Goal: Task Accomplishment & Management: Use online tool/utility

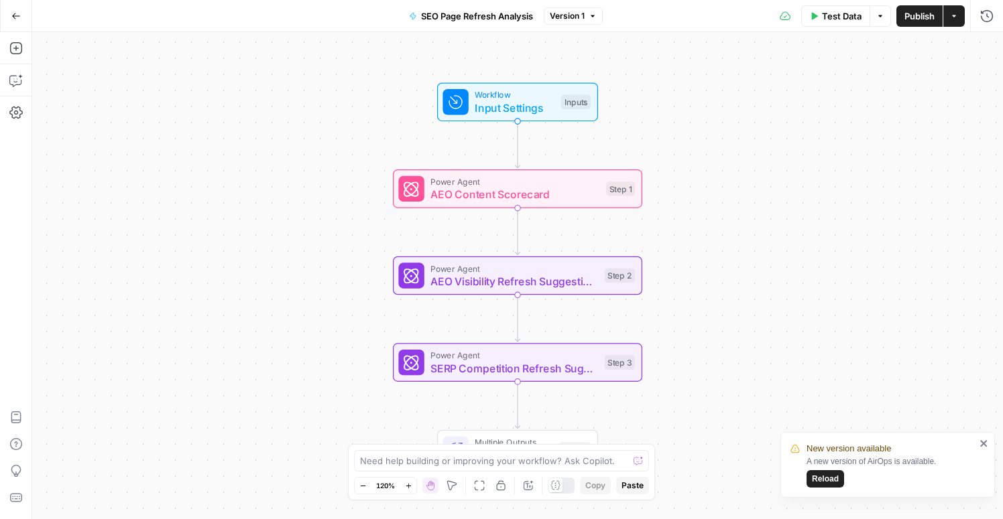
click at [19, 19] on icon "button" at bounding box center [15, 15] width 9 height 9
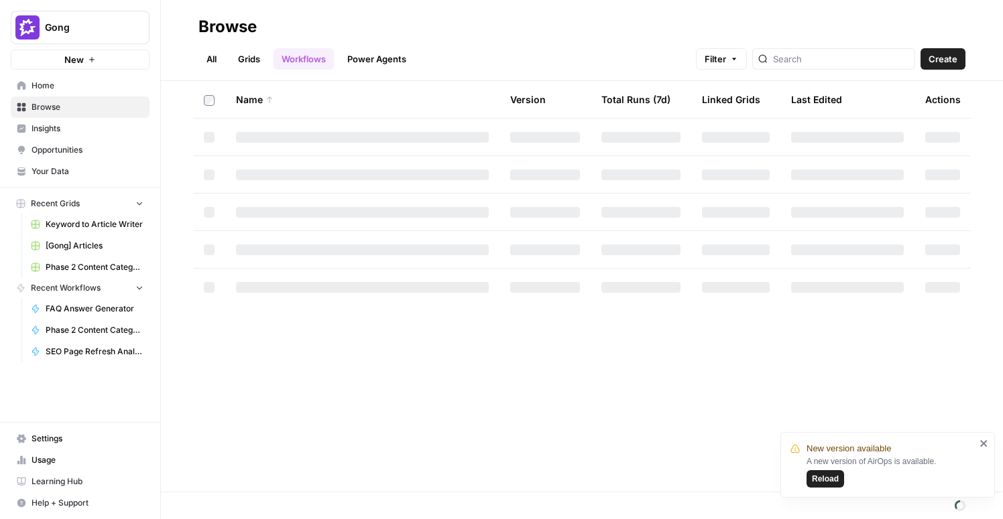
click at [71, 255] on link "[Gong] Articles" at bounding box center [87, 245] width 125 height 21
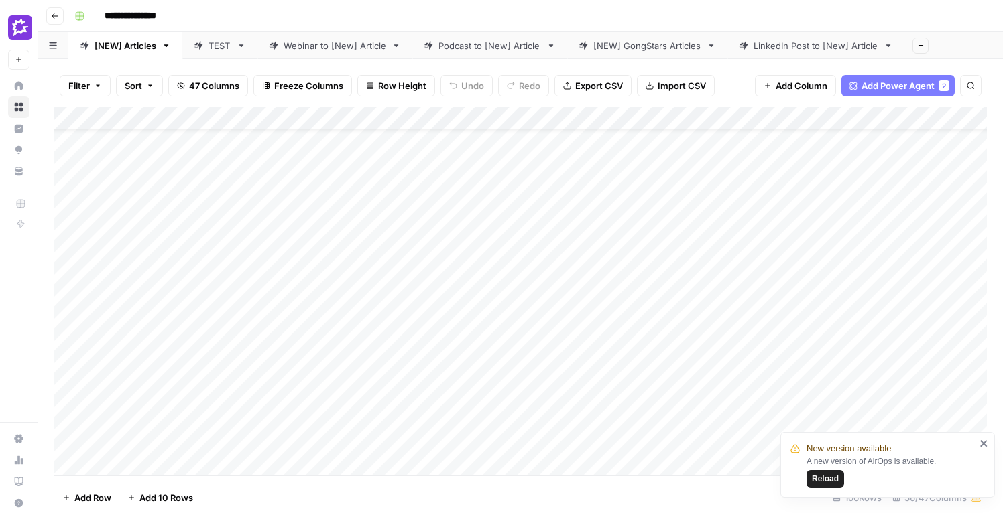
scroll to position [117, 0]
click at [413, 350] on div "Add Column" at bounding box center [520, 291] width 932 height 369
click at [409, 382] on div "Add Column" at bounding box center [520, 291] width 932 height 369
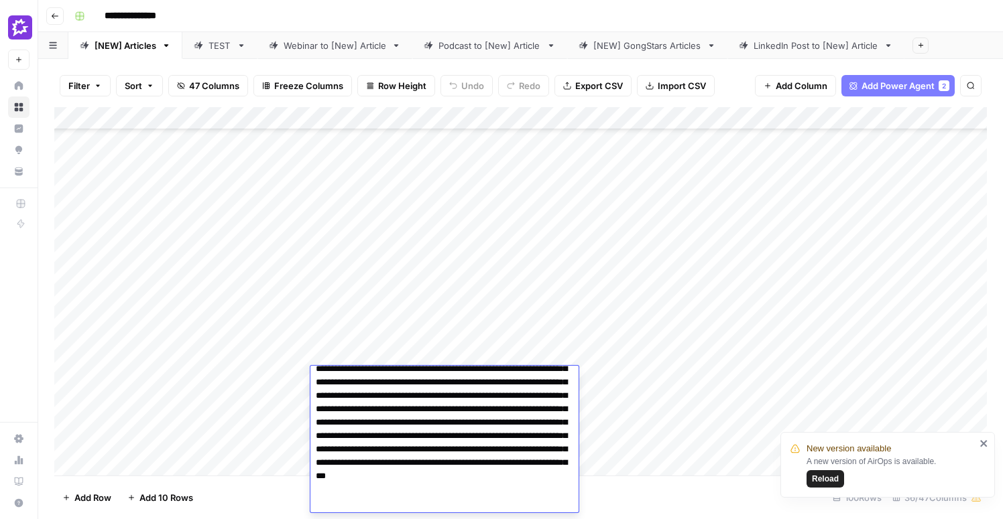
scroll to position [188, 0]
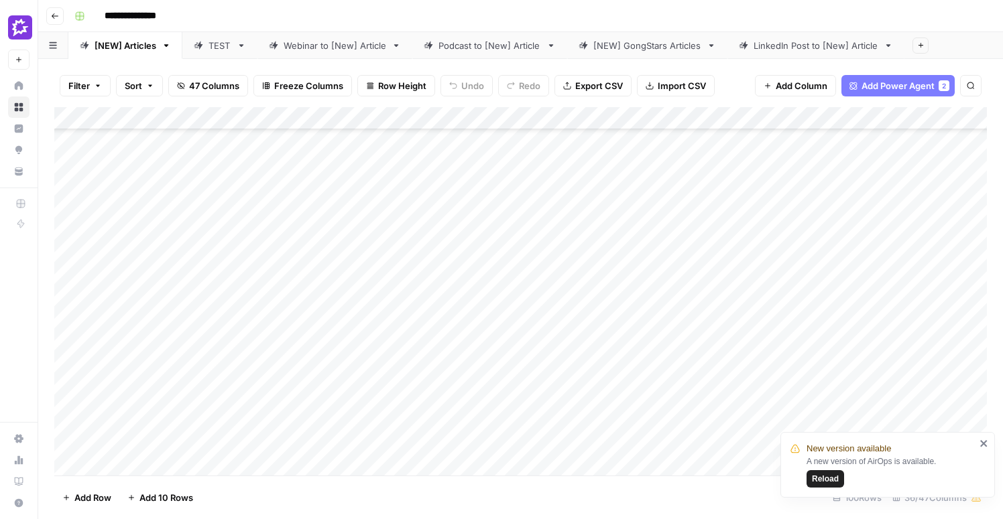
click at [411, 279] on div "Add Column" at bounding box center [520, 291] width 932 height 369
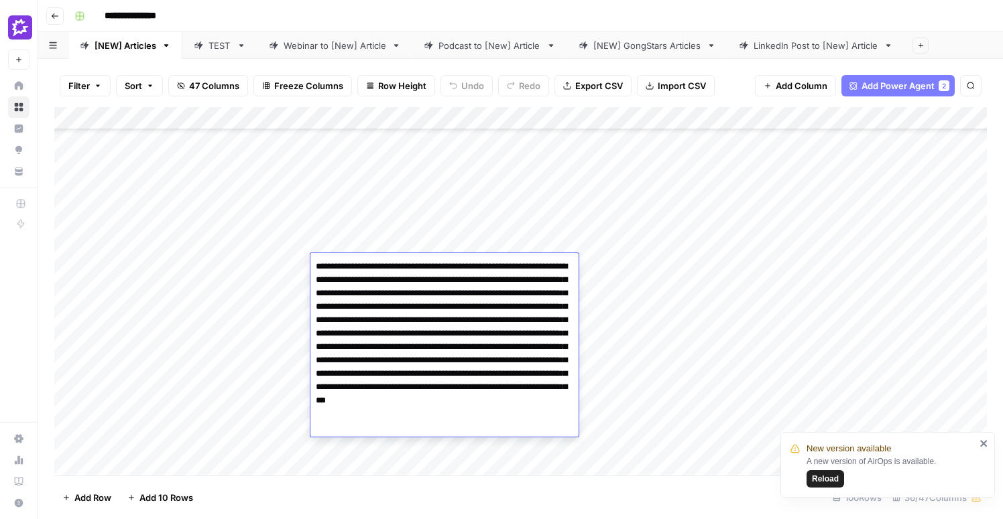
click at [407, 273] on textarea "**********" at bounding box center [444, 347] width 268 height 180
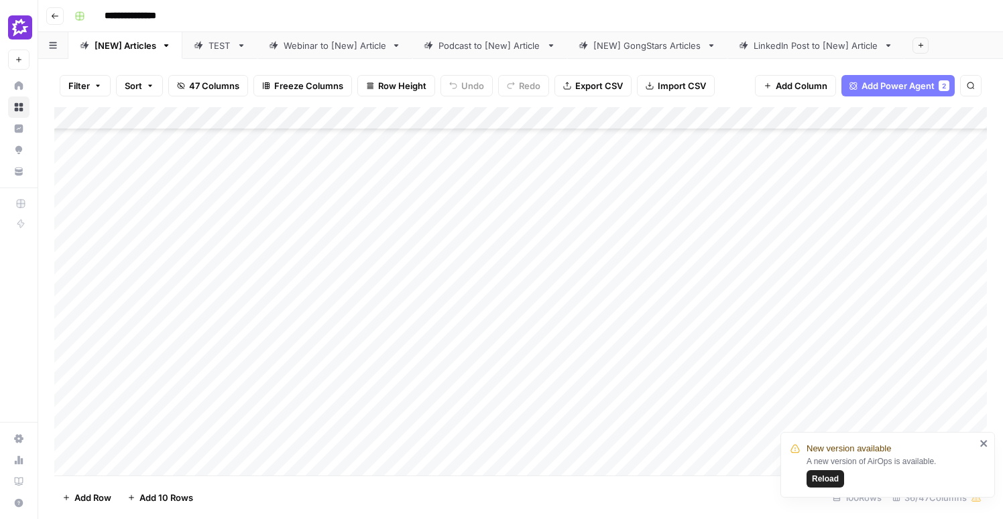
click at [614, 243] on div "Add Column" at bounding box center [520, 291] width 932 height 369
click at [58, 314] on div "Add Column" at bounding box center [520, 291] width 932 height 369
click at [729, 304] on div "Add Column" at bounding box center [520, 291] width 932 height 369
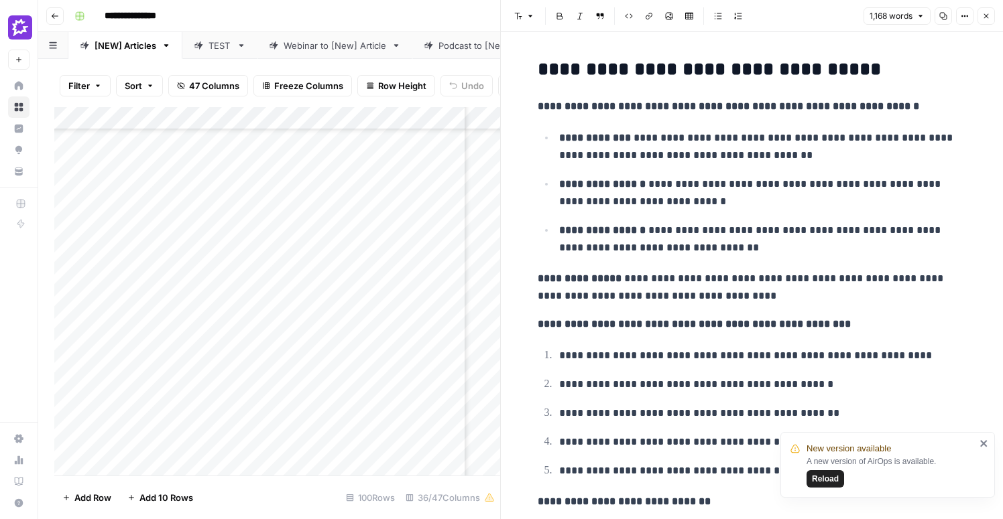
click at [399, 314] on div "Add Column" at bounding box center [277, 291] width 446 height 369
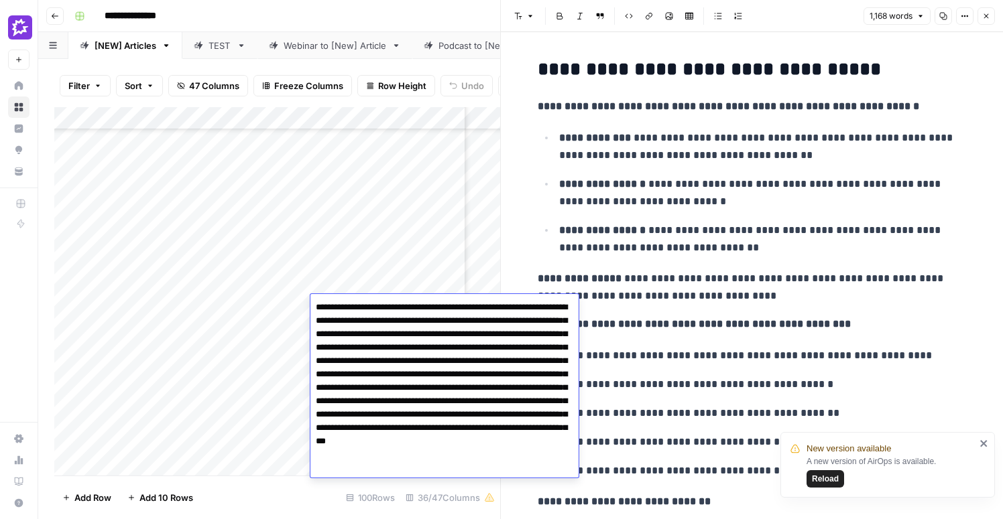
click at [676, 329] on strong "**********" at bounding box center [693, 324] width 313 height 10
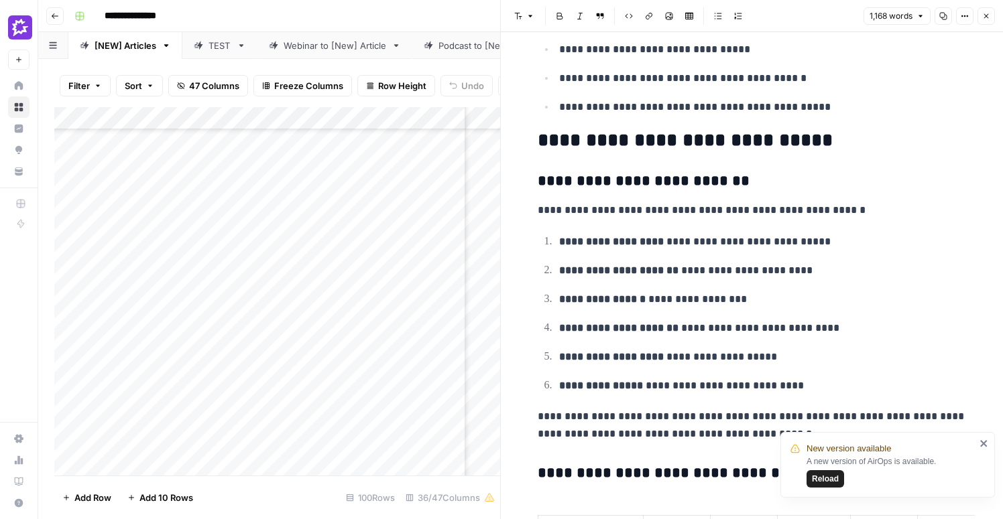
scroll to position [852, 0]
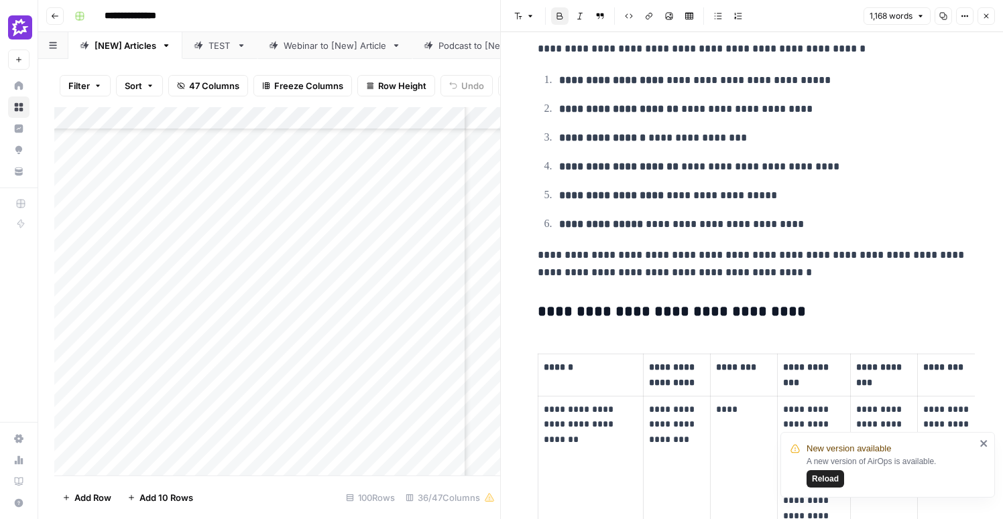
click at [986, 15] on icon "button" at bounding box center [986, 16] width 8 height 8
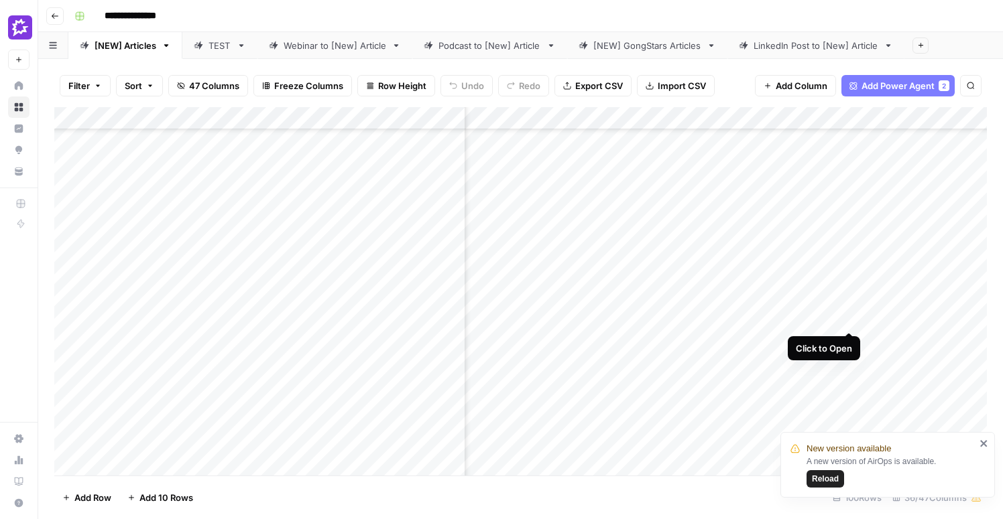
click at [849, 304] on div "Add Column" at bounding box center [520, 291] width 932 height 369
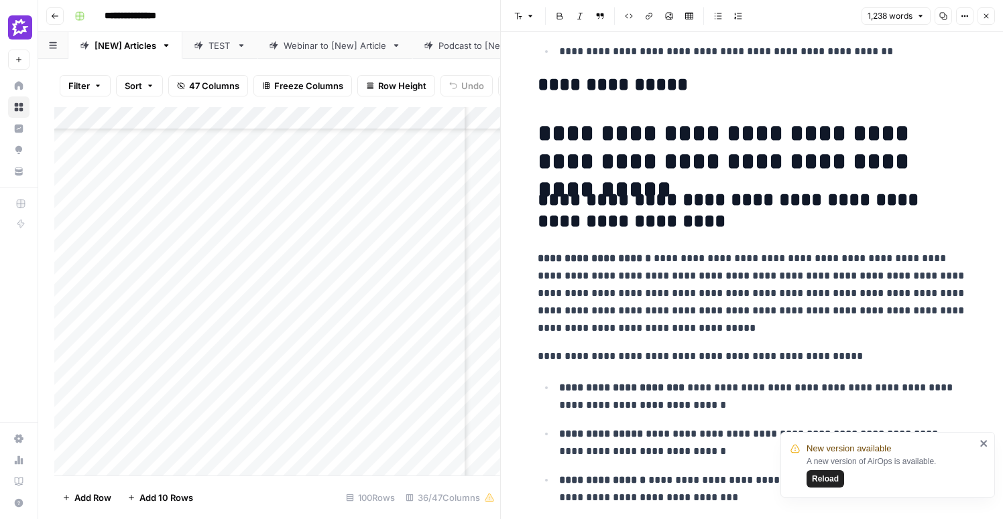
scroll to position [561, 0]
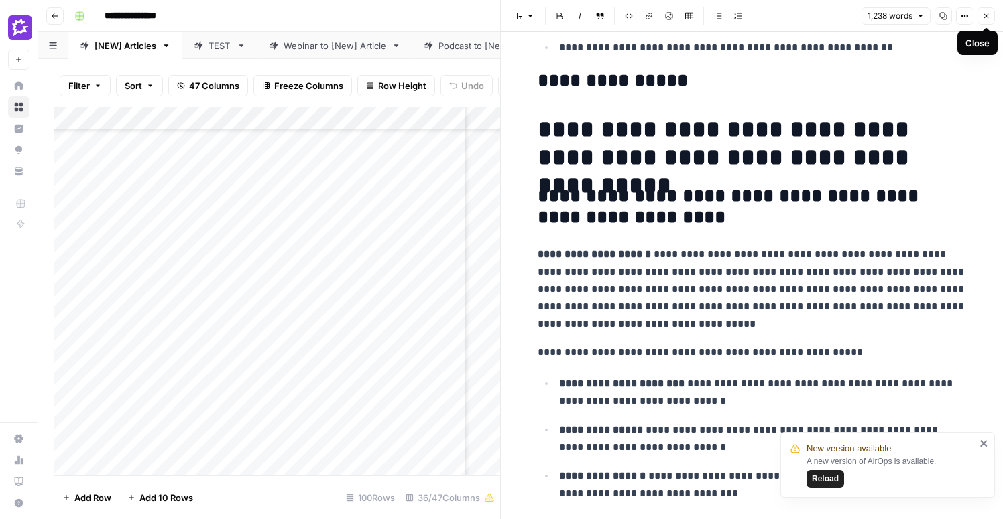
click at [992, 21] on button "Close" at bounding box center [985, 15] width 17 height 17
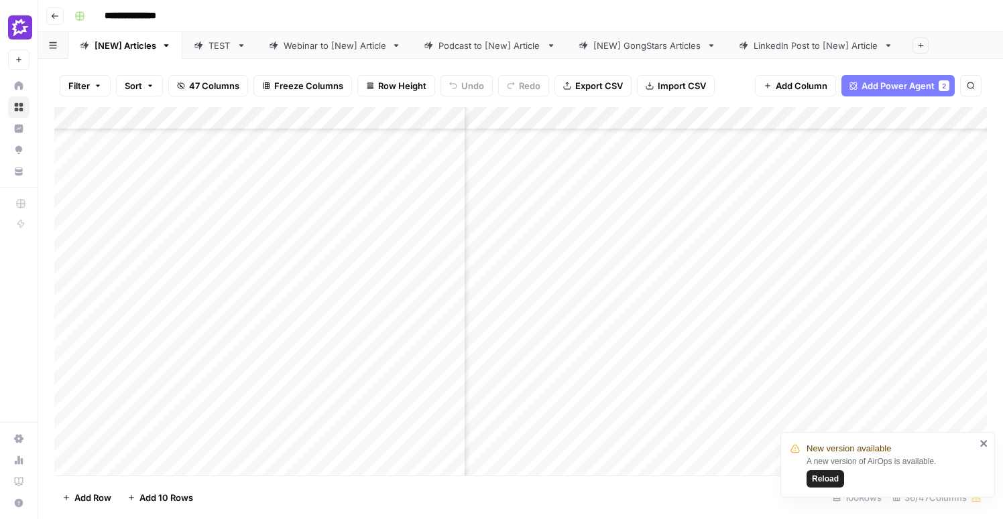
scroll to position [147, 1638]
click at [793, 303] on div "Add Column" at bounding box center [520, 291] width 932 height 369
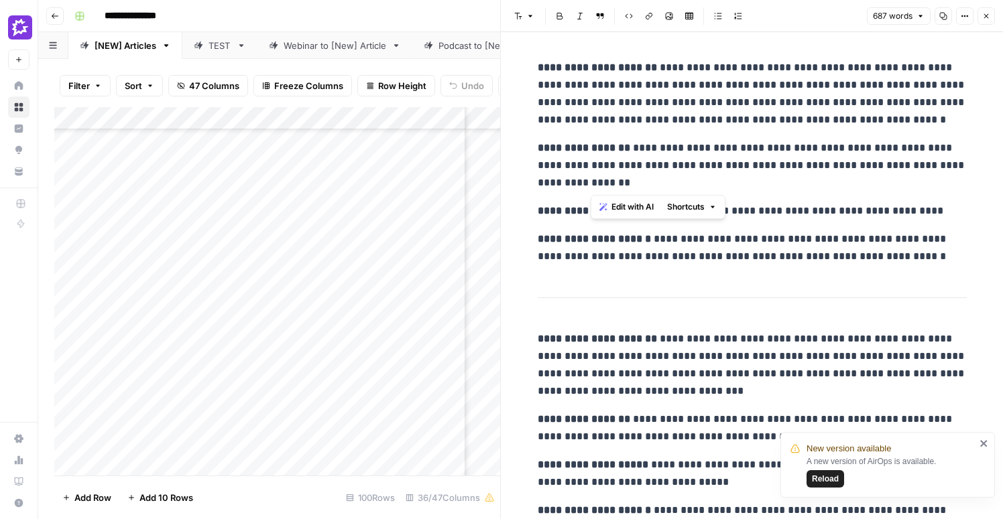
drag, startPoint x: 652, startPoint y: 184, endPoint x: 625, endPoint y: 143, distance: 48.7
click at [625, 143] on p "**********" at bounding box center [751, 165] width 429 height 52
click at [842, 212] on p "**********" at bounding box center [751, 210] width 429 height 17
click at [989, 16] on span "Close" at bounding box center [989, 16] width 1 height 1
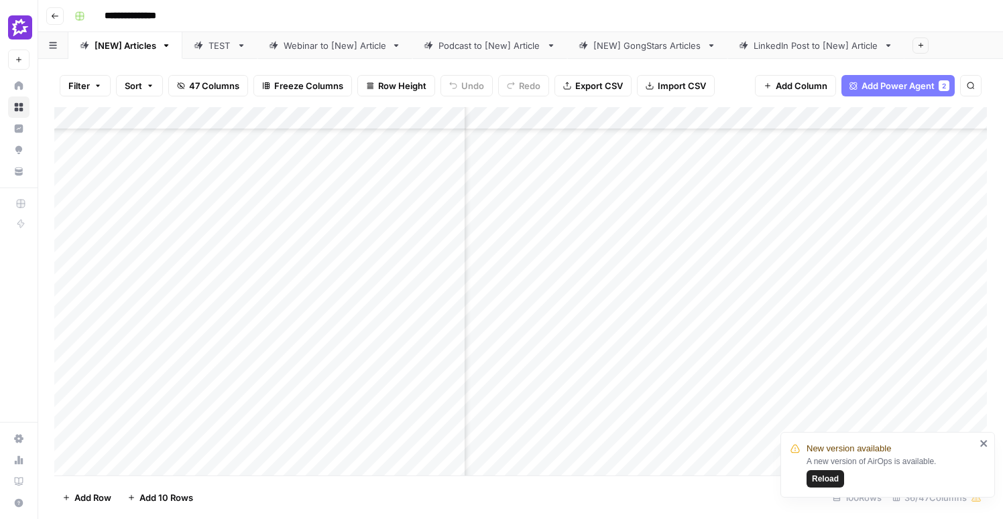
scroll to position [148, 1838]
click at [61, 218] on div "Add Column" at bounding box center [520, 291] width 932 height 369
click at [66, 208] on div "Add Column" at bounding box center [520, 291] width 932 height 369
click at [644, 199] on div "Add Column" at bounding box center [520, 291] width 932 height 369
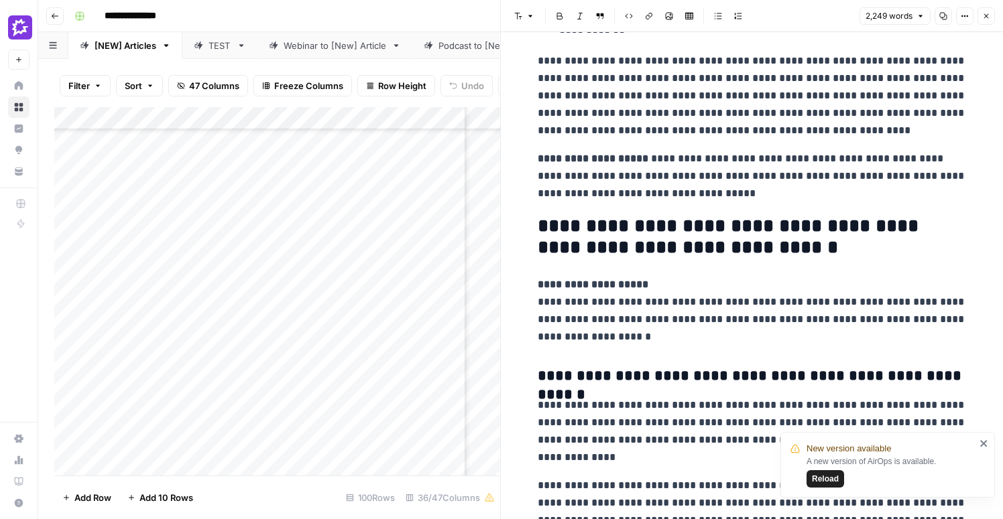
scroll to position [1509, 0]
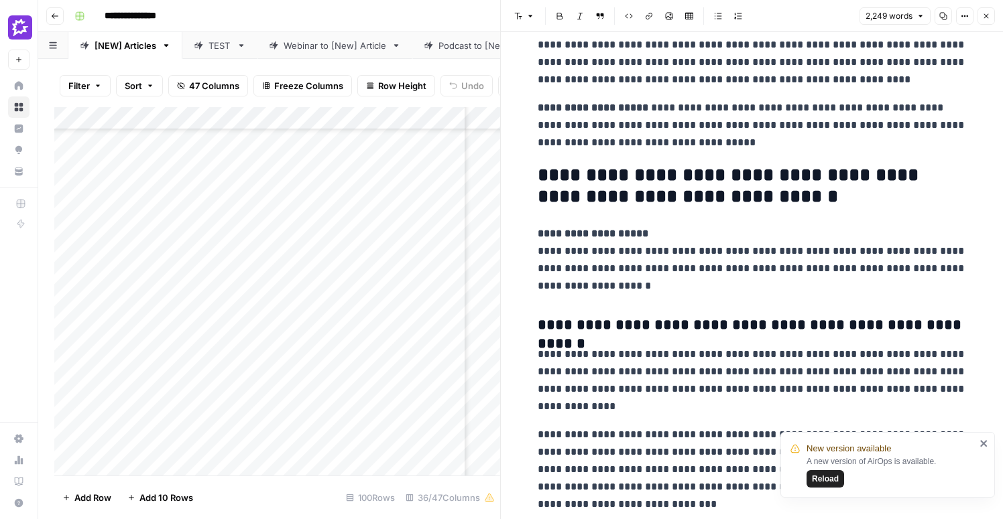
click at [988, 17] on icon "button" at bounding box center [986, 16] width 8 height 8
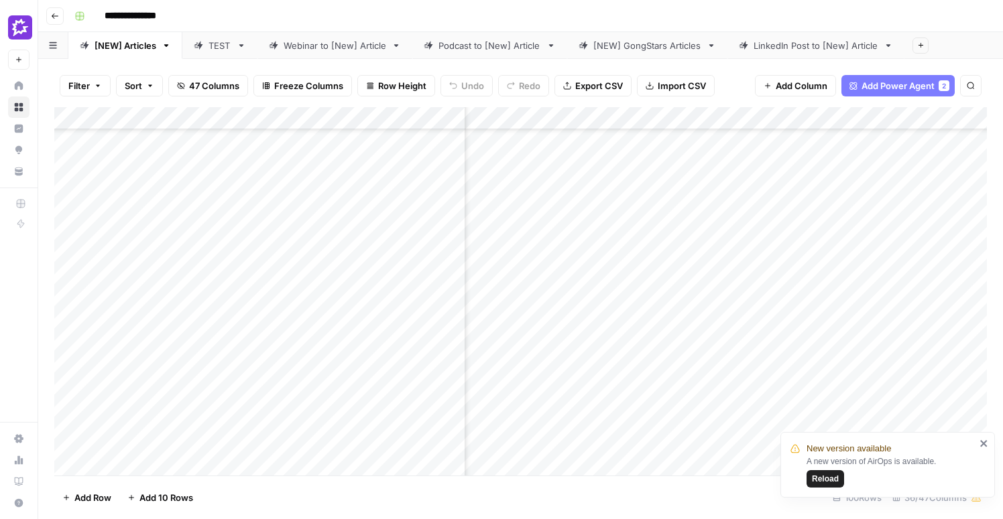
scroll to position [389, 1358]
click at [153, 321] on div "Add Column" at bounding box center [520, 291] width 932 height 369
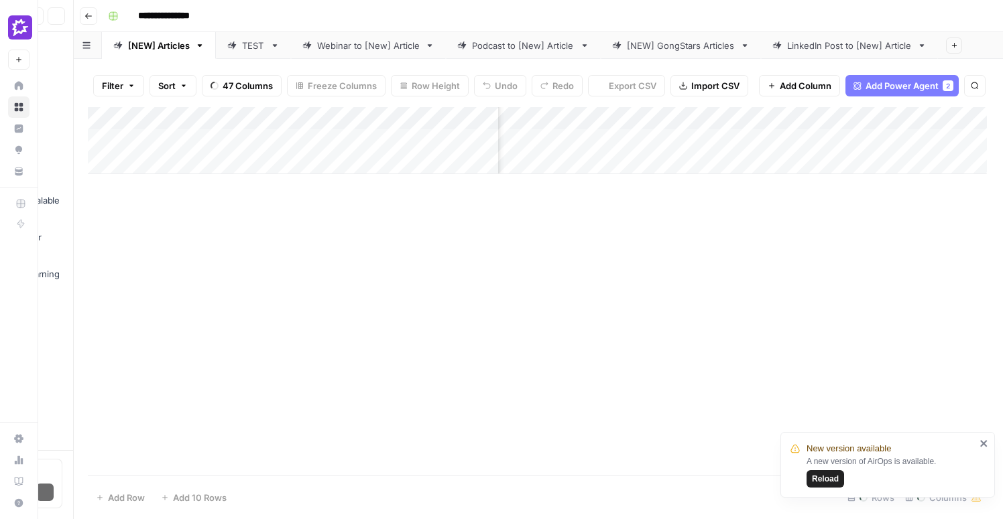
scroll to position [0, 1358]
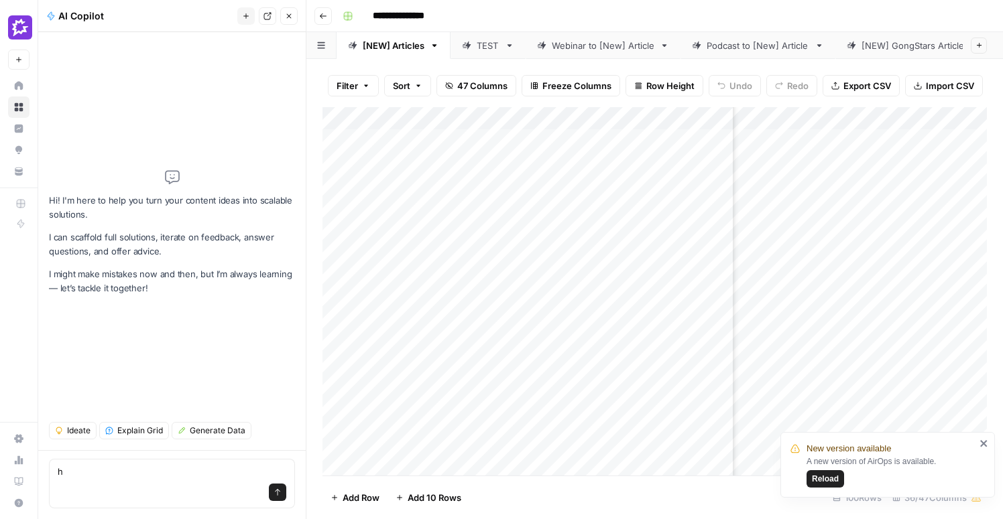
type textarea "h"
click at [288, 12] on icon "button" at bounding box center [289, 16] width 8 height 8
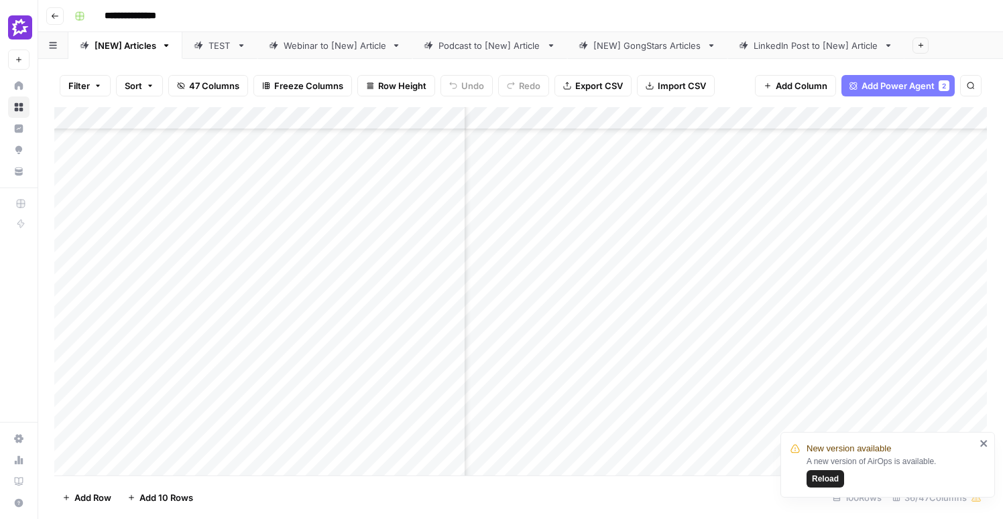
scroll to position [398, 1361]
click at [182, 308] on div "Add Column" at bounding box center [520, 291] width 932 height 369
click at [182, 308] on textarea at bounding box center [208, 301] width 214 height 19
type textarea "**********"
click at [391, 306] on div "Add Column" at bounding box center [520, 291] width 932 height 369
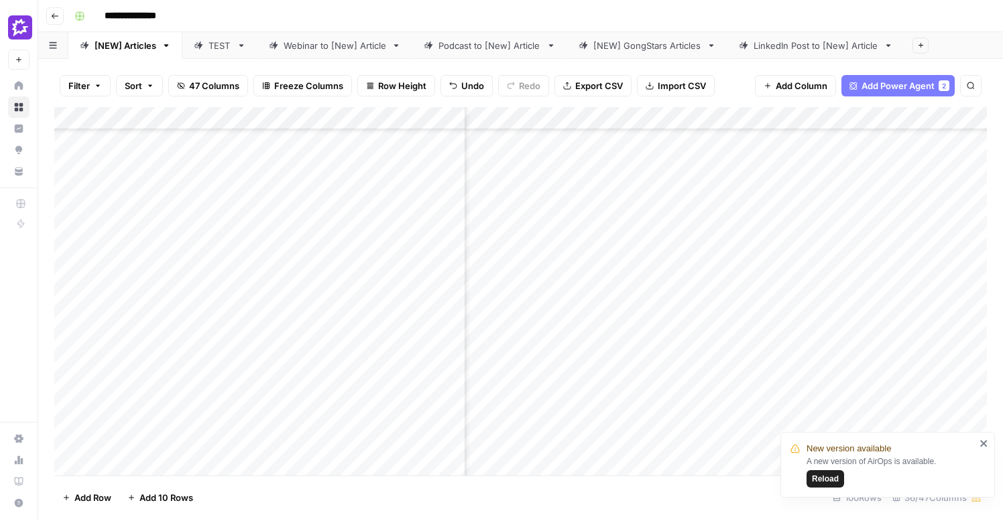
scroll to position [399, 396]
click at [411, 304] on div "Add Column" at bounding box center [520, 291] width 932 height 369
type textarea "**********"
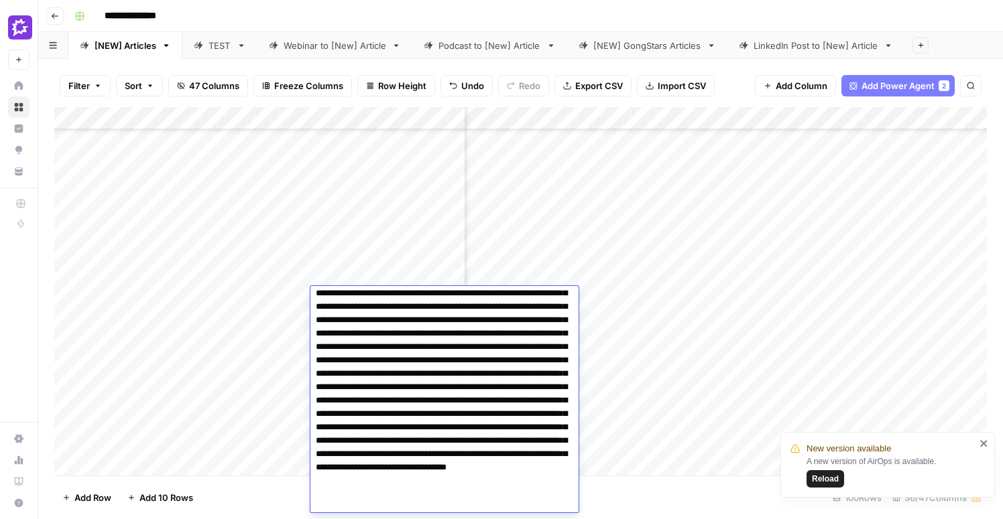
click at [256, 320] on div "Add Column" at bounding box center [520, 291] width 932 height 369
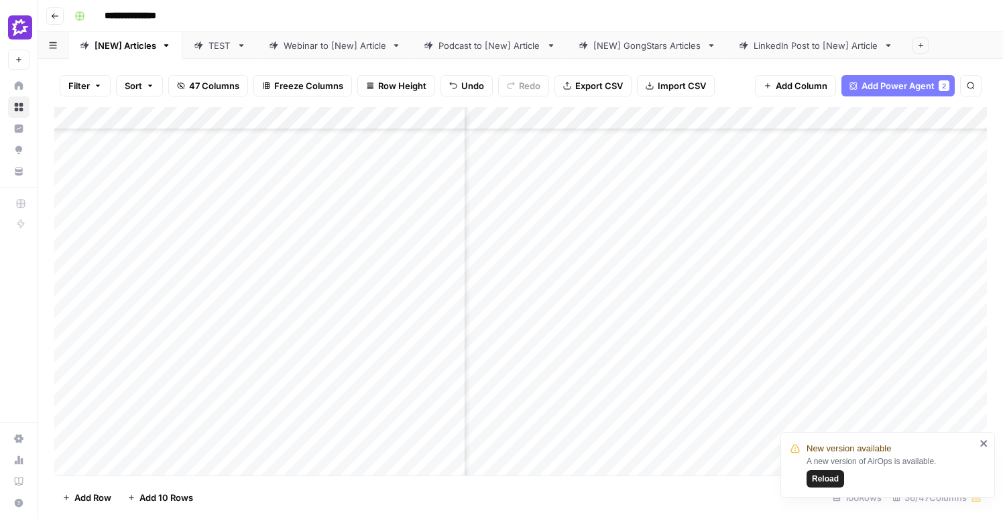
click at [300, 300] on div "Add Column" at bounding box center [520, 291] width 932 height 369
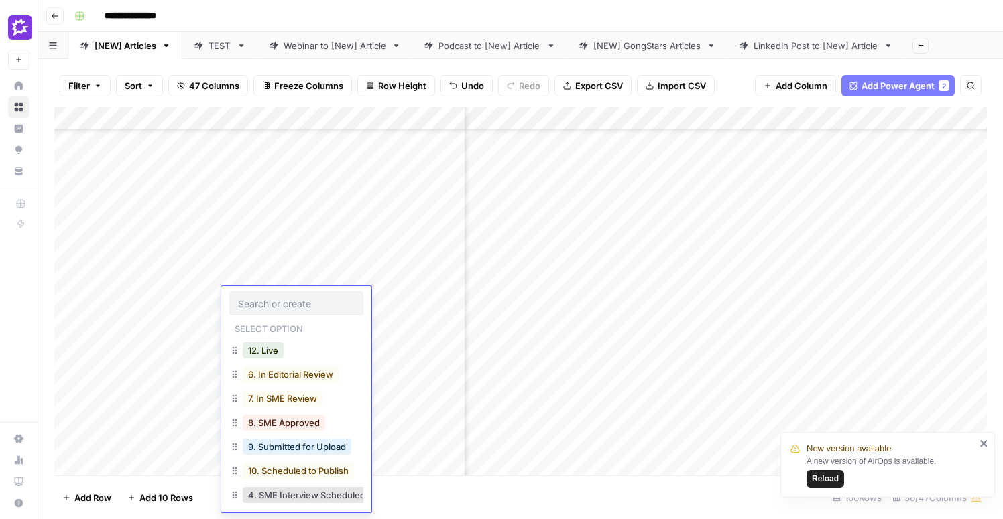
click at [300, 300] on input "text" at bounding box center [296, 304] width 117 height 12
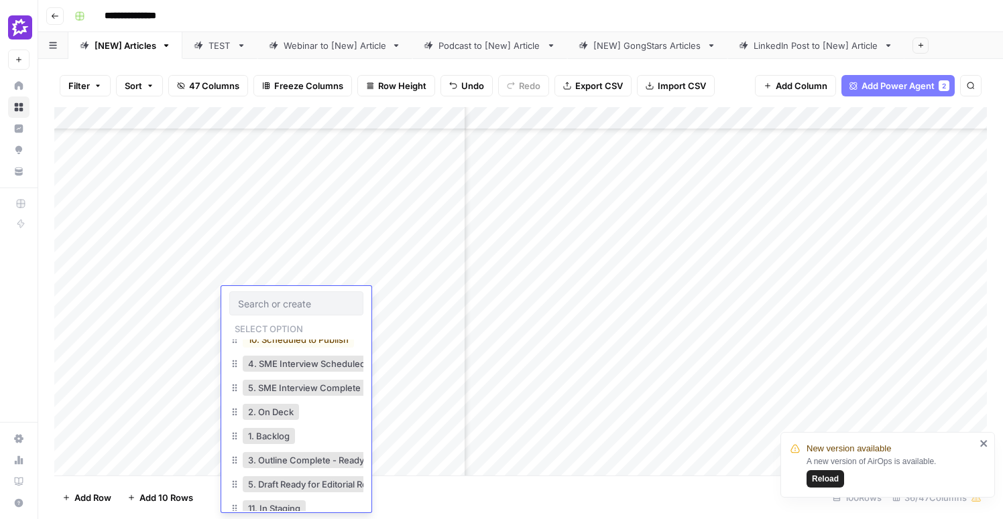
scroll to position [142, 0]
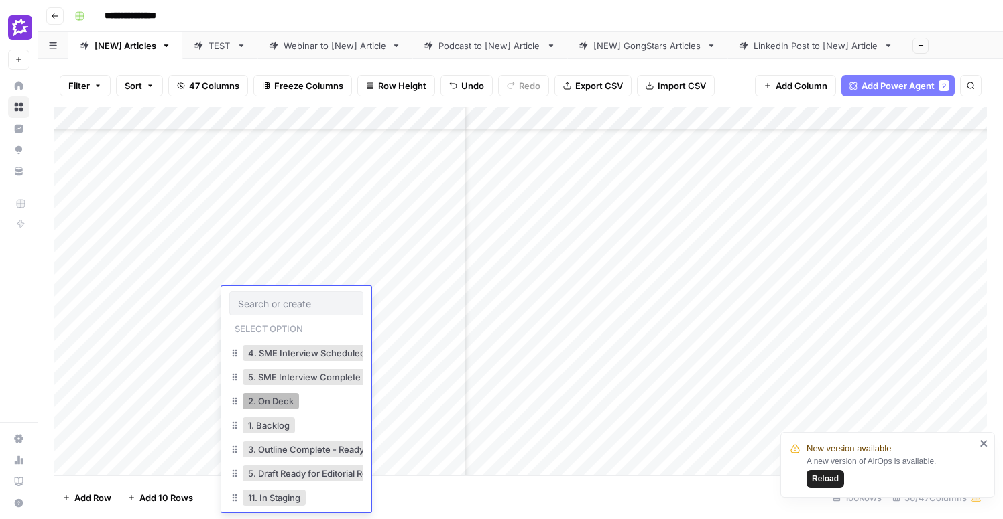
click at [294, 399] on button "2. On Deck" at bounding box center [271, 401] width 56 height 16
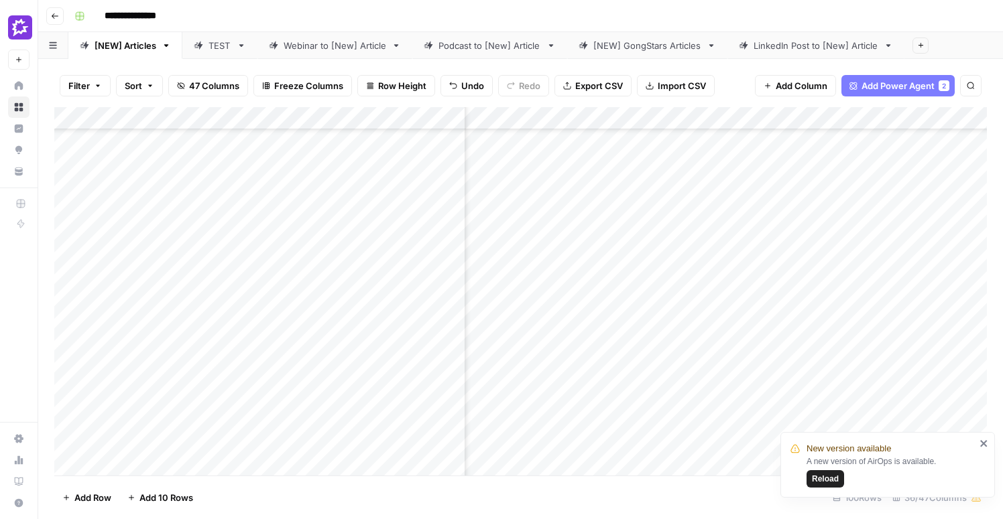
click at [180, 348] on div "Add Column" at bounding box center [520, 291] width 932 height 369
drag, startPoint x: 56, startPoint y: 306, endPoint x: 63, endPoint y: 198, distance: 108.1
click at [63, 198] on div "Add Column" at bounding box center [520, 291] width 932 height 369
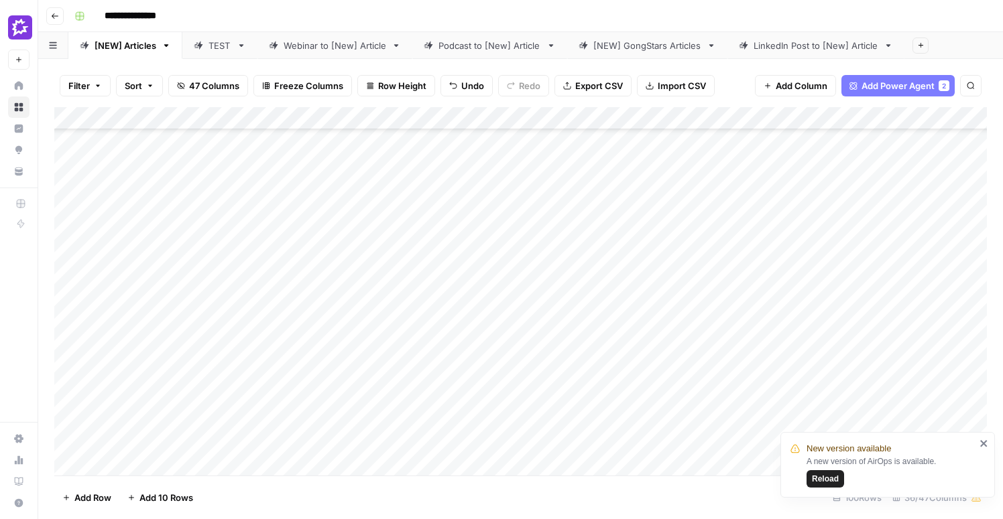
drag, startPoint x: 57, startPoint y: 400, endPoint x: 54, endPoint y: 230, distance: 170.2
click at [54, 230] on div "Add Column" at bounding box center [520, 291] width 932 height 369
click at [287, 257] on div "Add Column" at bounding box center [520, 291] width 932 height 369
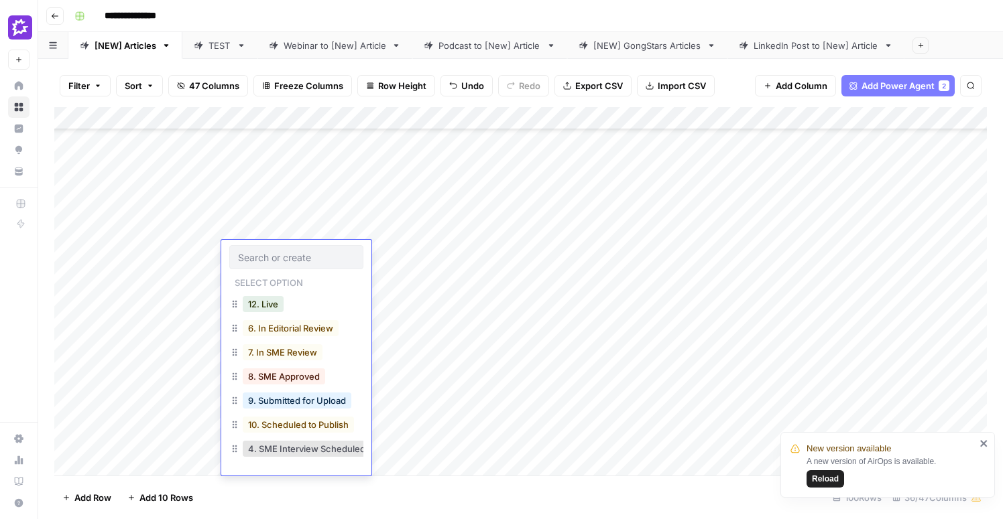
scroll to position [142, 0]
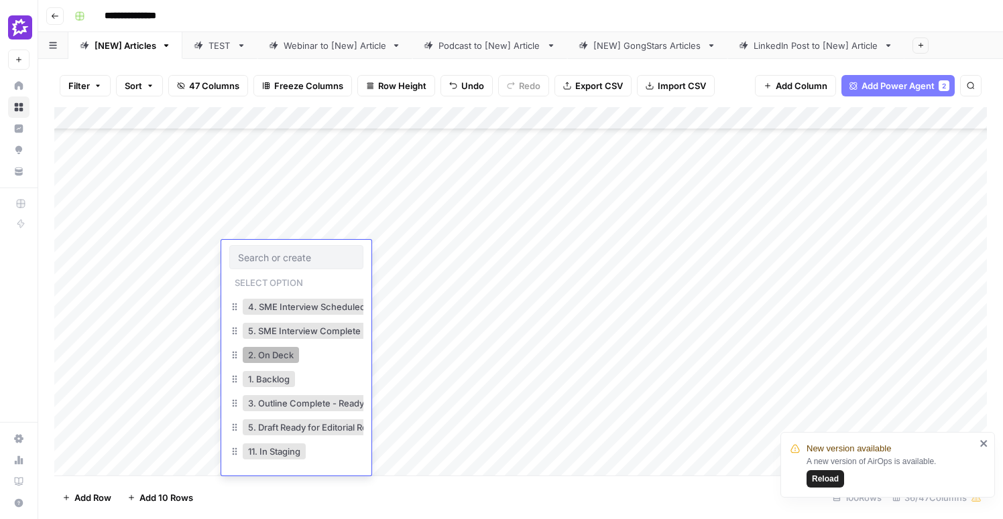
click at [287, 361] on button "2. On Deck" at bounding box center [271, 355] width 56 height 16
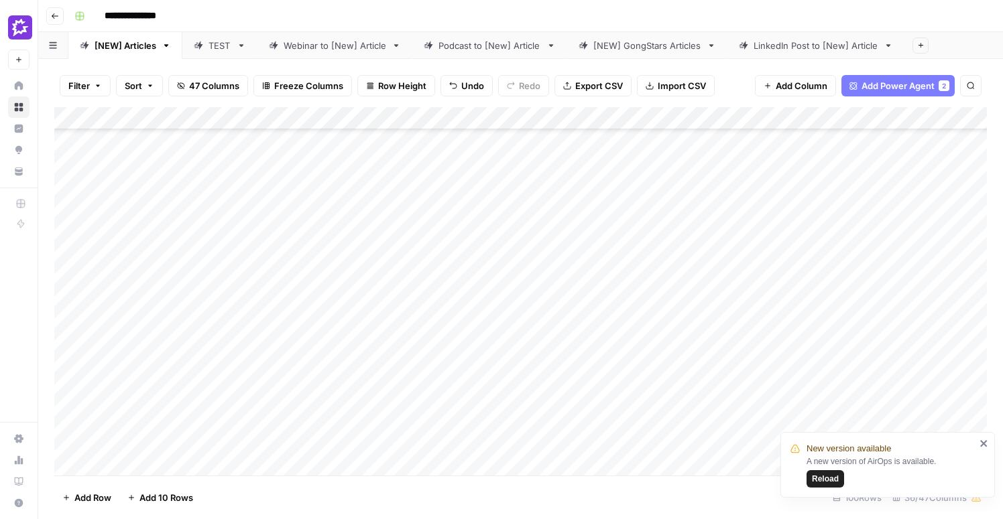
scroll to position [330, 0]
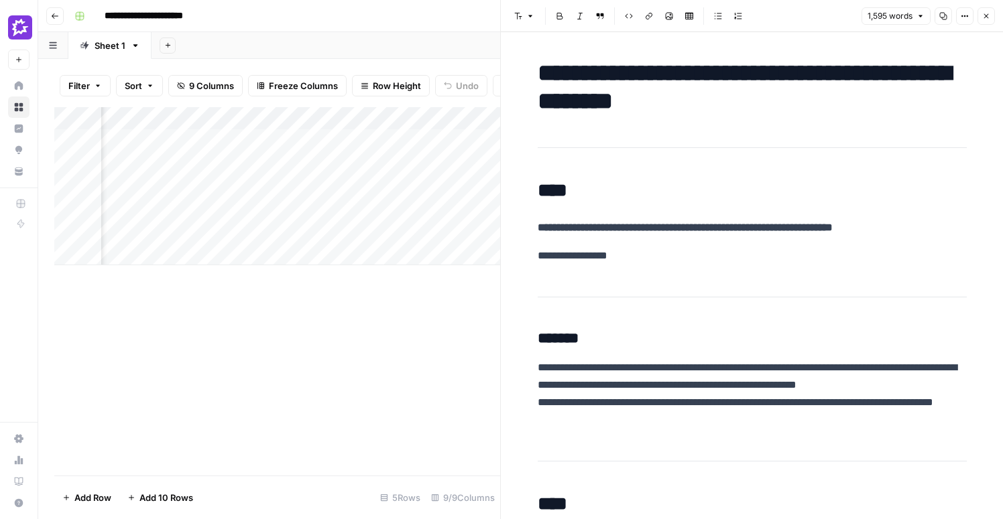
scroll to position [4738, 0]
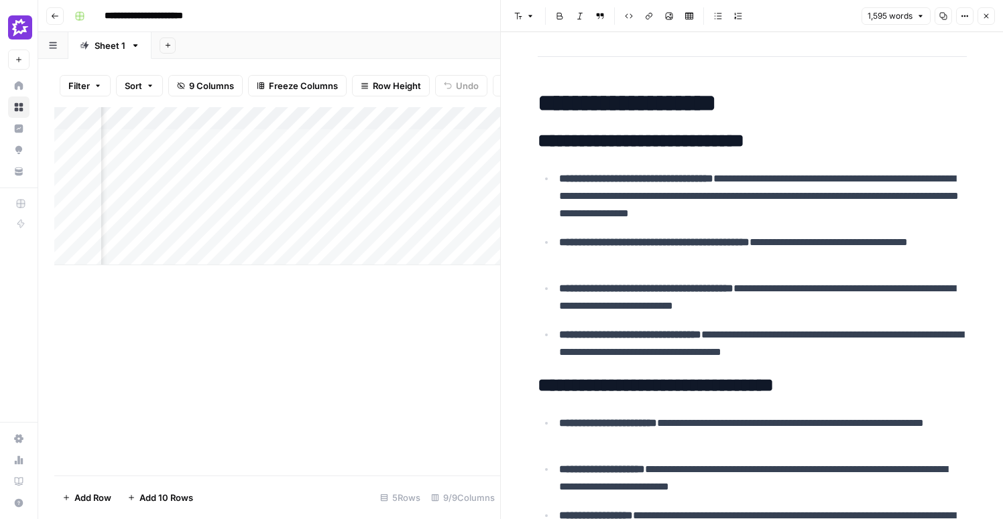
click at [992, 18] on button "Close" at bounding box center [985, 15] width 17 height 17
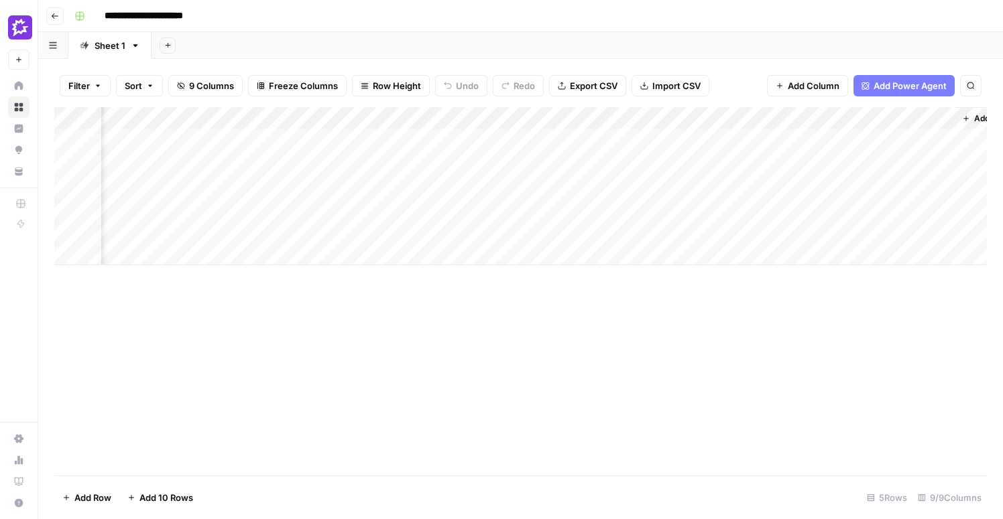
scroll to position [0, 611]
click at [764, 118] on div "Add Column" at bounding box center [520, 186] width 932 height 158
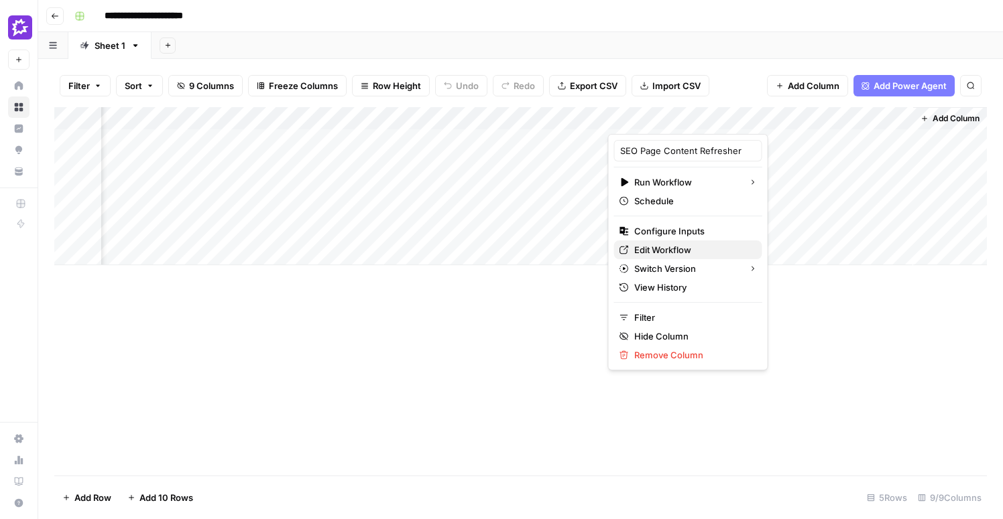
click at [657, 247] on span "Edit Workflow" at bounding box center [692, 249] width 117 height 13
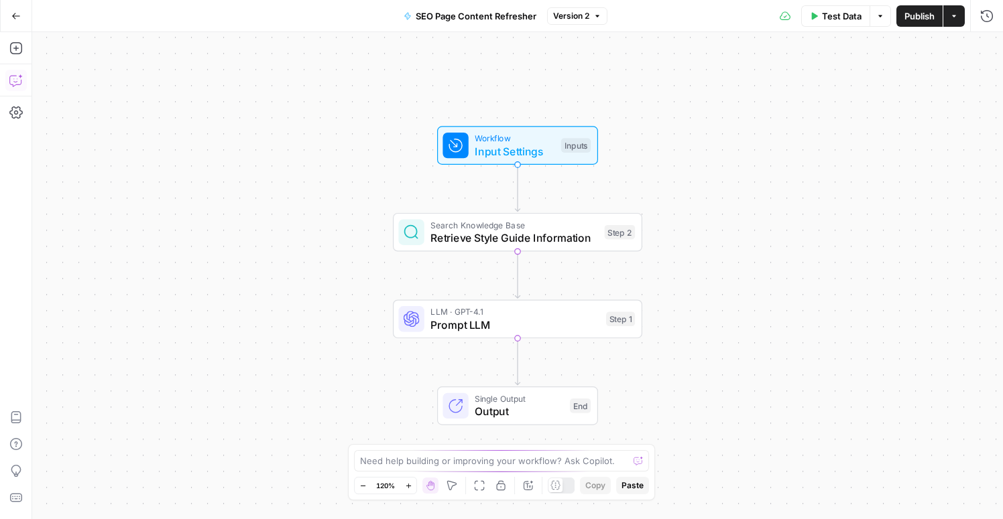
click at [13, 82] on icon "button" at bounding box center [15, 80] width 13 height 13
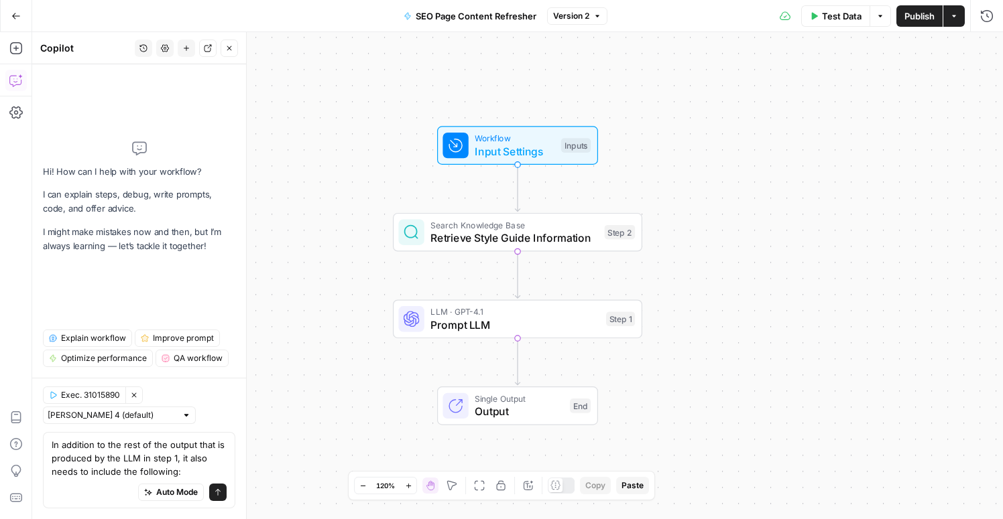
click at [86, 464] on textarea "In addition to the rest of the output that is produced by the LLM in step 1, it…" at bounding box center [139, 458] width 175 height 40
click at [84, 478] on div "Auto Mode Send" at bounding box center [139, 492] width 175 height 29
click at [186, 453] on textarea "In addition to the rest of the output that is produced by the LLM in step 1, it…" at bounding box center [139, 458] width 175 height 40
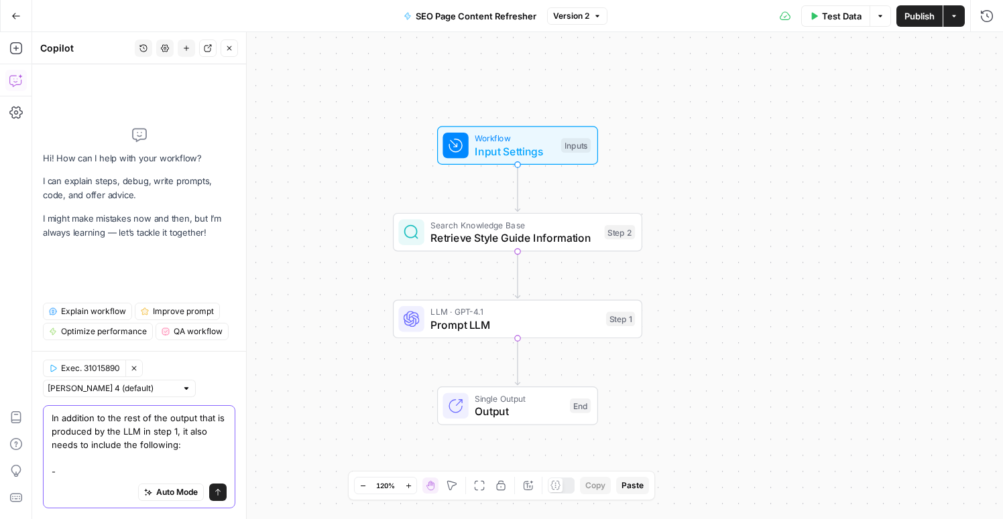
type textarea "In addition to the rest of the output that is produced by the LLM in step 1, it…"
drag, startPoint x: 94, startPoint y: 464, endPoint x: 41, endPoint y: 401, distance: 82.7
click at [41, 401] on div "Exec. 31015890 Clear Selection Claude Sonnet 4 (default) In addition to the res…" at bounding box center [139, 435] width 214 height 168
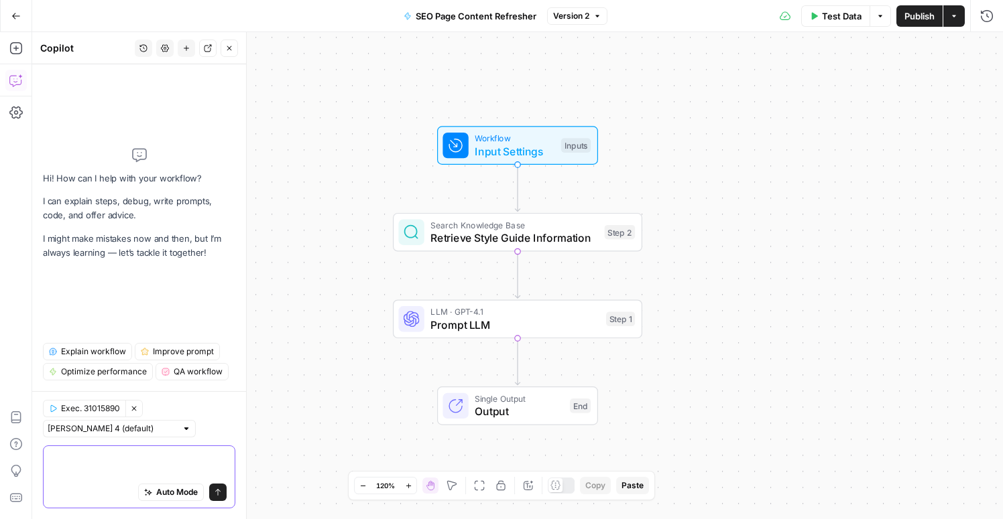
click at [108, 459] on textarea at bounding box center [139, 465] width 175 height 27
paste textarea "In addition to the rest of the output that is produced by the LLM in step 1, it…"
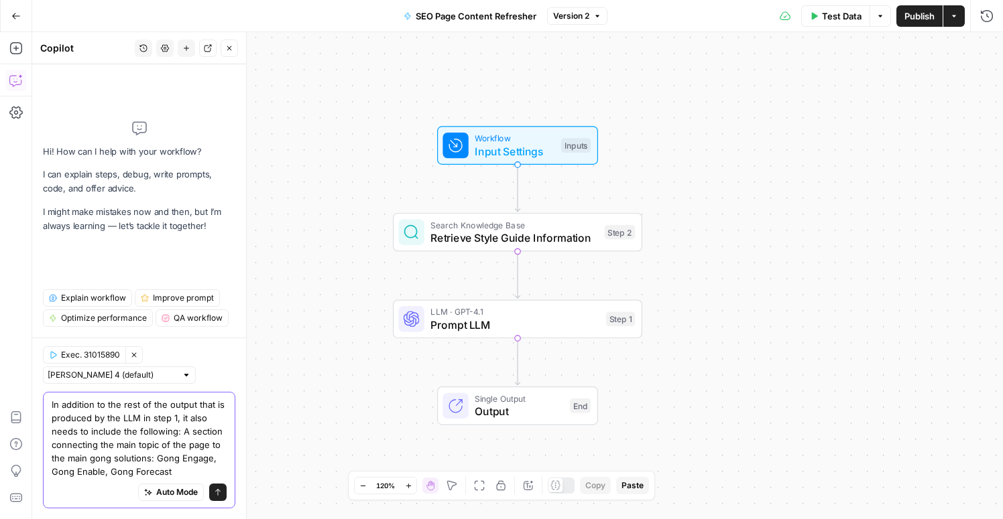
type textarea "In addition to the rest of the output that is produced by the LLM in step 1, it…"
click at [220, 493] on icon "submit" at bounding box center [218, 493] width 8 height 8
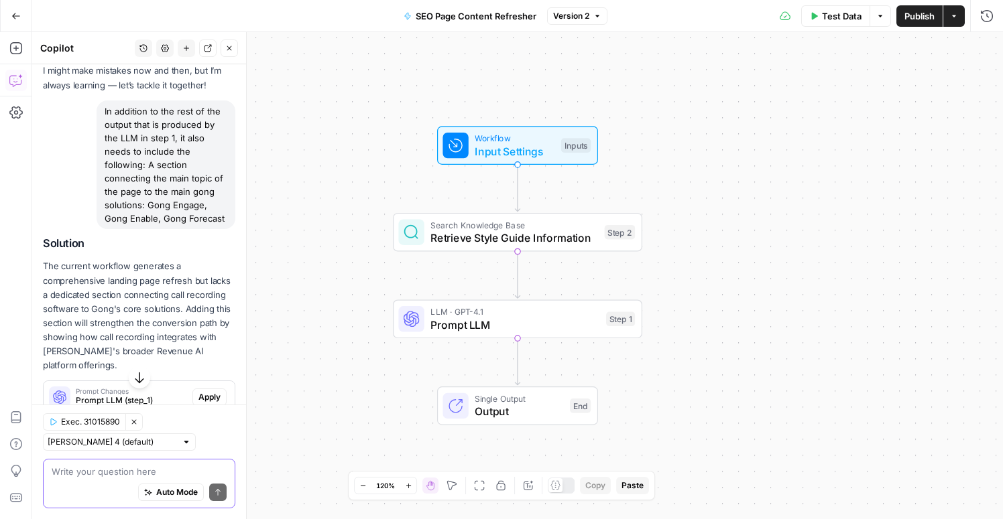
scroll to position [139, 0]
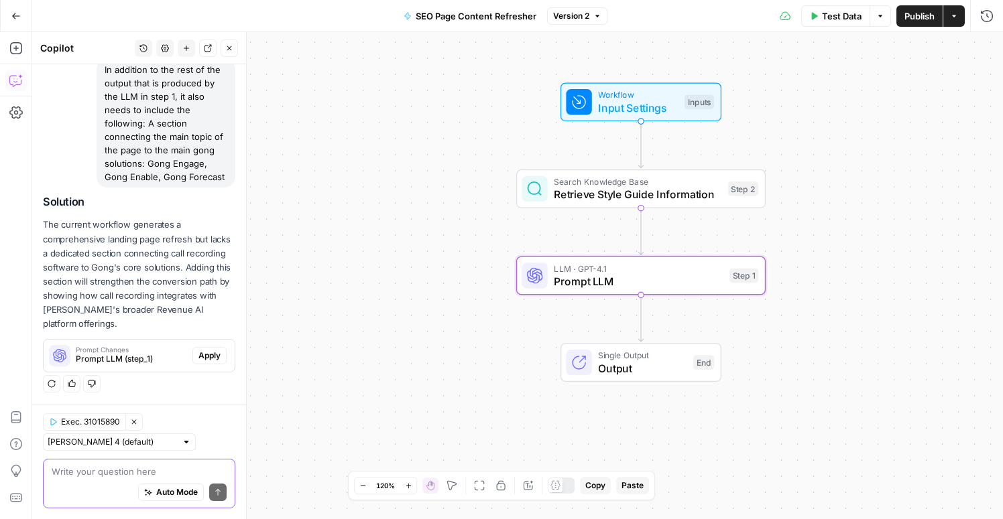
click at [210, 359] on span "Apply" at bounding box center [209, 356] width 22 height 12
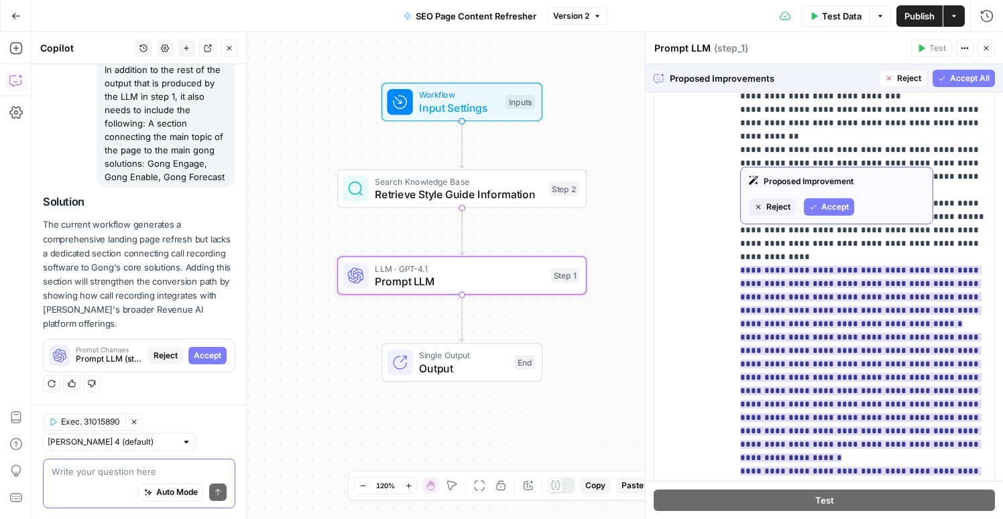
scroll to position [685, 0]
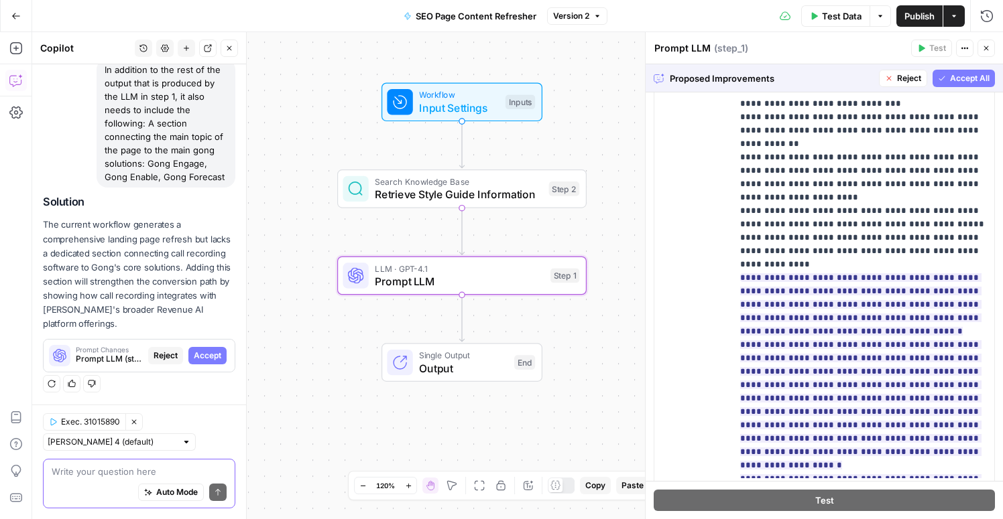
click at [950, 82] on span "Accept All" at bounding box center [970, 78] width 40 height 12
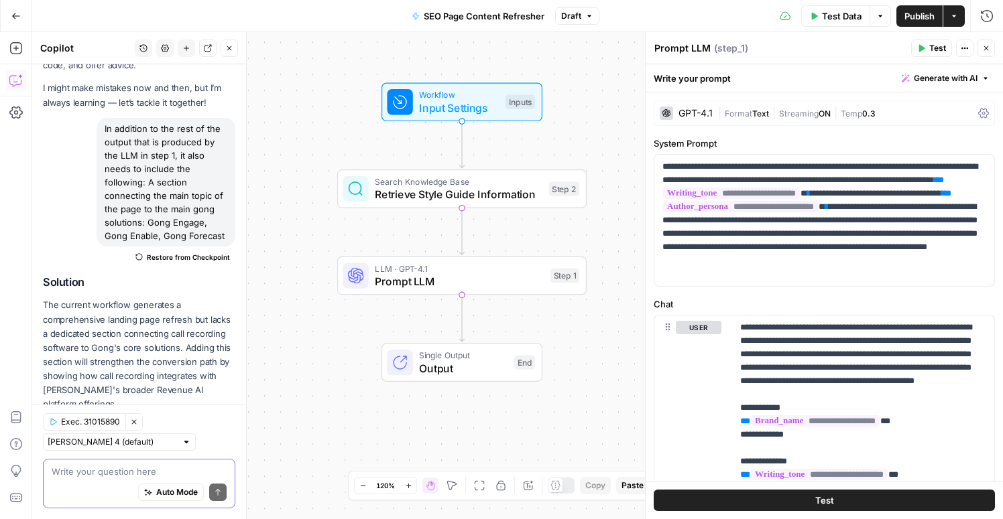
scroll to position [30, 0]
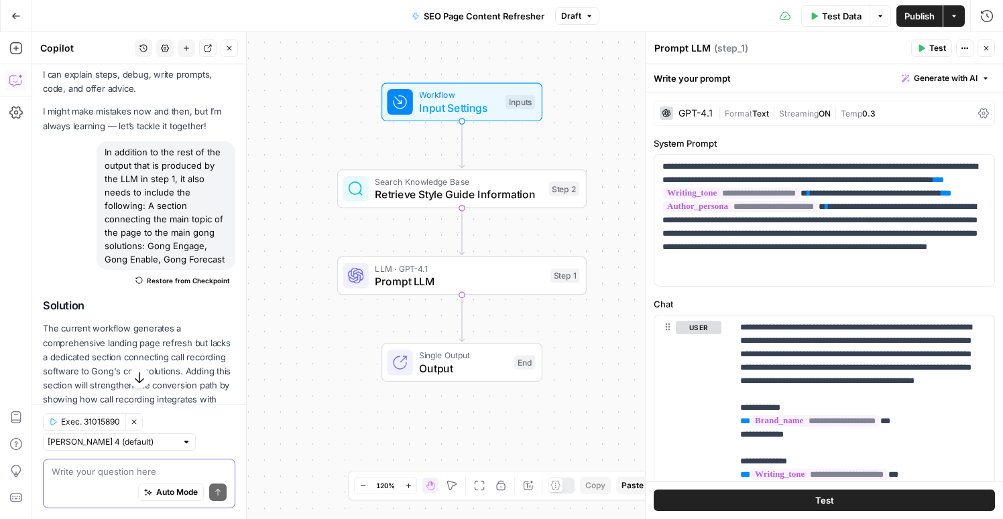
drag, startPoint x: 103, startPoint y: 153, endPoint x: 222, endPoint y: 259, distance: 159.5
click at [222, 259] on div "In addition to the rest of the output that is produced by the LLM in step 1, it…" at bounding box center [166, 205] width 139 height 129
copy div "In addition to the rest of the output that is produced by the LLM in step 1, it…"
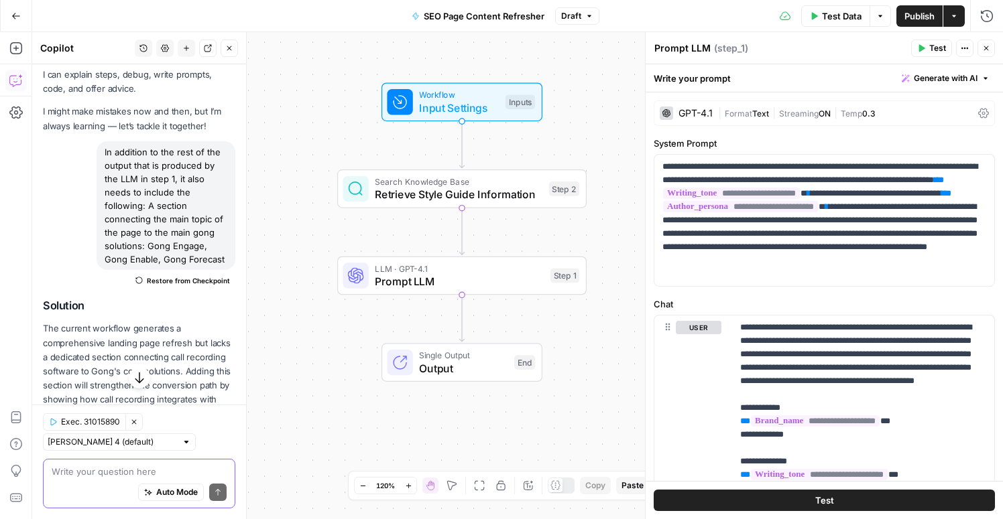
click at [76, 465] on textarea at bounding box center [139, 471] width 175 height 13
paste textarea "In addition to the rest of the output that is produced by the LLM in step 1, it…"
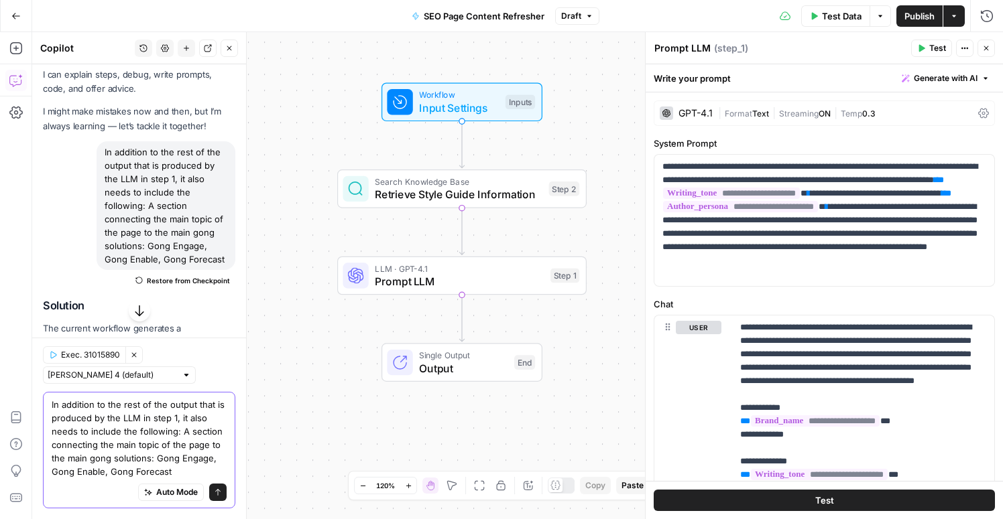
drag, startPoint x: 178, startPoint y: 472, endPoint x: 154, endPoint y: 457, distance: 28.3
click at [154, 457] on textarea "In addition to the rest of the output that is produced by the LLM in step 1, it…" at bounding box center [139, 438] width 175 height 80
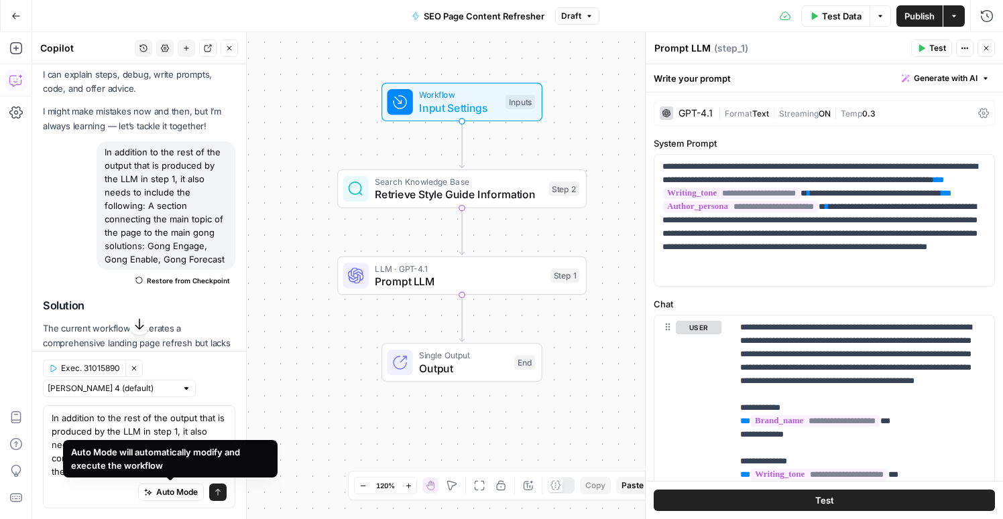
drag, startPoint x: 169, startPoint y: 472, endPoint x: 177, endPoint y: 460, distance: 13.9
click at [177, 460] on div "Auto Mode will automatically modify and execute the workflow" at bounding box center [170, 459] width 214 height 38
click at [185, 432] on textarea "In addition to the rest of the output that is produced by the LLM in step 1, it…" at bounding box center [139, 444] width 175 height 67
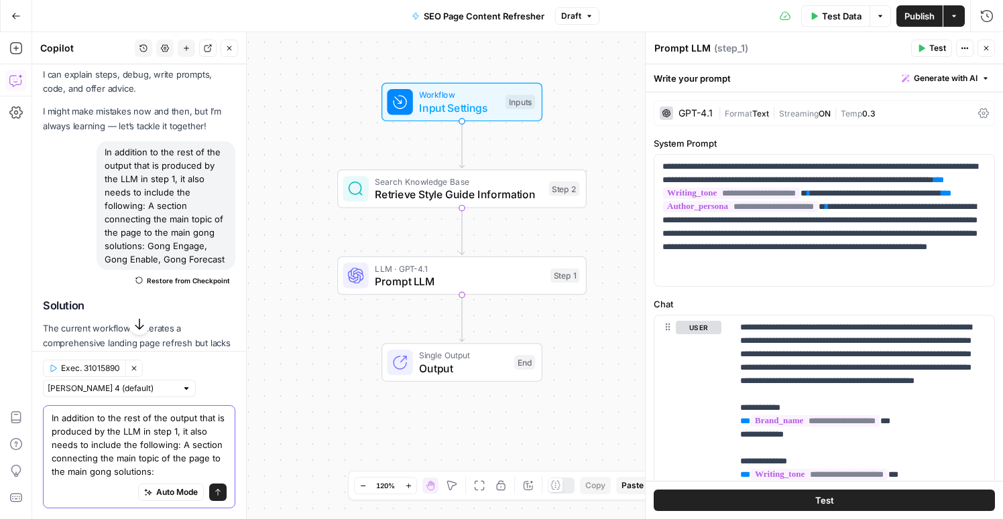
drag, startPoint x: 181, startPoint y: 447, endPoint x: 180, endPoint y: 474, distance: 26.8
click at [180, 474] on textarea "In addition to the rest of the output that is produced by the LLM in step 1, it…" at bounding box center [139, 444] width 175 height 67
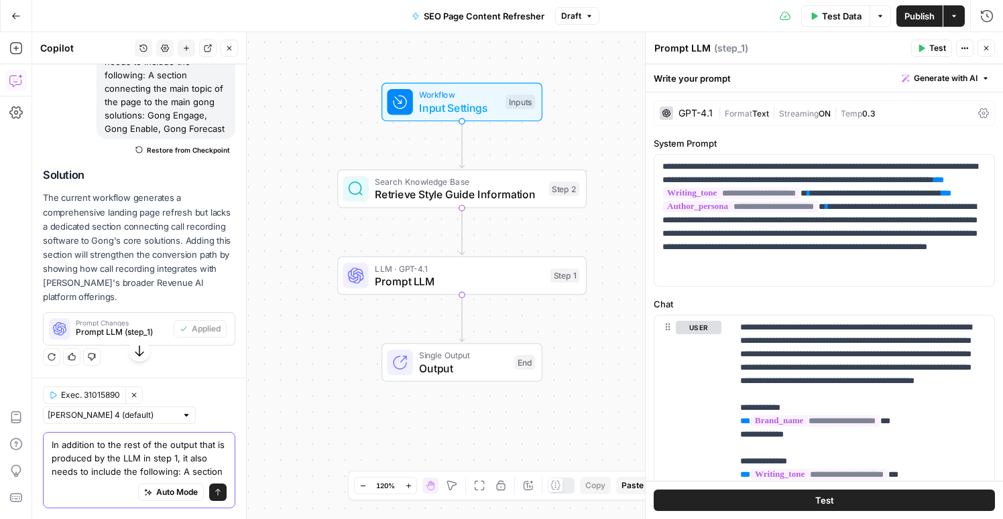
scroll to position [187, 0]
drag, startPoint x: 181, startPoint y: 468, endPoint x: 265, endPoint y: 533, distance: 105.6
click at [265, 519] on html "Gong New Home Browse Insights Opportunities Your Data Recent Grids Keyword to A…" at bounding box center [501, 259] width 1003 height 519
paste textarea "- A section for at least 1 relevant case studies related specifically to the ma…"
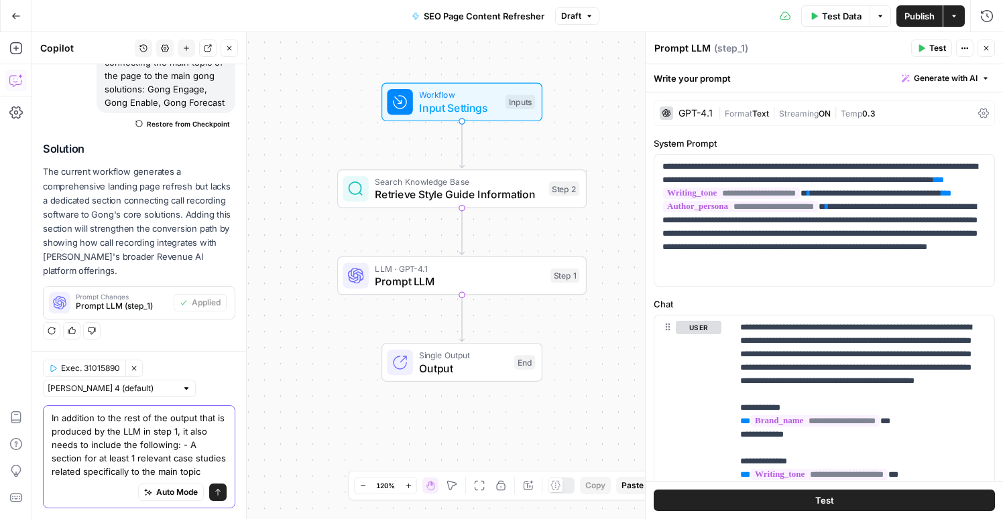
scroll to position [214, 0]
click at [191, 462] on textarea "In addition to the rest of the output that is produced by the LLM in step 1, it…" at bounding box center [139, 444] width 175 height 67
type textarea "In addition to the rest of the output that is produced by the LLM in step 1, it…"
click at [447, 105] on span "Input Settings" at bounding box center [459, 108] width 80 height 16
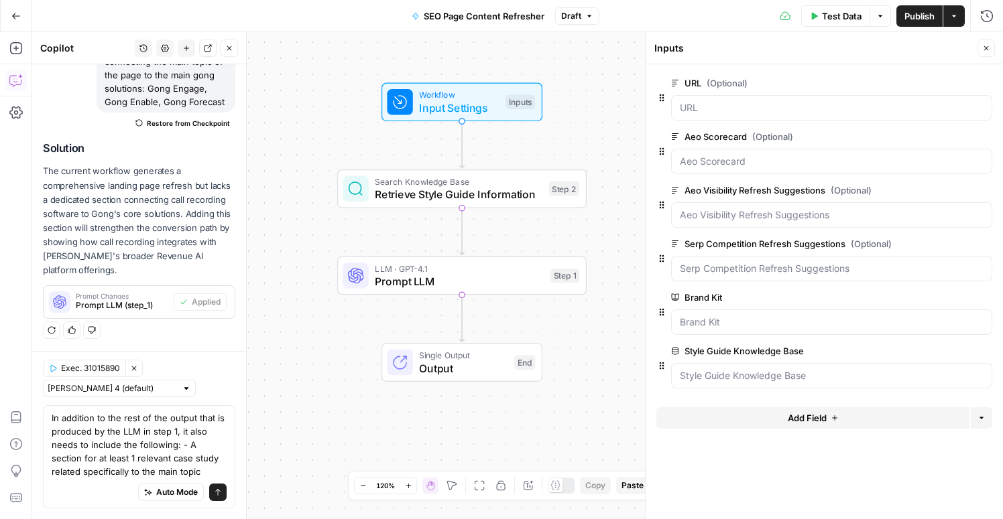
click at [820, 413] on span "Add Field" at bounding box center [806, 417] width 39 height 13
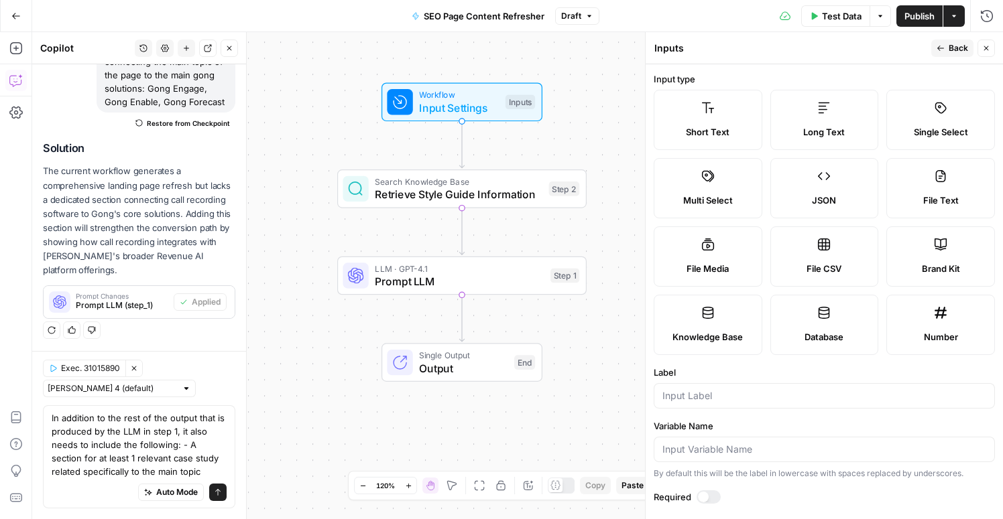
click at [721, 318] on label "Knowledge Base" at bounding box center [707, 325] width 109 height 60
click at [750, 397] on input "Label" at bounding box center [824, 395] width 324 height 13
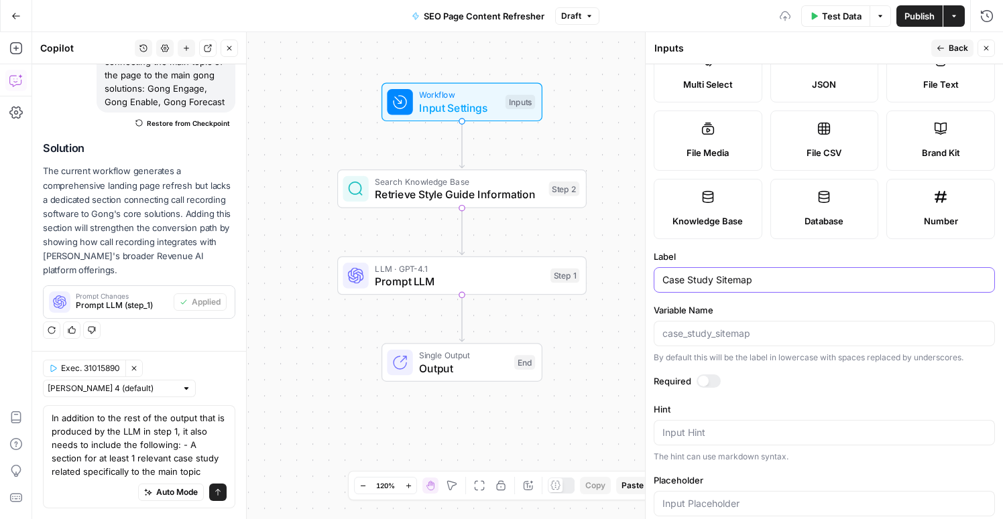
scroll to position [139, 0]
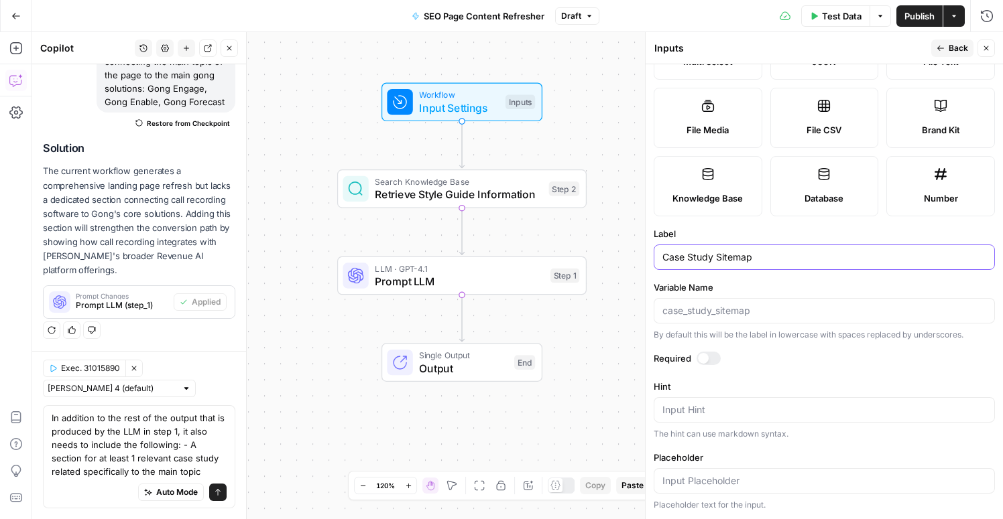
type input "Case Study Sitemap"
click at [708, 363] on div at bounding box center [708, 358] width 24 height 13
click at [955, 46] on span "Back" at bounding box center [957, 48] width 19 height 12
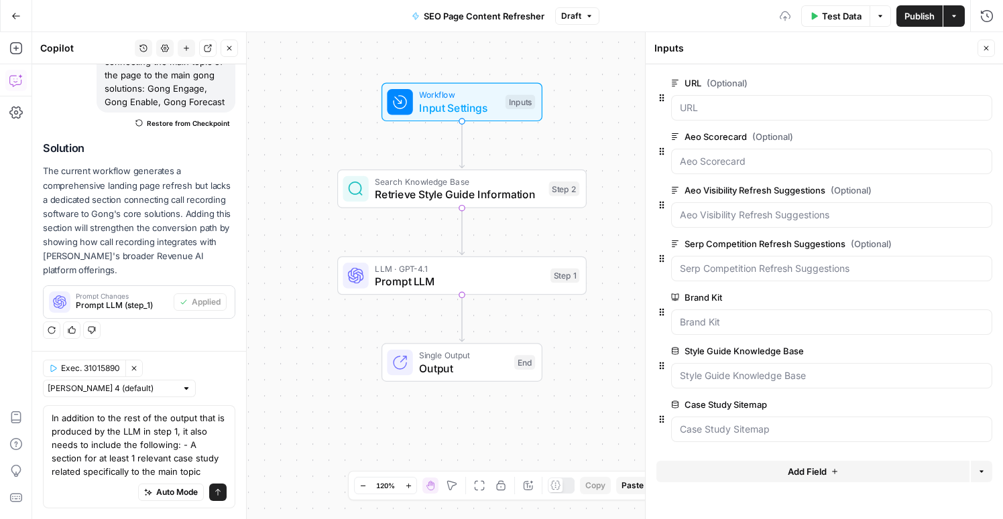
click at [979, 54] on button "Close" at bounding box center [985, 48] width 17 height 17
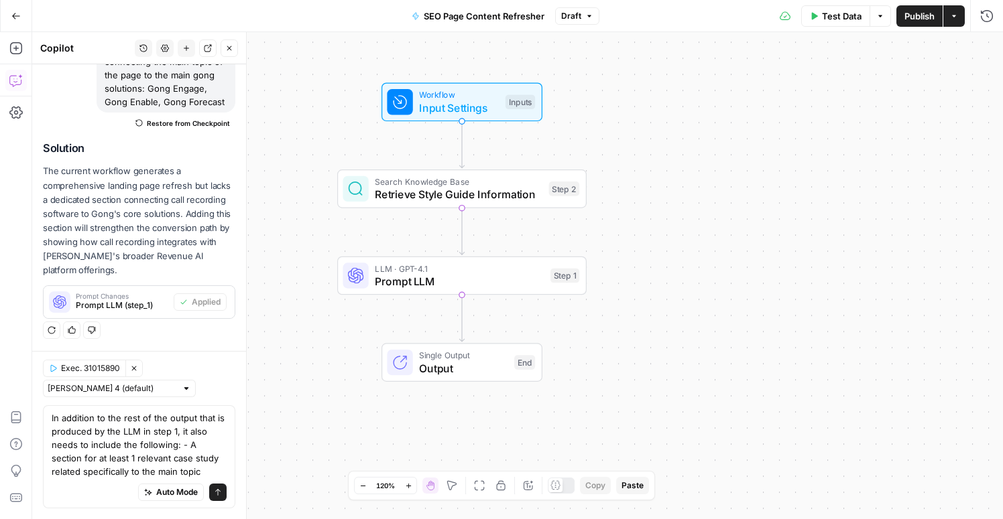
click at [825, 25] on button "Test Data" at bounding box center [835, 15] width 69 height 21
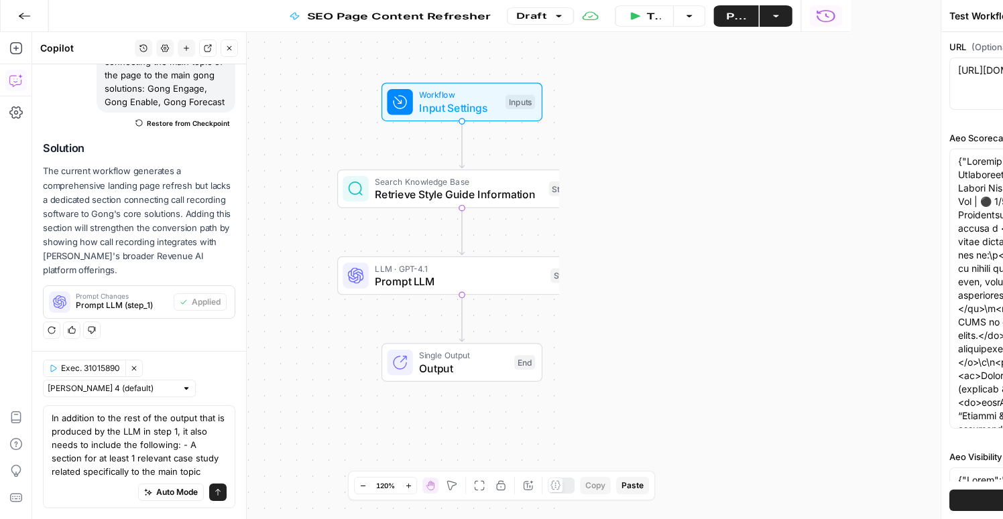
type input "Gong"
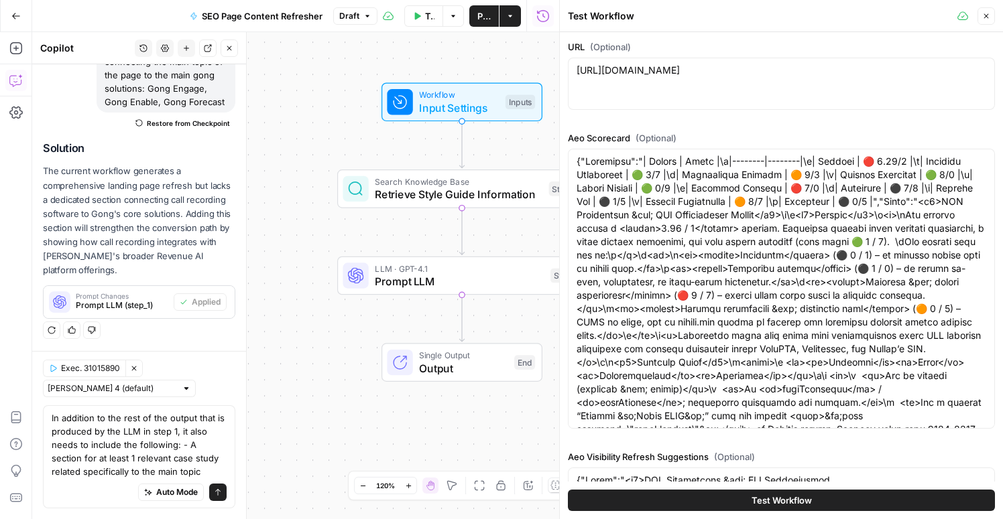
type input "Style Guide"
click at [725, 501] on button "Test Workflow" at bounding box center [781, 500] width 427 height 21
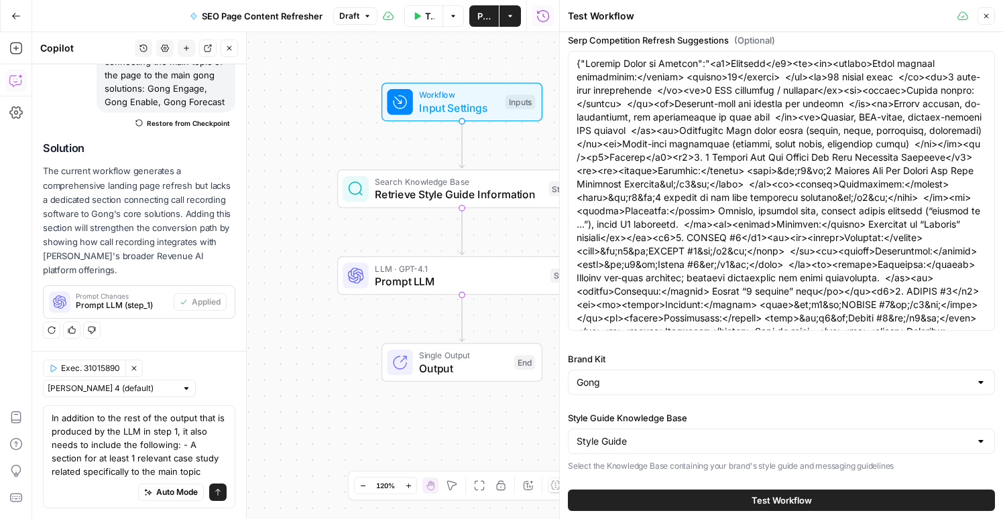
scroll to position [811, 0]
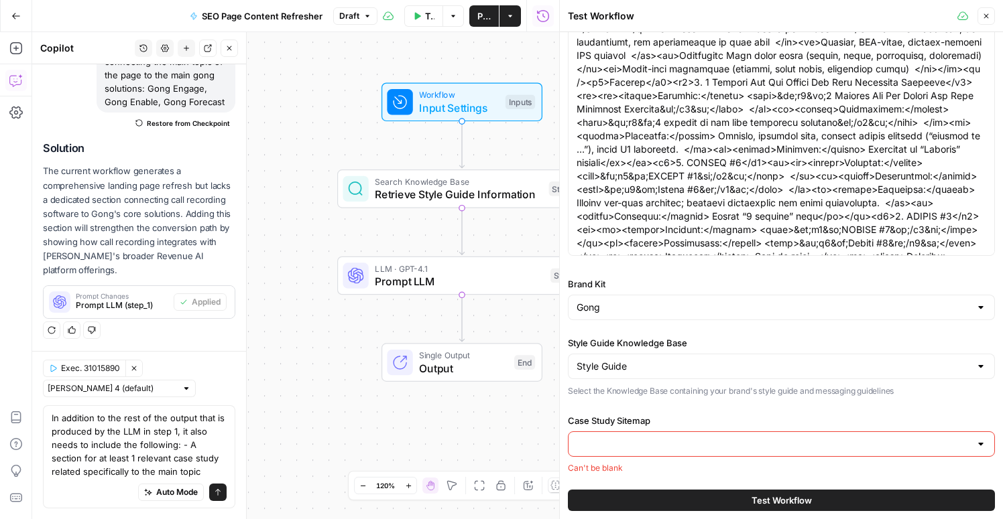
click at [662, 444] on input "Case Study Sitemap" at bounding box center [772, 444] width 393 height 13
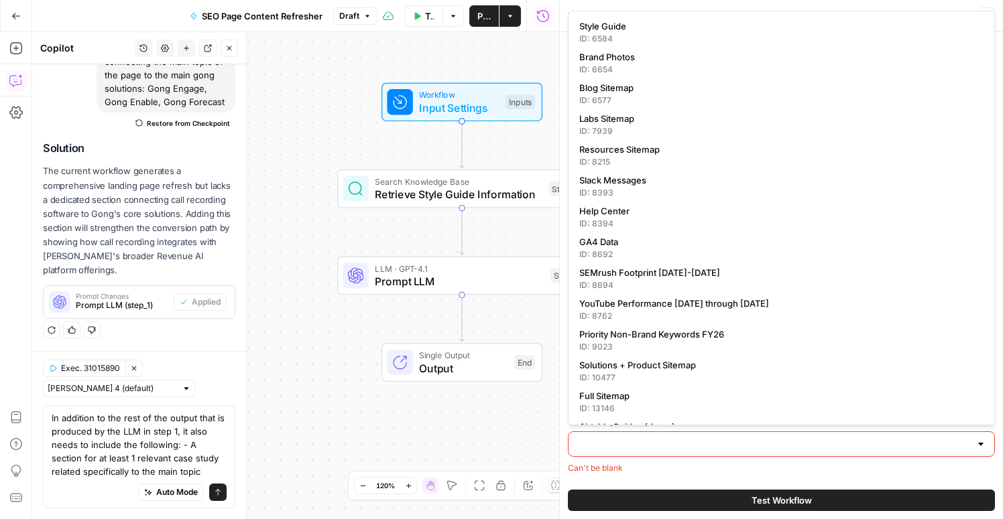
scroll to position [29, 0]
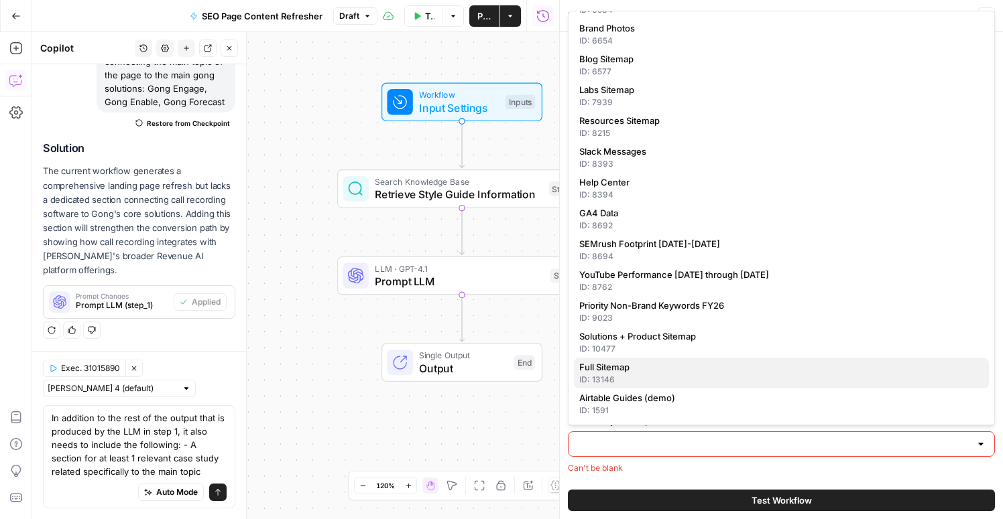
click at [726, 364] on span "Full Sitemap" at bounding box center [778, 367] width 399 height 13
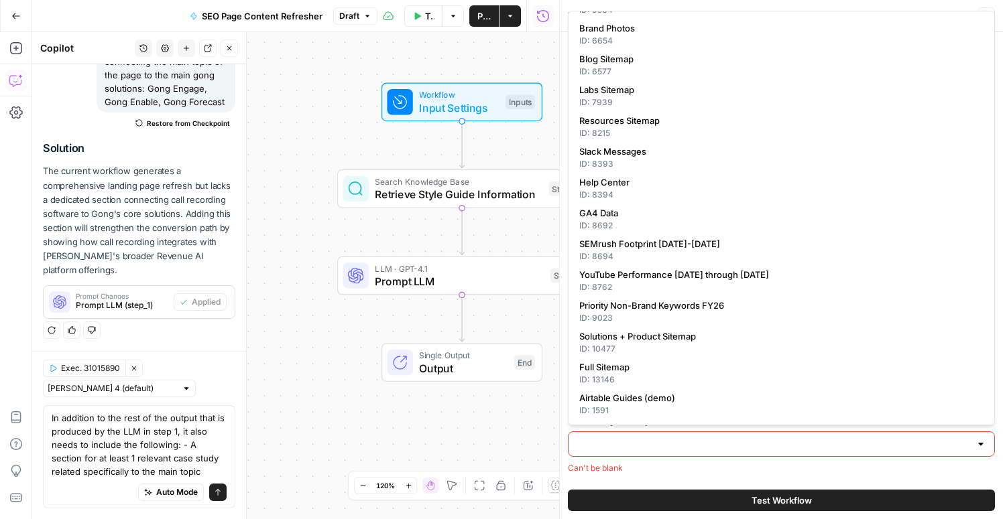
type input "Full Sitemap"
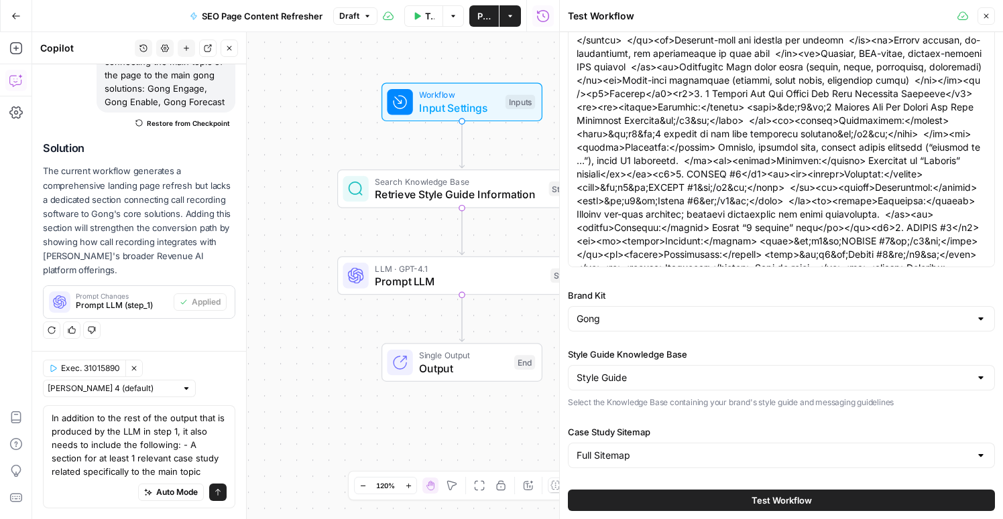
scroll to position [799, 0]
click at [190, 474] on textarea "In addition to the rest of the output that is produced by the LLM in step 1, it…" at bounding box center [139, 444] width 175 height 67
click at [987, 15] on icon "button" at bounding box center [986, 16] width 8 height 8
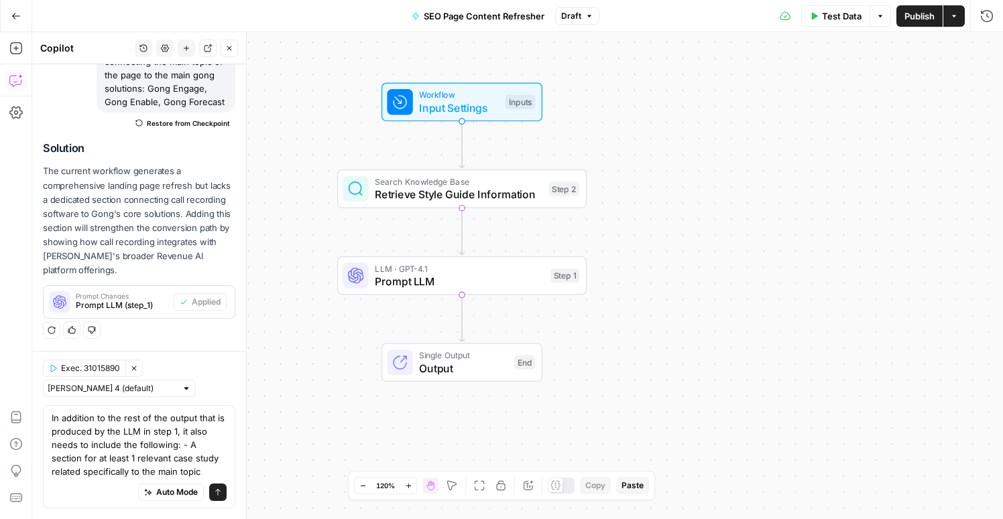
click at [483, 97] on span "Workflow" at bounding box center [459, 94] width 80 height 13
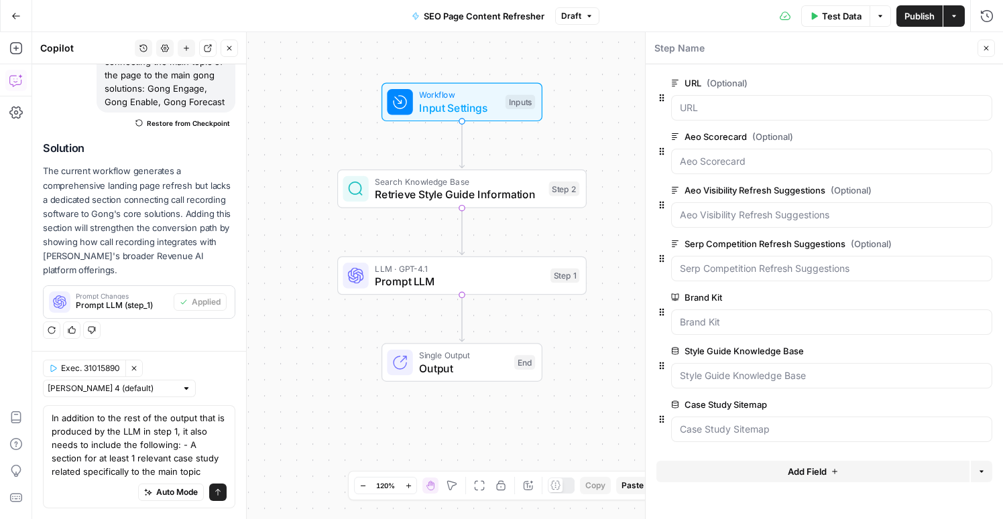
click at [953, 406] on span "edit field" at bounding box center [941, 404] width 29 height 11
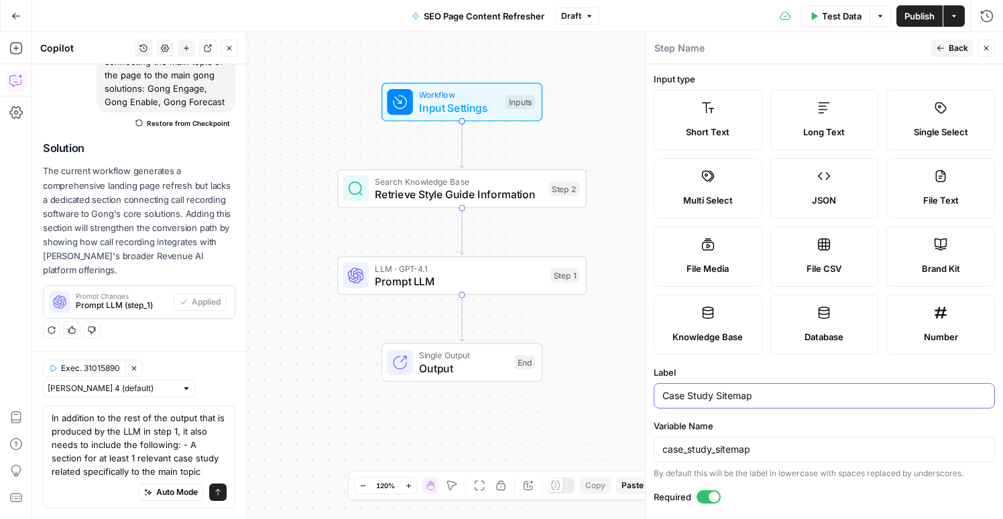
drag, startPoint x: 717, startPoint y: 395, endPoint x: 577, endPoint y: 388, distance: 140.2
click at [577, 388] on body "Gong New Home Browse Insights Opportunities Your Data Recent Grids Keyword to A…" at bounding box center [501, 259] width 1003 height 519
click at [715, 393] on input "Case Study Sitemap" at bounding box center [824, 395] width 324 height 13
drag, startPoint x: 716, startPoint y: 394, endPoint x: 612, endPoint y: 391, distance: 104.6
click at [612, 391] on body "Gong New Home Browse Insights Opportunities Your Data Recent Grids Keyword to A…" at bounding box center [501, 259] width 1003 height 519
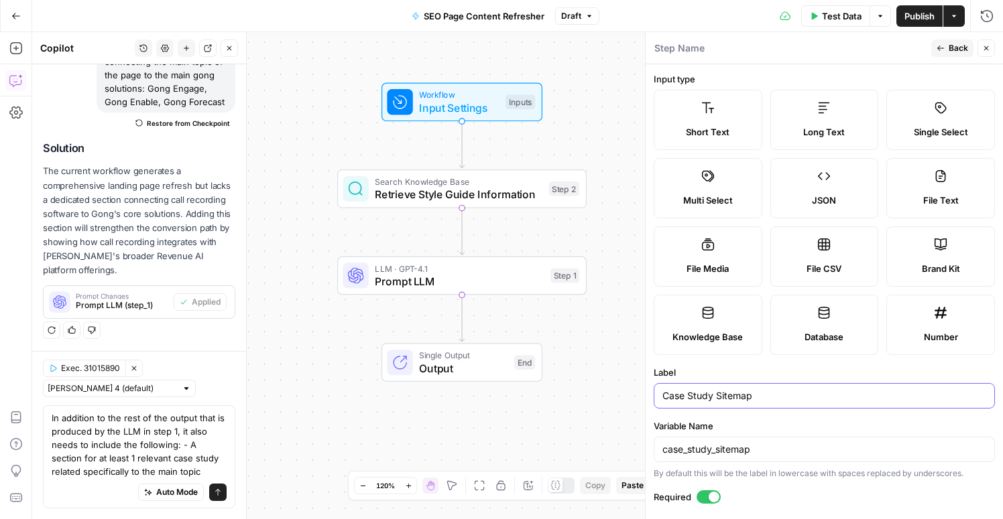
click at [714, 393] on input "Case Study Sitemap" at bounding box center [824, 395] width 324 height 13
drag, startPoint x: 716, startPoint y: 393, endPoint x: 635, endPoint y: 393, distance: 80.4
click at [635, 393] on body "Gong New Home Browse Insights Opportunities Your Data Recent Grids Keyword to A…" at bounding box center [501, 259] width 1003 height 519
click at [704, 397] on input "Case Study Sitemap" at bounding box center [824, 395] width 324 height 13
drag, startPoint x: 715, startPoint y: 397, endPoint x: 654, endPoint y: 394, distance: 61.0
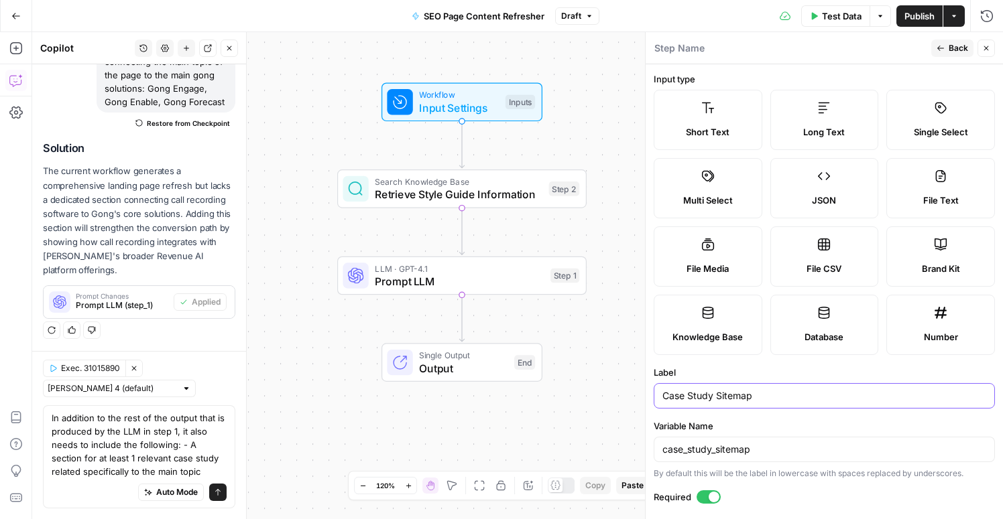
click at [654, 394] on div "Case Study Sitemap" at bounding box center [823, 395] width 341 height 25
type input "Sitemap"
click at [948, 48] on span "Back" at bounding box center [957, 48] width 19 height 12
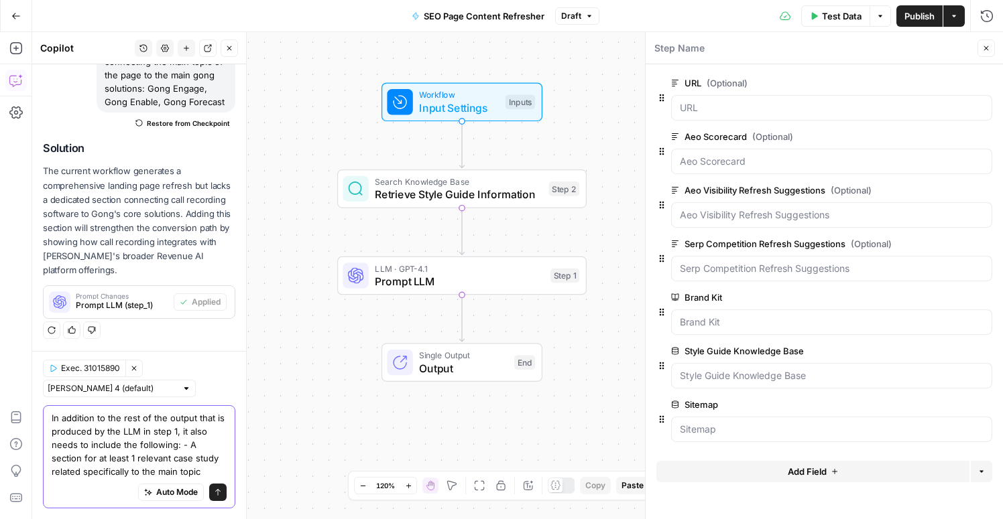
click at [194, 472] on textarea "In addition to the rest of the output that is produced by the LLM in step 1, it…" at bounding box center [139, 444] width 175 height 67
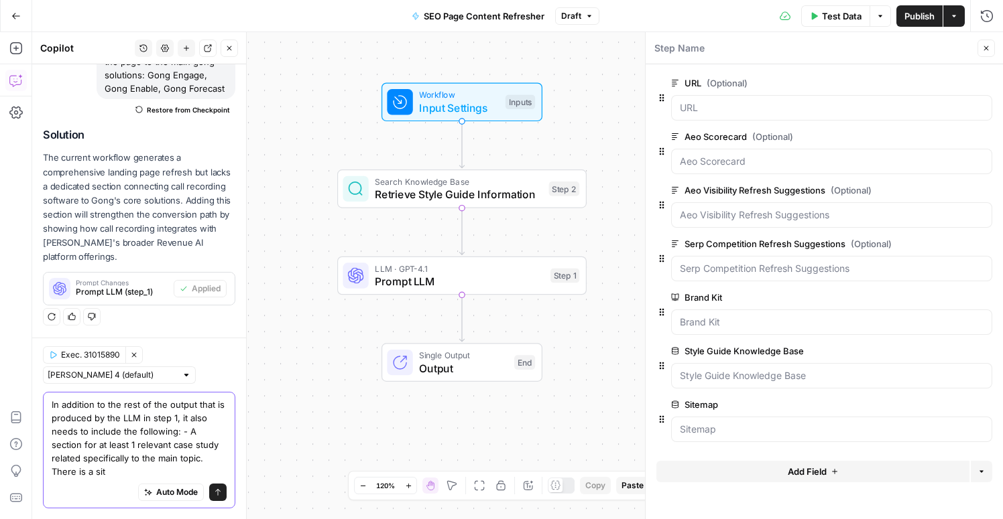
scroll to position [227, 0]
type textarea "In addition to the rest of the output that is produced by the LLM in step 1, it…"
click at [218, 495] on icon "submit" at bounding box center [218, 493] width 8 height 8
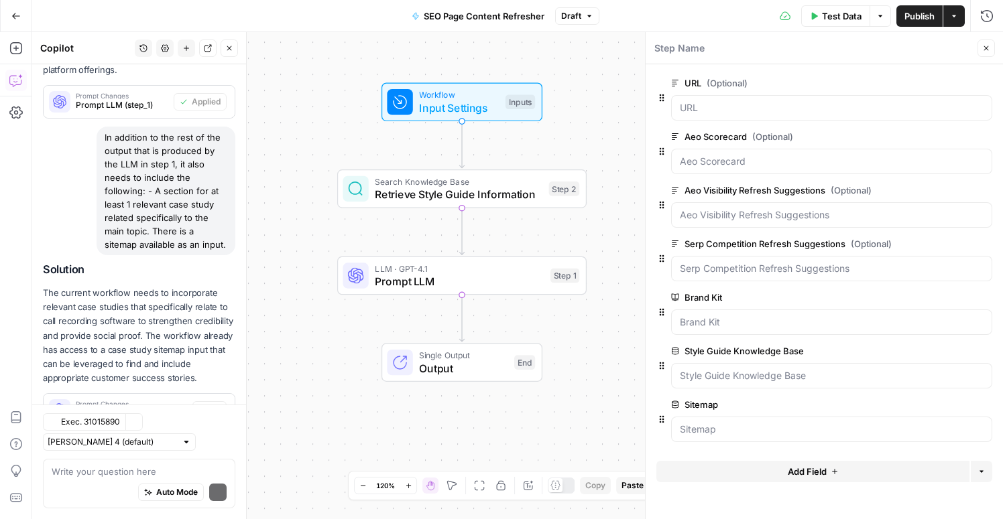
scroll to position [468, 0]
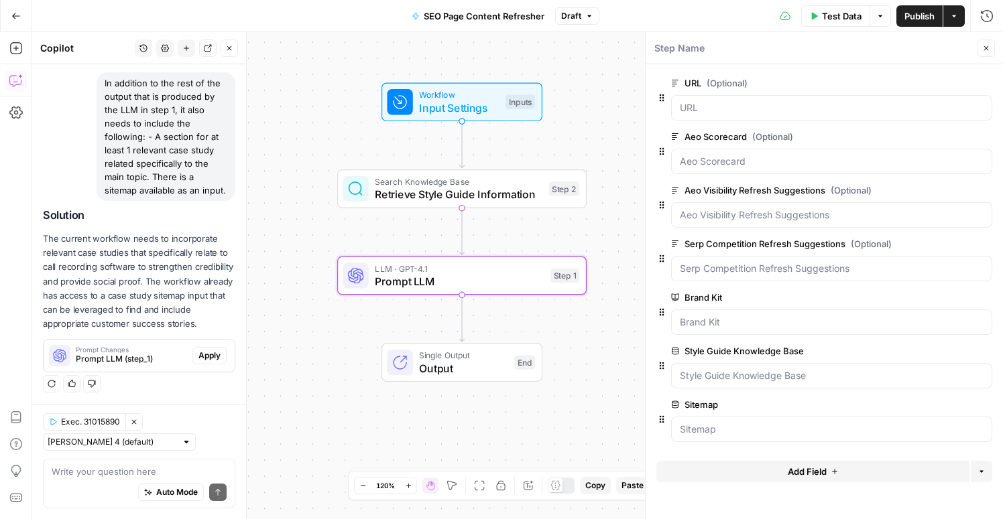
click at [210, 355] on span "Apply" at bounding box center [209, 356] width 22 height 12
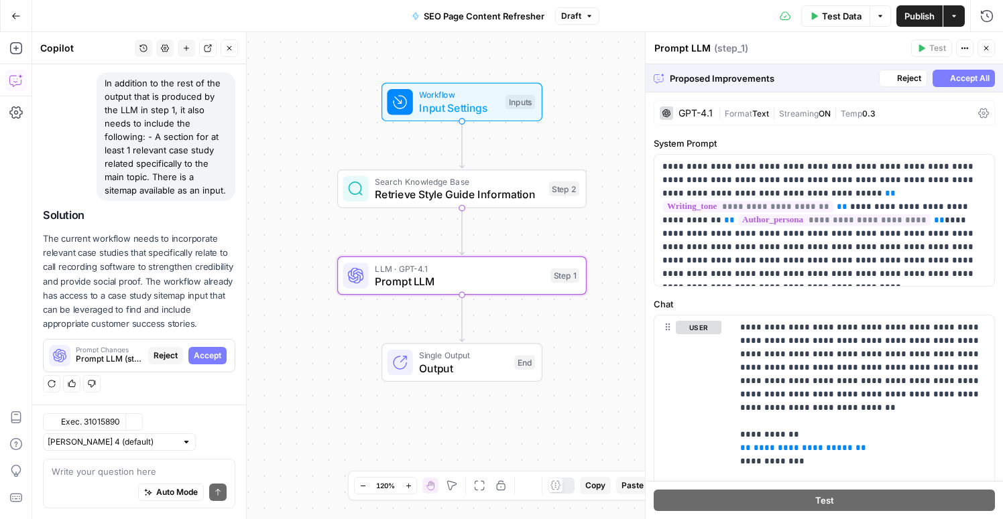
scroll to position [447, 0]
drag, startPoint x: 216, startPoint y: 208, endPoint x: 104, endPoint y: 86, distance: 165.5
click at [104, 86] on div "In addition to the rest of the output that is produced by the LLM in step 1, it…" at bounding box center [166, 136] width 139 height 129
copy div "In addition to the rest of the output that is produced by the LLM in step 1, it…"
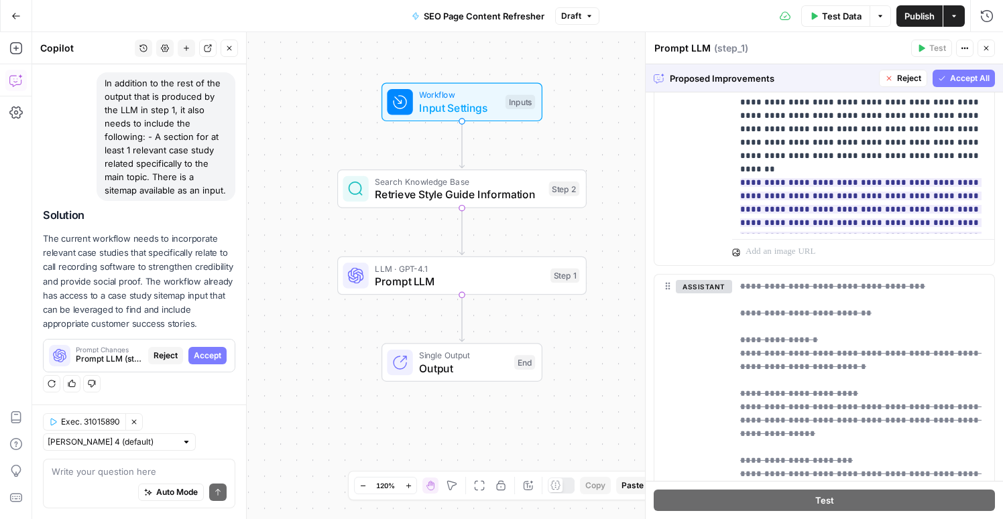
scroll to position [862, 0]
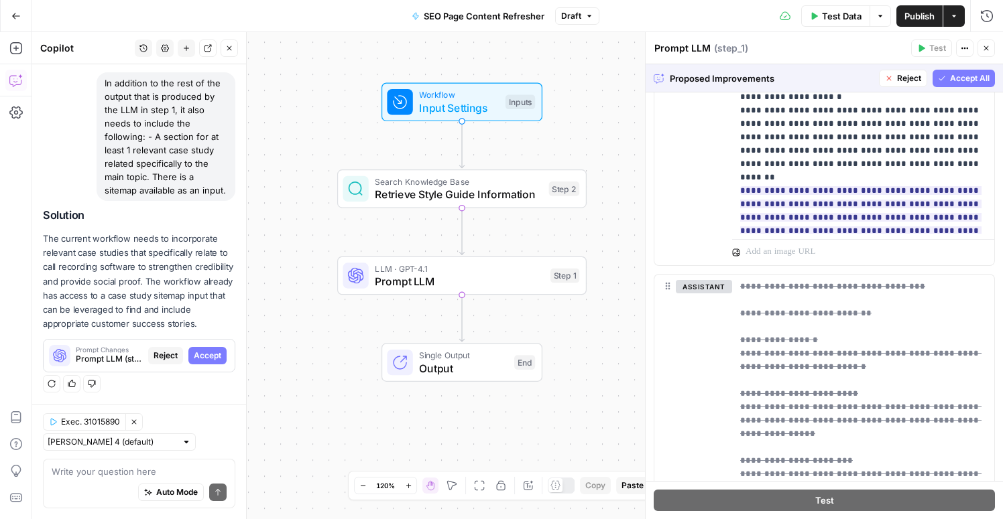
click at [956, 82] on span "Accept All" at bounding box center [970, 78] width 40 height 12
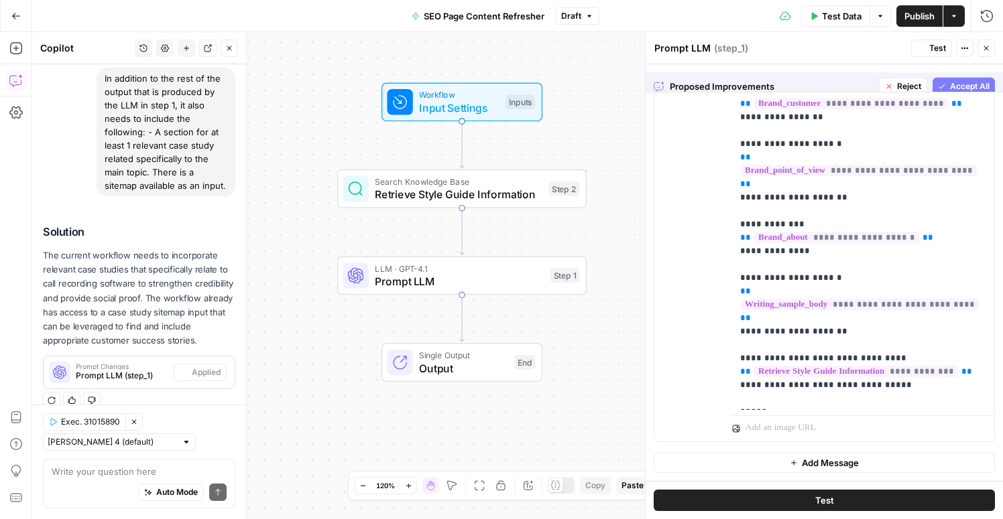
scroll to position [0, 0]
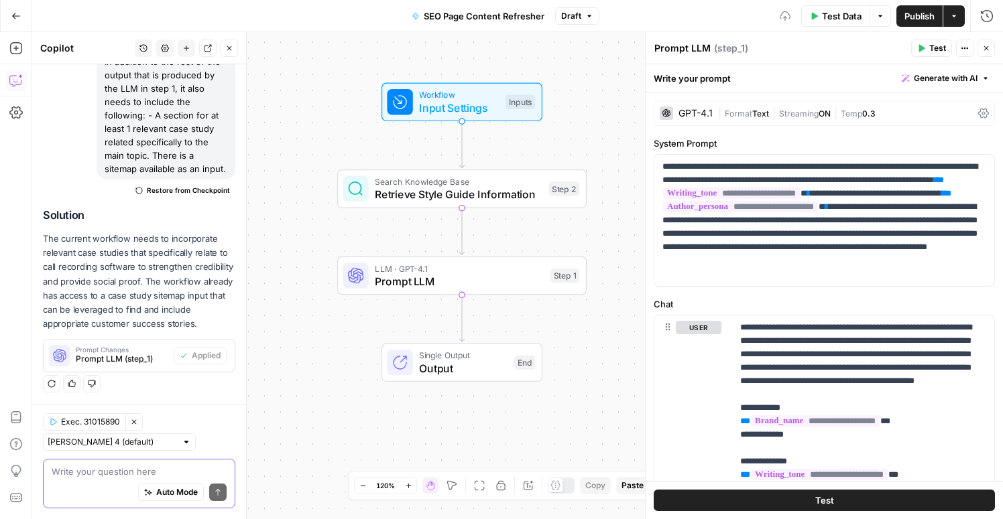
click at [108, 474] on textarea at bounding box center [139, 471] width 175 height 13
paste textarea "In addition to the rest of the output that is produced by the LLM in step 1, it…"
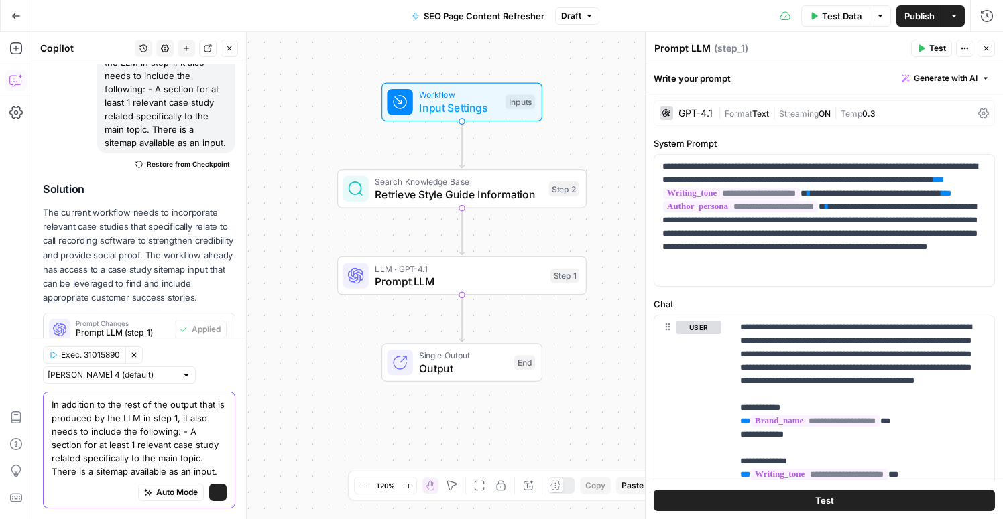
scroll to position [557, 0]
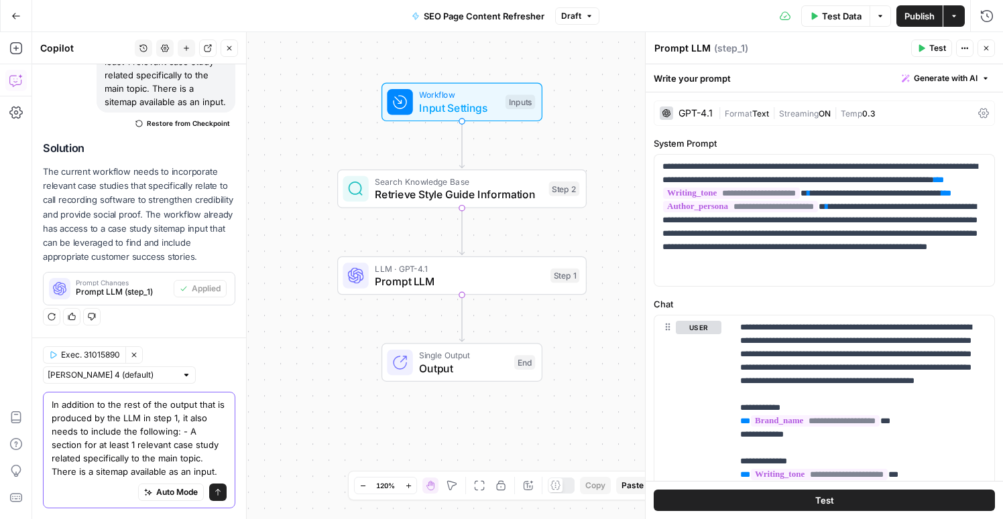
drag, startPoint x: 185, startPoint y: 468, endPoint x: 181, endPoint y: 438, distance: 31.1
click at [181, 438] on textarea "In addition to the rest of the output that is produced by the LLM in step 1, it…" at bounding box center [139, 438] width 175 height 80
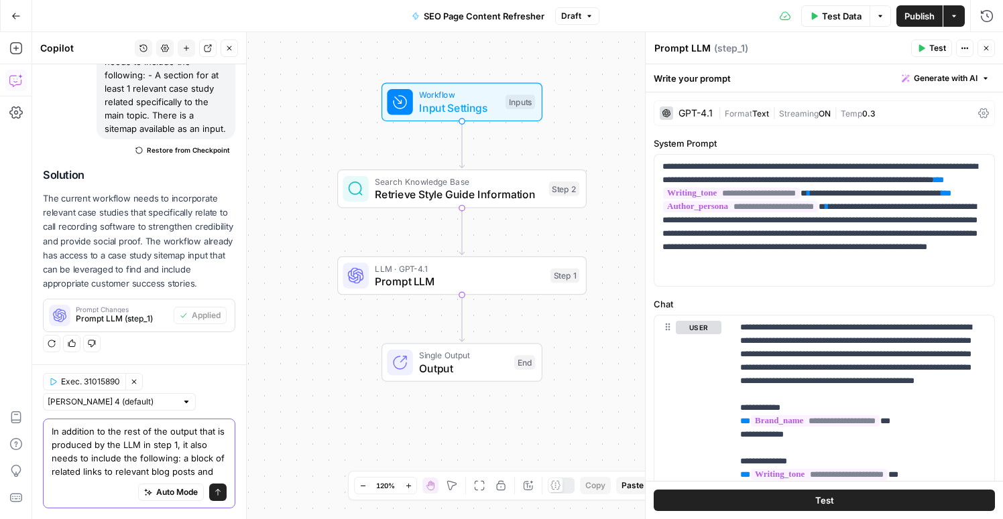
scroll to position [543, 0]
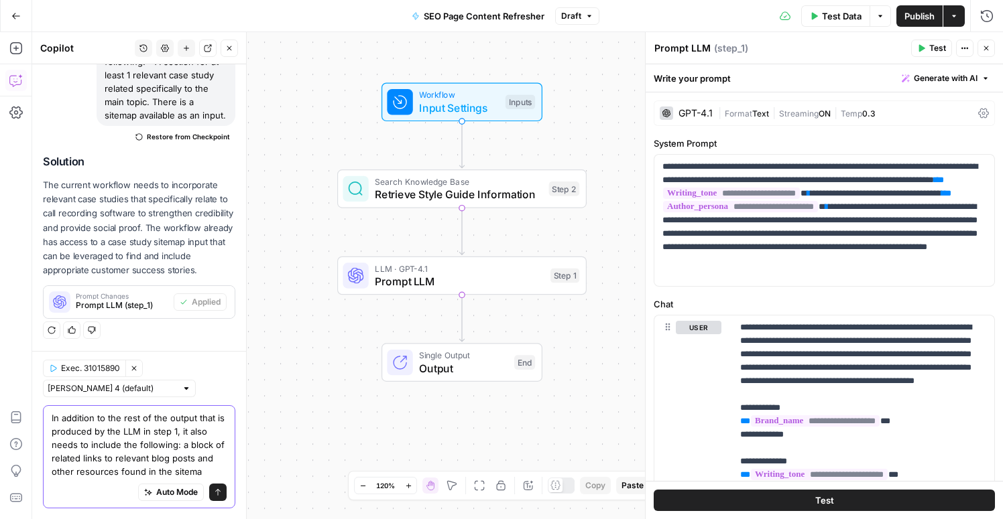
type textarea "In addition to the rest of the output that is produced by the LLM in step 1, it…"
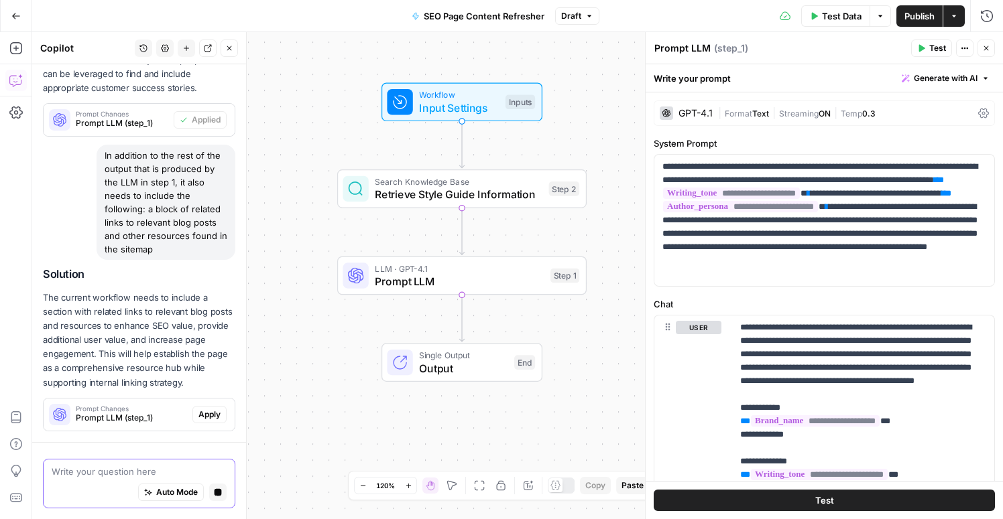
scroll to position [784, 0]
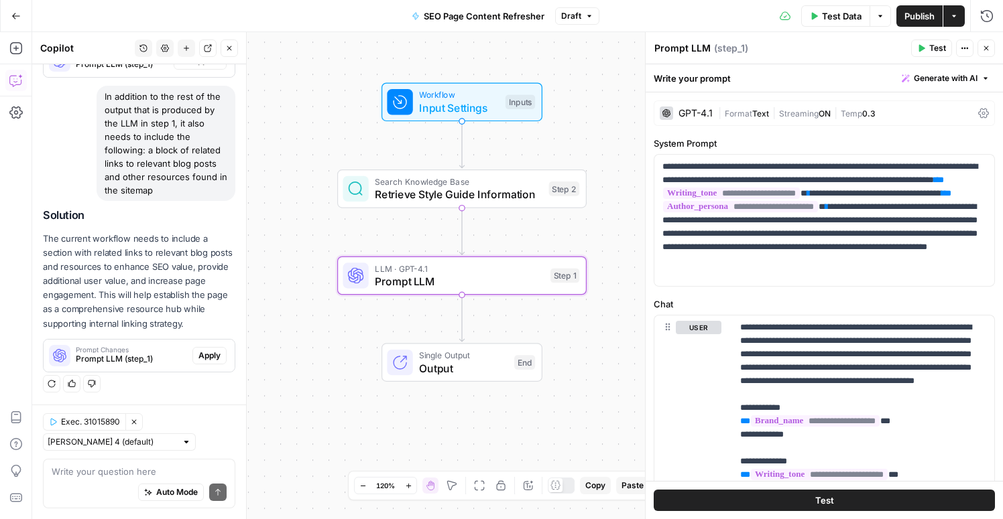
click at [212, 353] on span "Apply" at bounding box center [209, 356] width 22 height 12
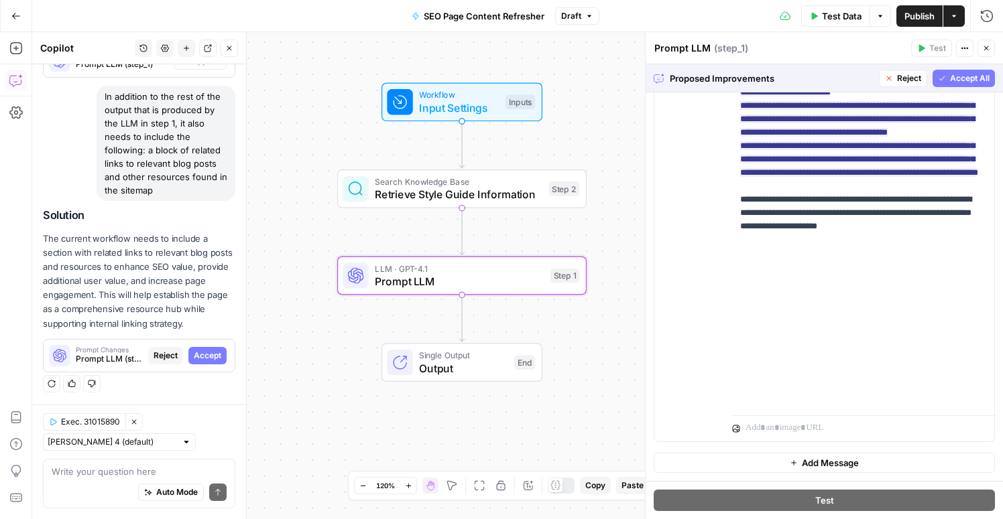
scroll to position [1294, 0]
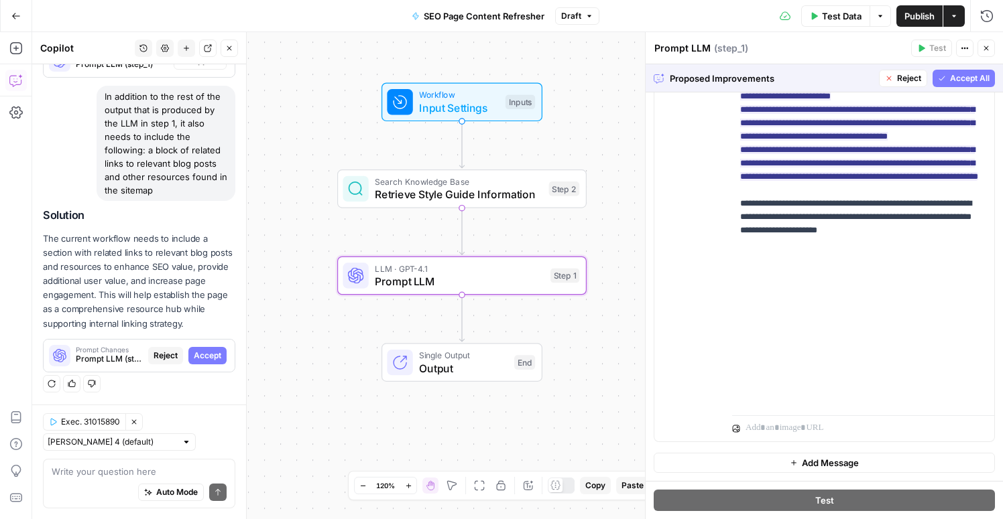
click at [972, 80] on span "Accept All" at bounding box center [970, 78] width 40 height 12
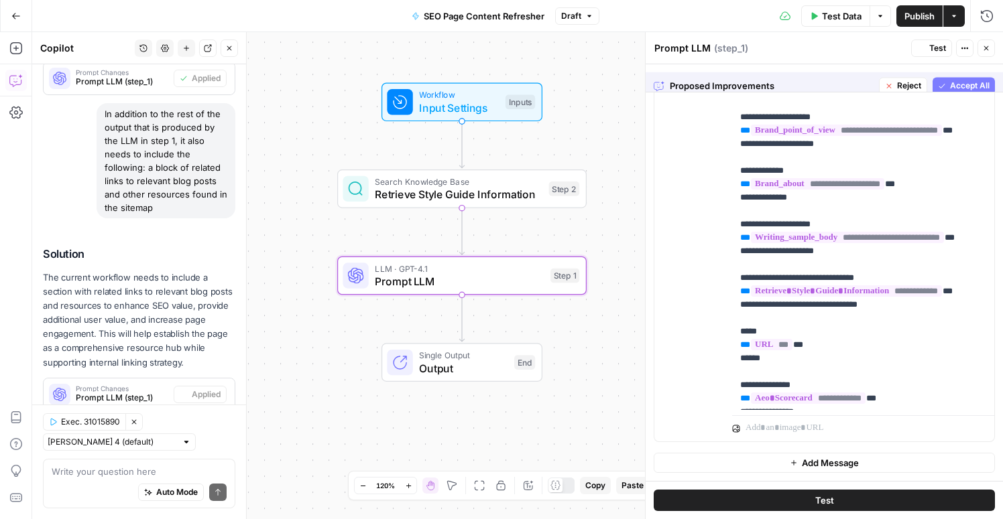
scroll to position [0, 0]
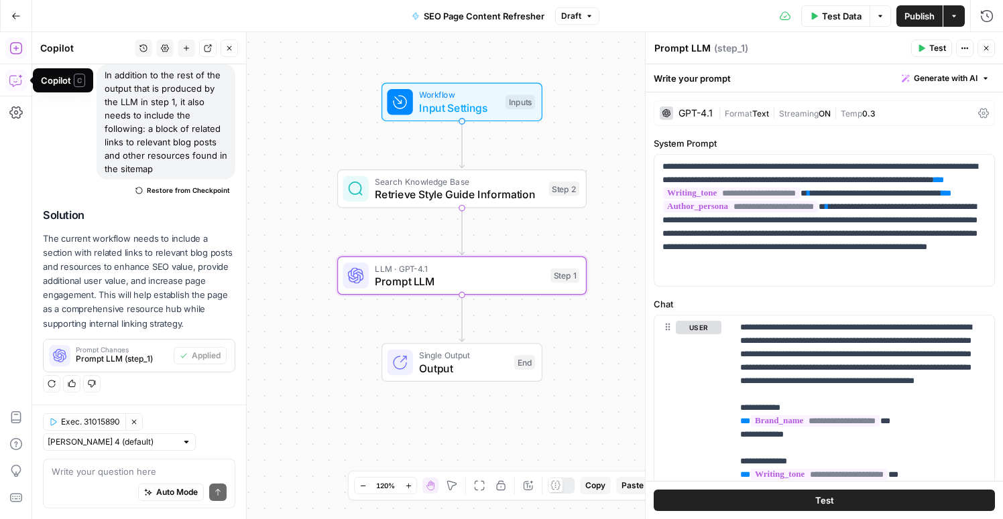
click at [13, 44] on icon "button" at bounding box center [15, 48] width 13 height 13
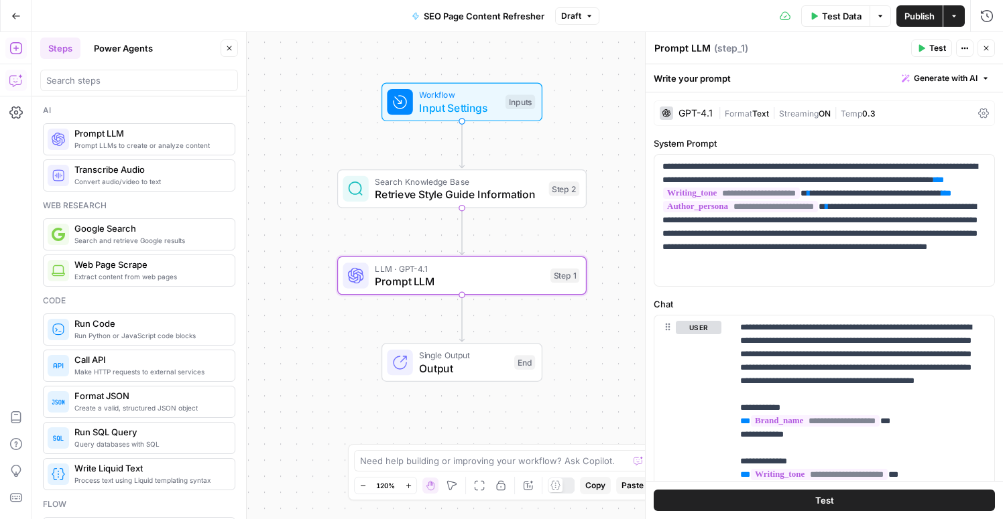
click at [15, 84] on icon "button" at bounding box center [14, 81] width 11 height 11
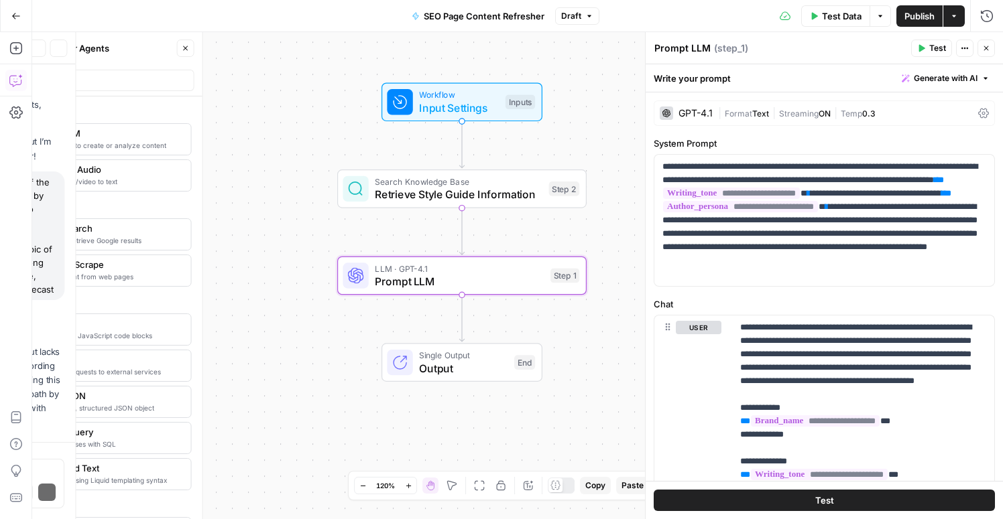
scroll to position [682, 0]
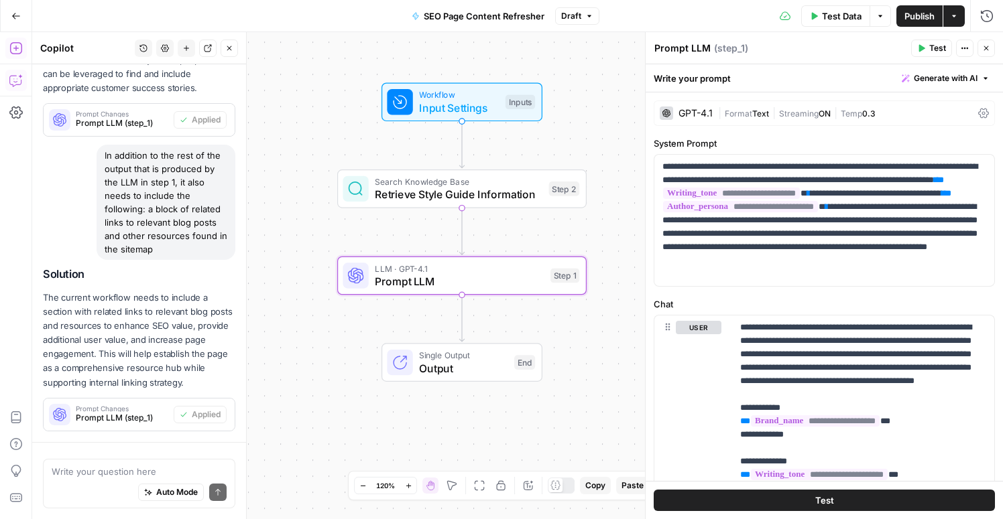
click at [11, 45] on icon "button" at bounding box center [15, 48] width 13 height 13
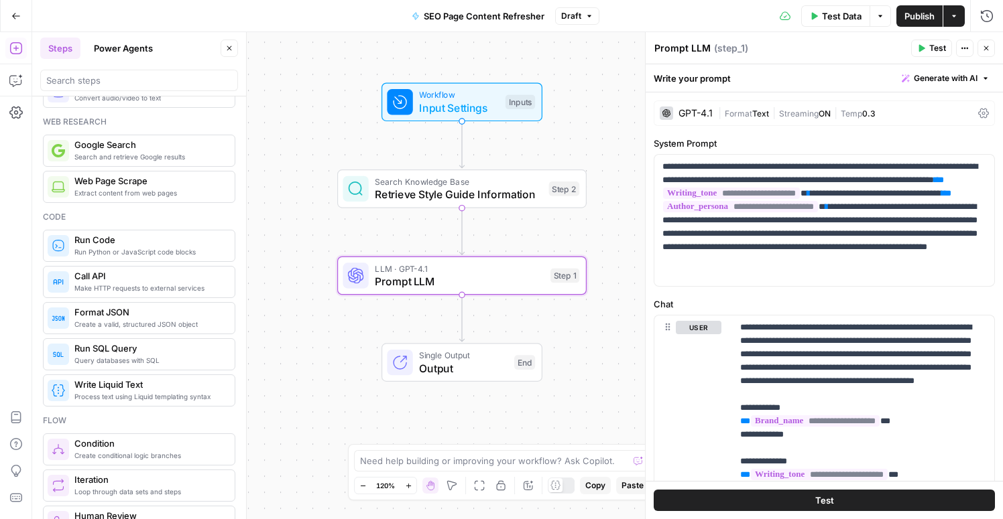
scroll to position [109, 0]
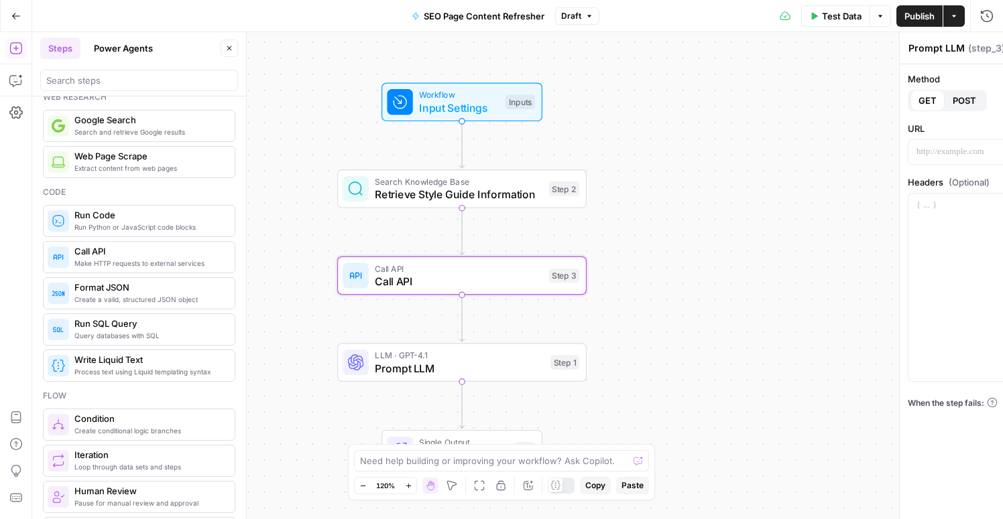
type textarea "Call API"
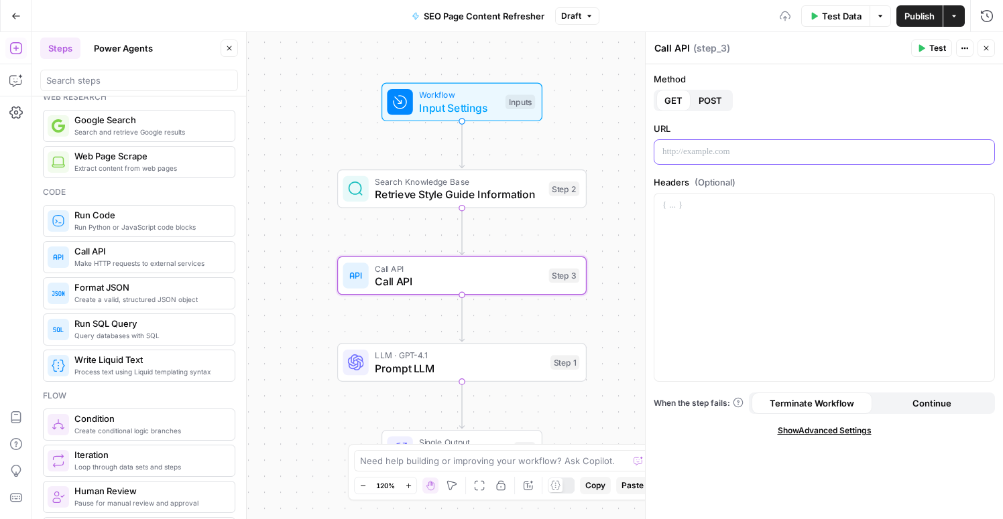
click at [731, 147] on p at bounding box center [824, 151] width 324 height 13
click at [708, 94] on span "POST" at bounding box center [709, 100] width 23 height 13
click at [674, 100] on span "GET" at bounding box center [673, 100] width 18 height 13
click at [986, 48] on icon "button" at bounding box center [986, 48] width 8 height 8
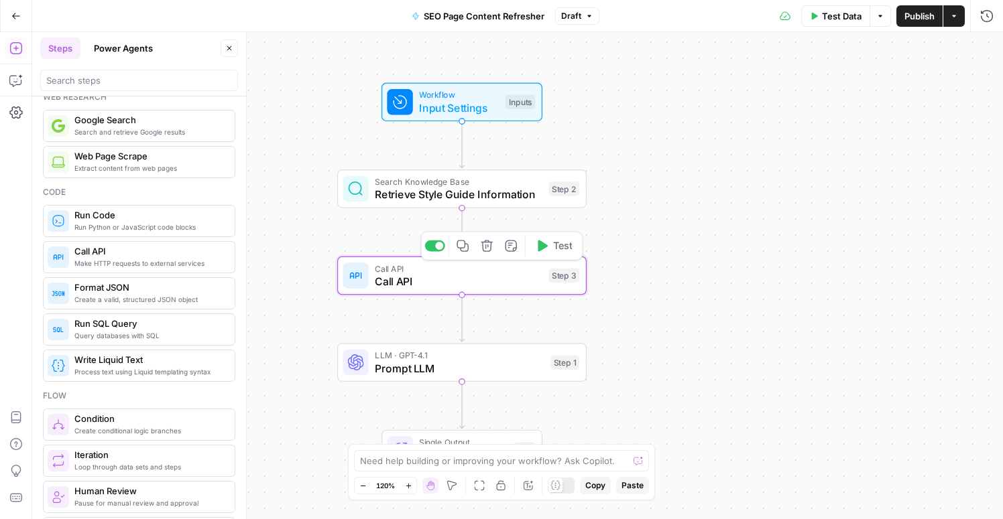
click at [424, 279] on span "Call API" at bounding box center [459, 281] width 168 height 16
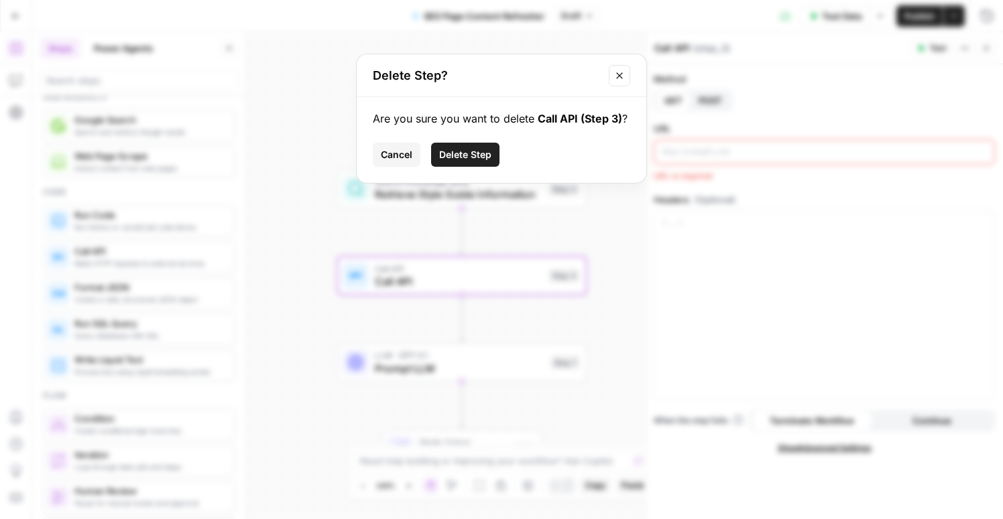
click at [462, 154] on span "Delete Step" at bounding box center [465, 154] width 52 height 13
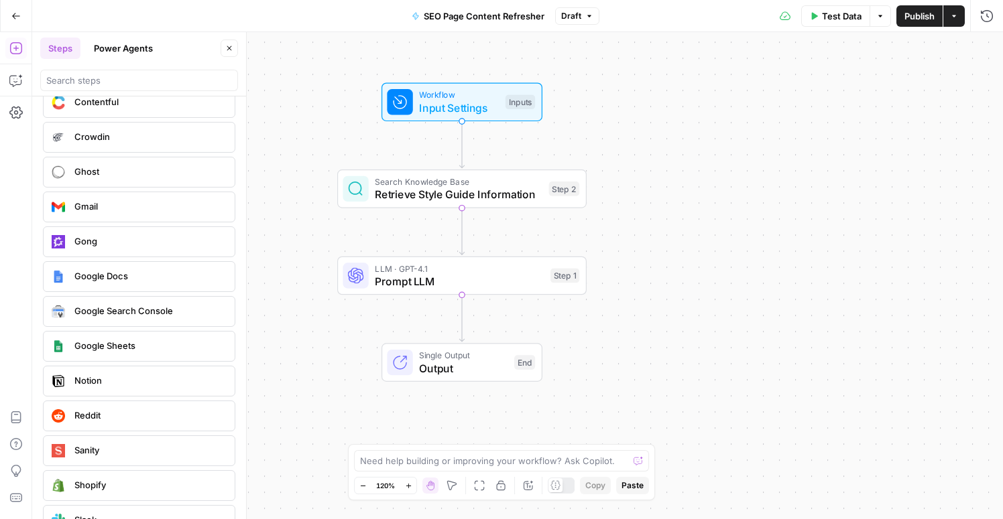
scroll to position [2692, 0]
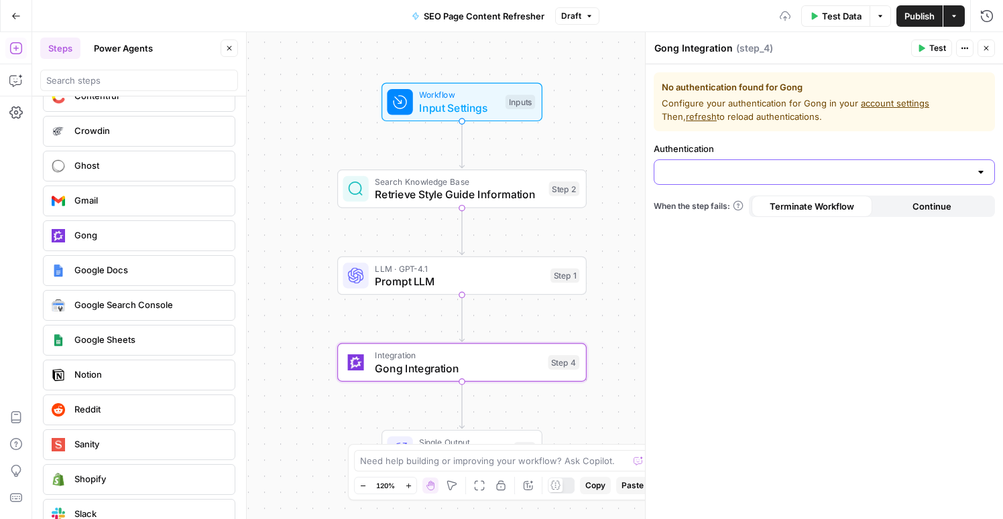
click at [799, 176] on input "Authentication" at bounding box center [816, 172] width 308 height 13
click at [989, 46] on icon "button" at bounding box center [986, 48] width 8 height 8
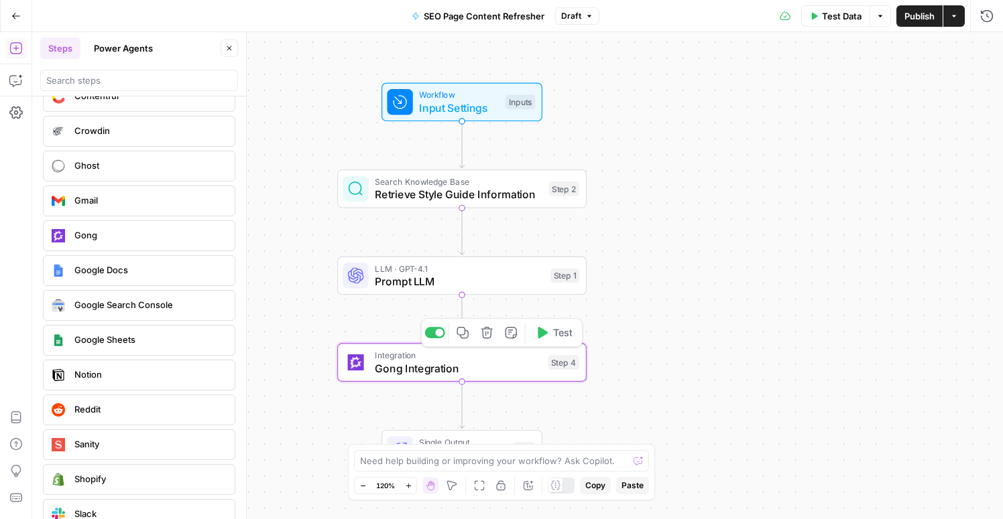
click at [476, 370] on span "Gong Integration" at bounding box center [458, 369] width 166 height 16
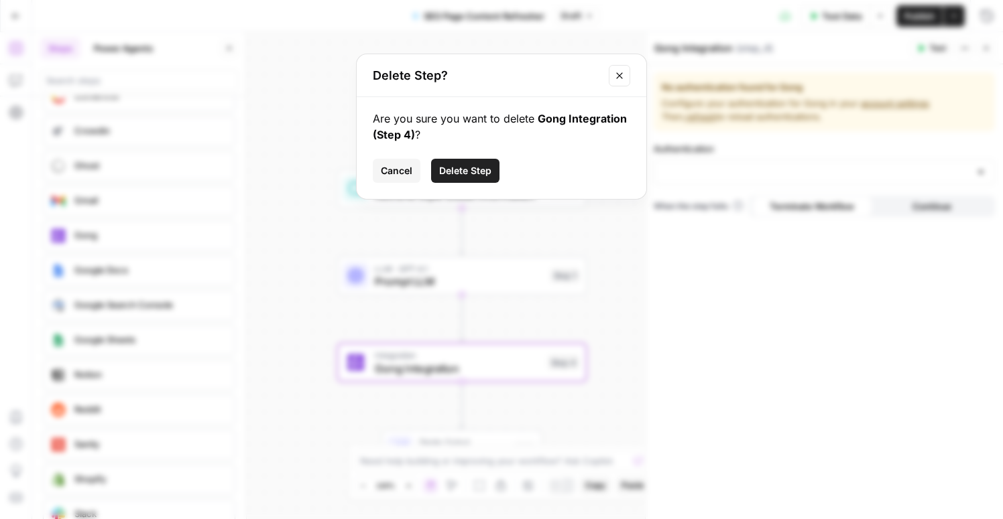
click at [468, 166] on span "Delete Step" at bounding box center [465, 170] width 52 height 13
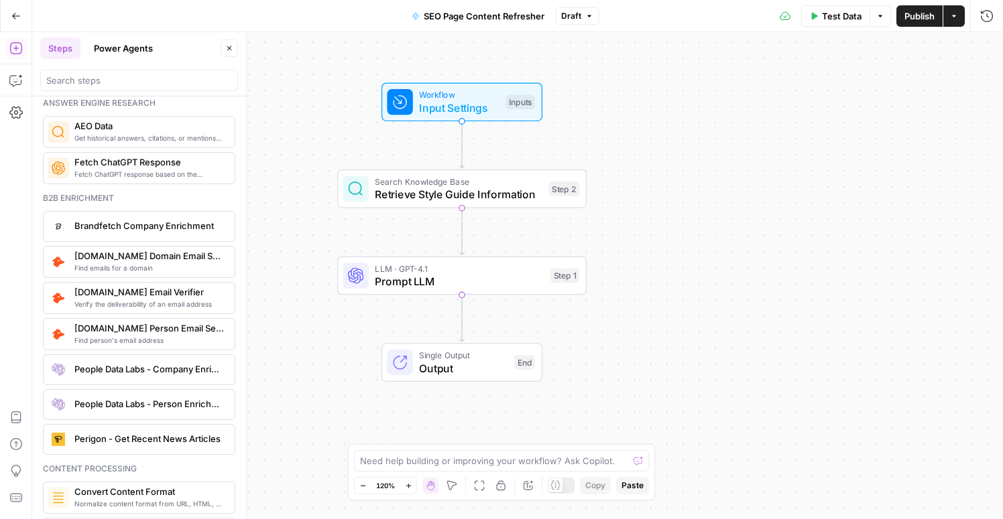
scroll to position [1625, 0]
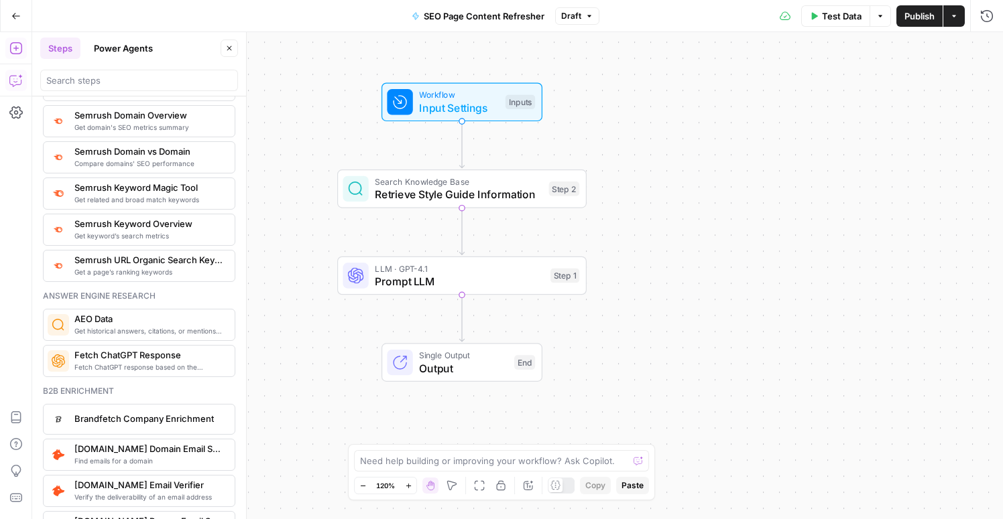
click at [7, 76] on button "Copilot" at bounding box center [15, 80] width 21 height 21
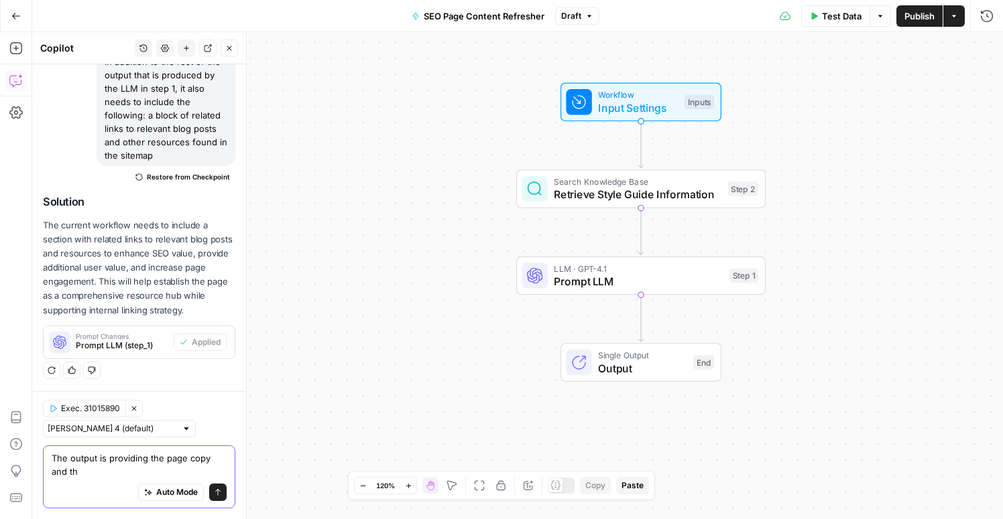
scroll to position [819, 0]
click at [86, 458] on textarea "The output is providing the page copy and the" at bounding box center [139, 465] width 175 height 27
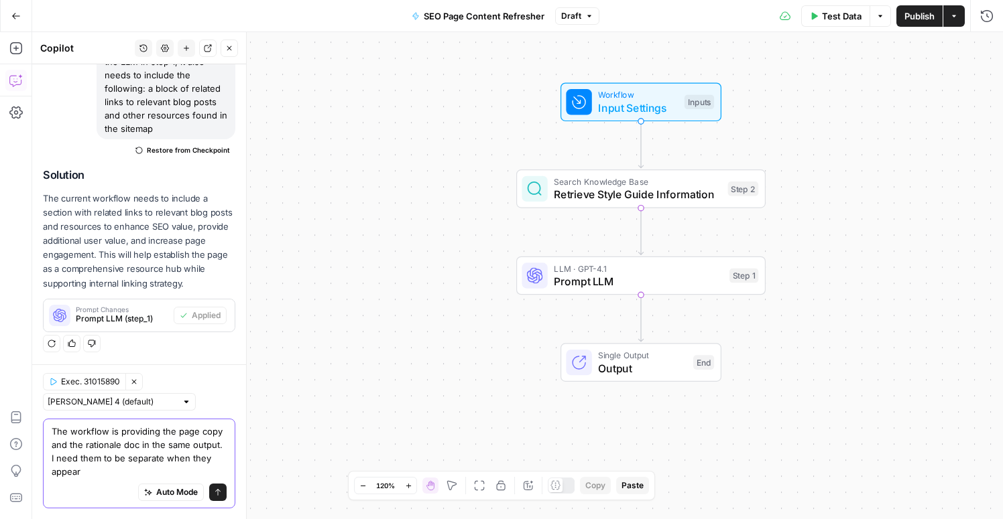
scroll to position [846, 0]
type textarea "The workflow is providing the page copy and the rationale doc in the same outpu…"
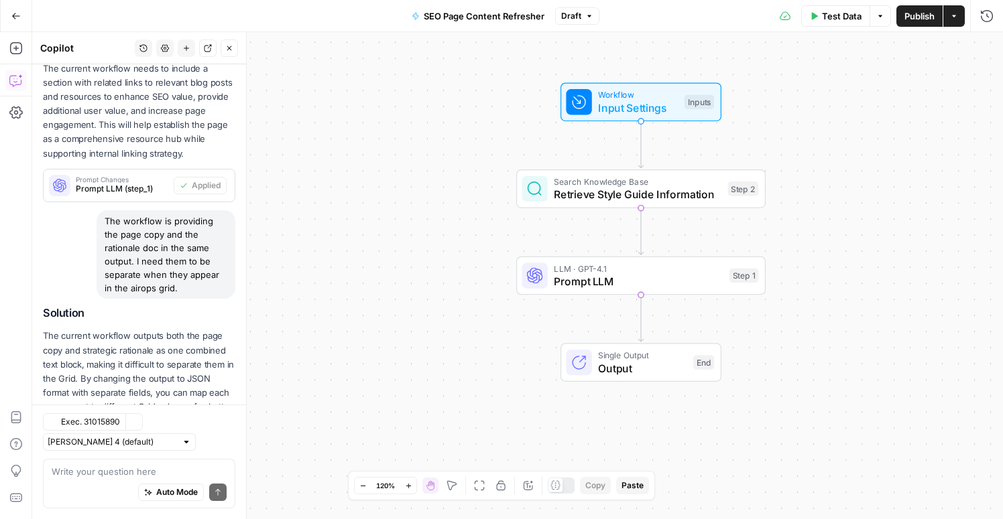
scroll to position [1074, 0]
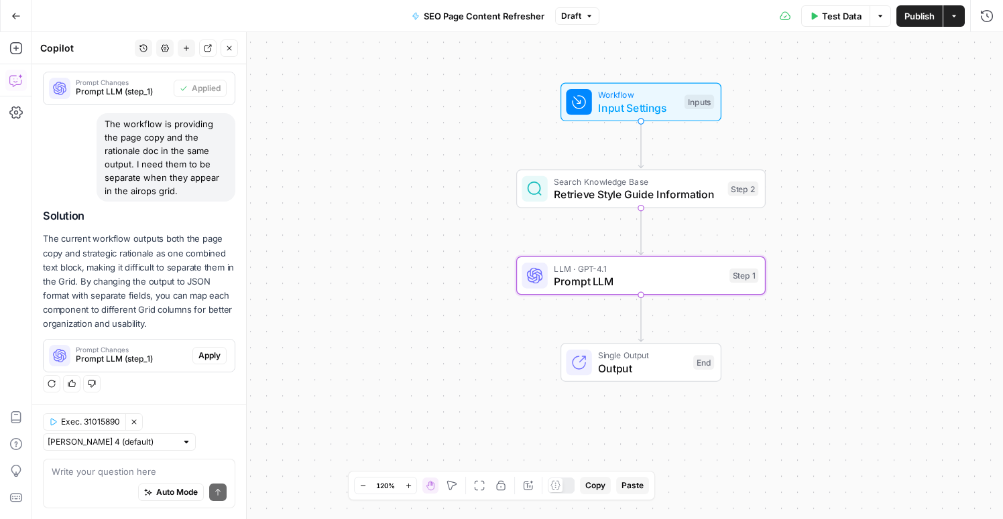
click at [215, 358] on span "Apply" at bounding box center [209, 356] width 22 height 12
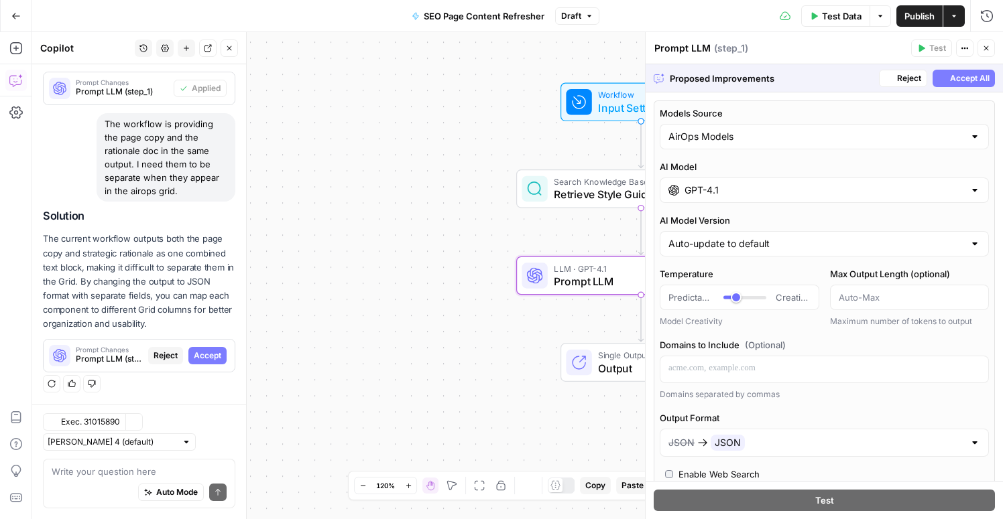
scroll to position [1009, 0]
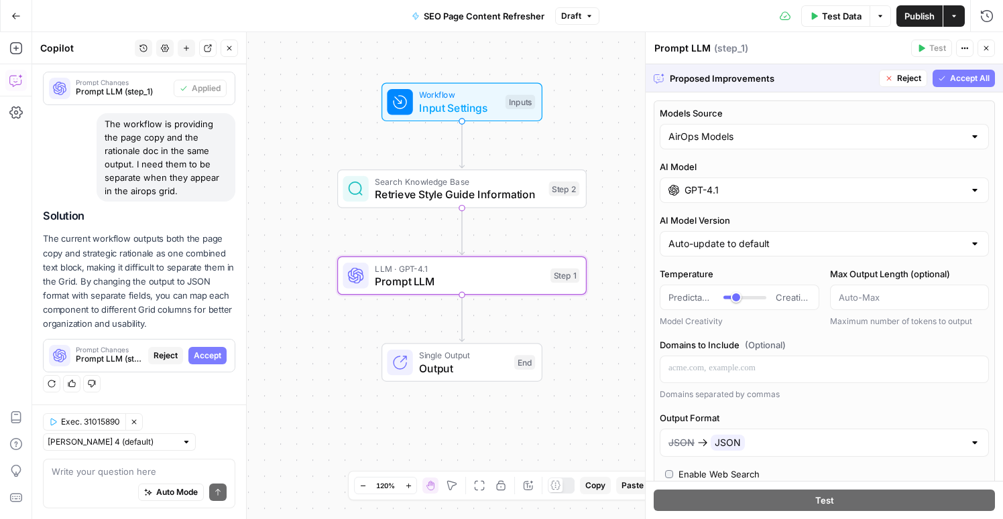
click at [957, 79] on span "Accept All" at bounding box center [970, 78] width 40 height 12
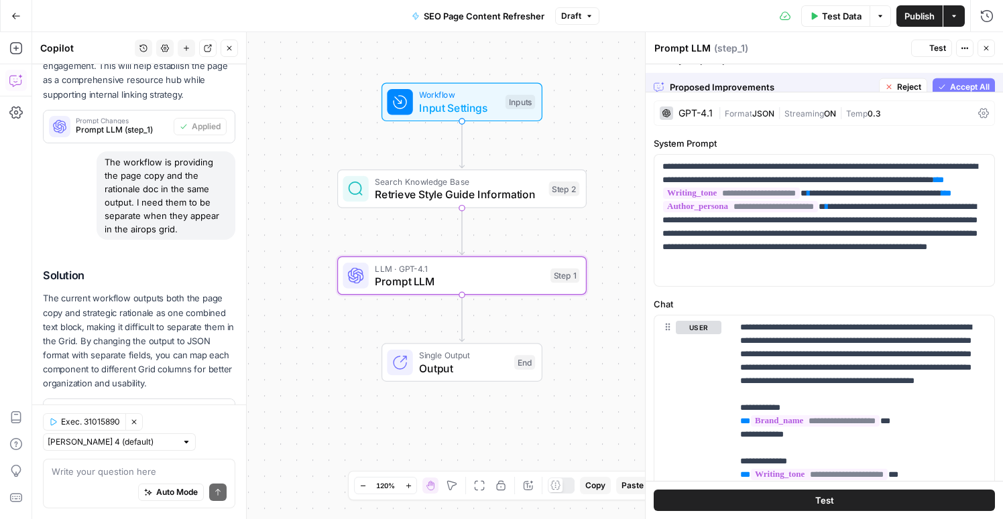
scroll to position [1095, 0]
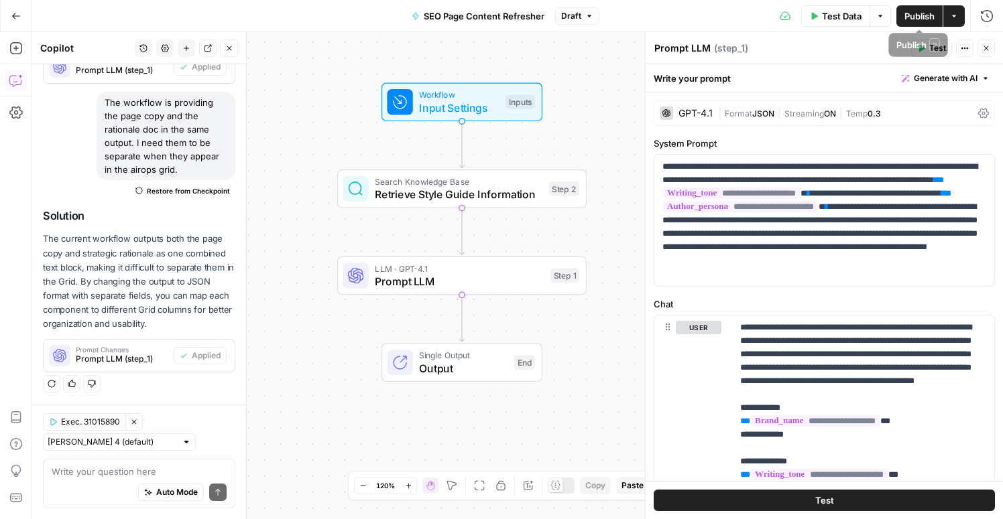
click at [915, 19] on span "Publish" at bounding box center [919, 15] width 30 height 13
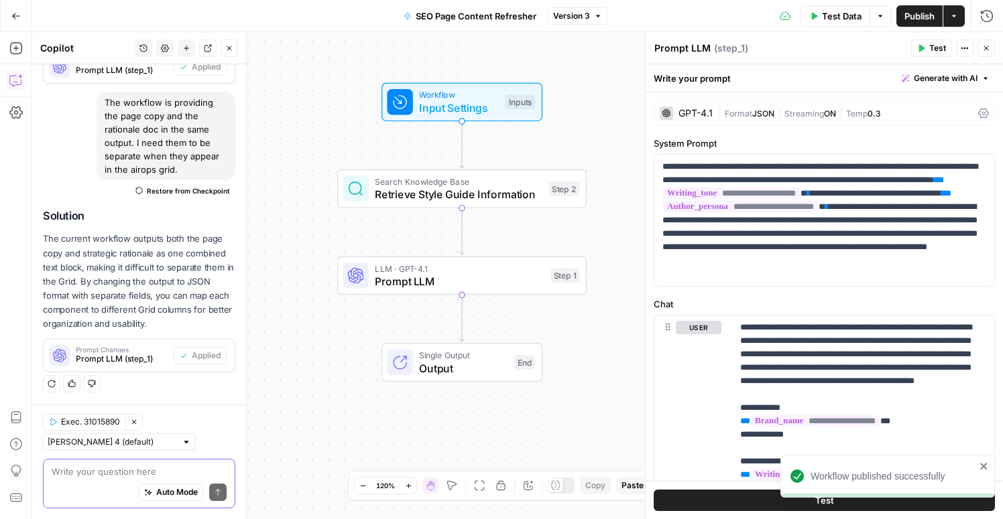
click at [106, 476] on textarea at bounding box center [139, 471] width 175 height 13
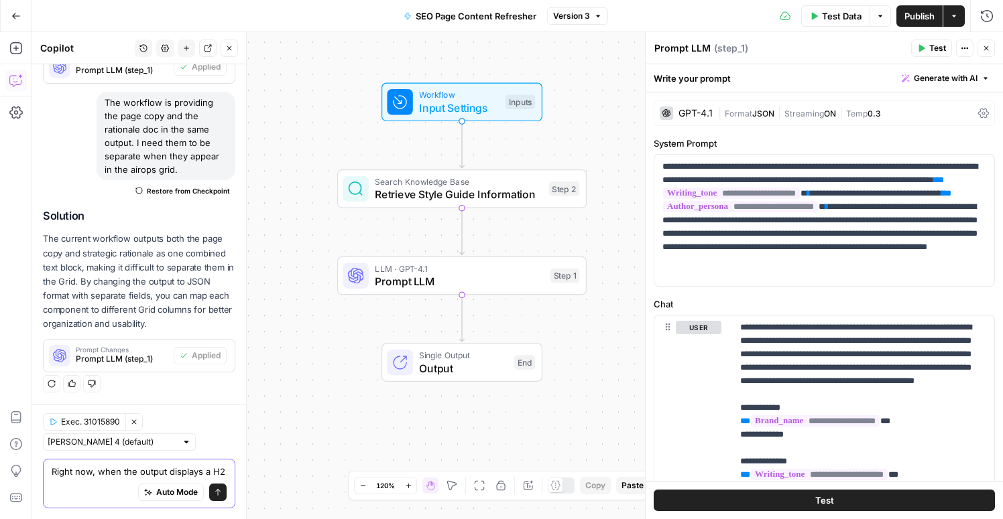
scroll to position [1108, 0]
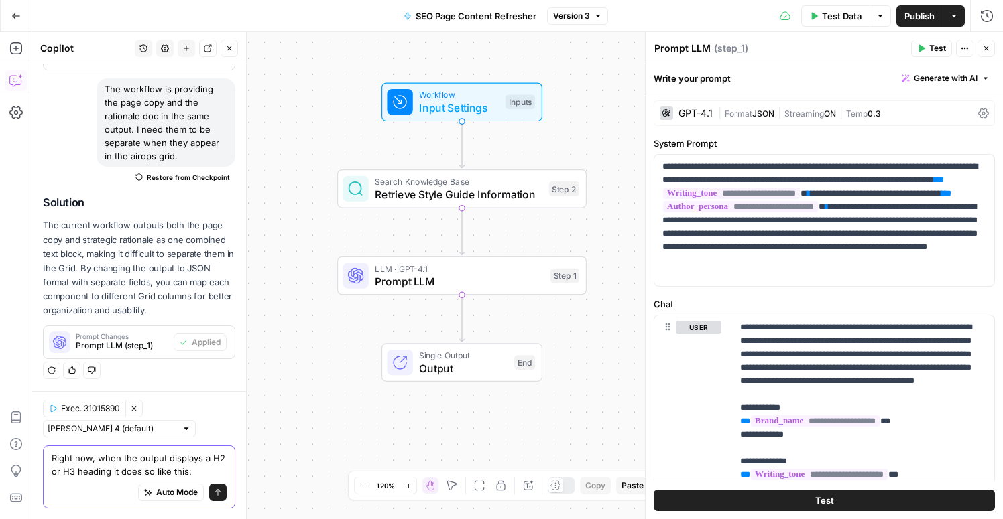
paste textarea "[H2] How does call recording software for business work?"
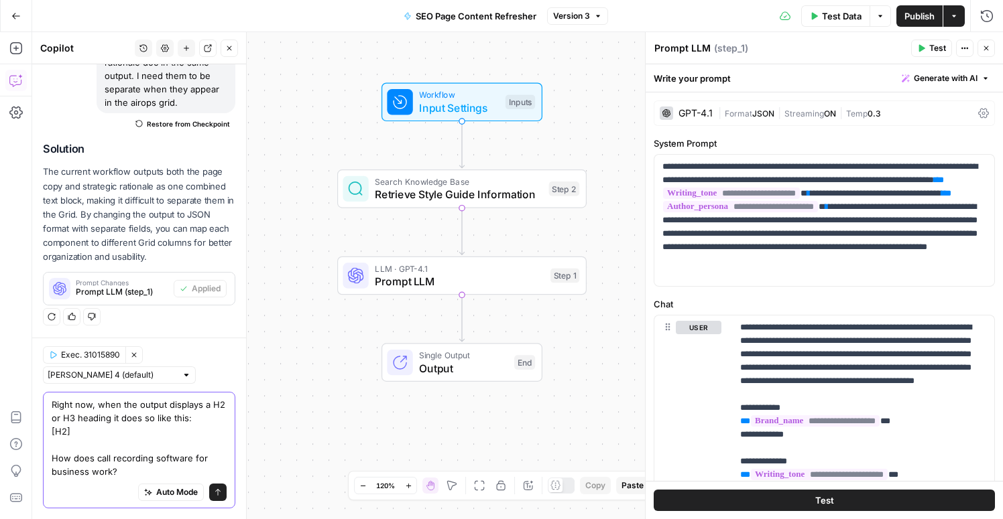
click at [52, 462] on textarea "Right now, when the output displays a H2 or H3 heading it does so like this: [H…" at bounding box center [139, 438] width 175 height 80
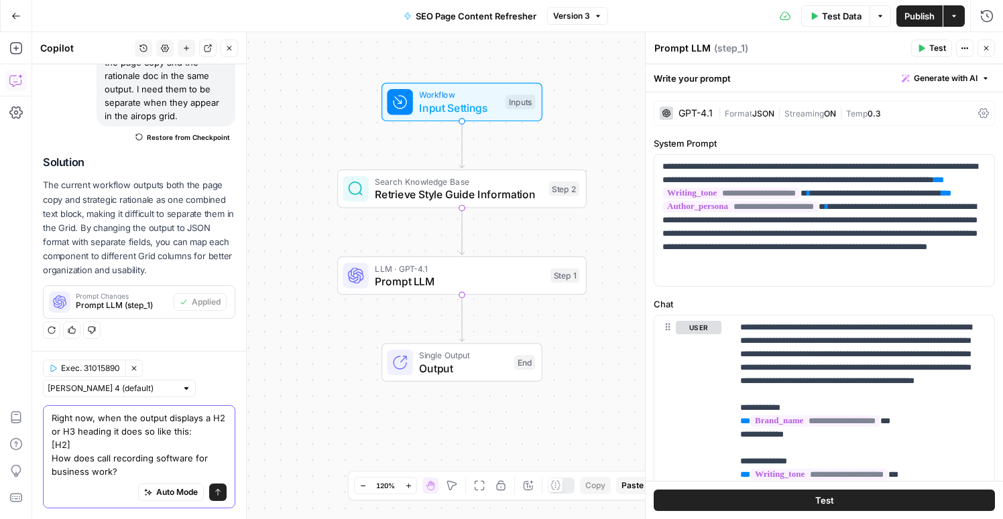
scroll to position [1149, 0]
click at [142, 471] on textarea "Right now, when the output displays a H2 or H3 heading it does so like this: [H…" at bounding box center [139, 444] width 175 height 67
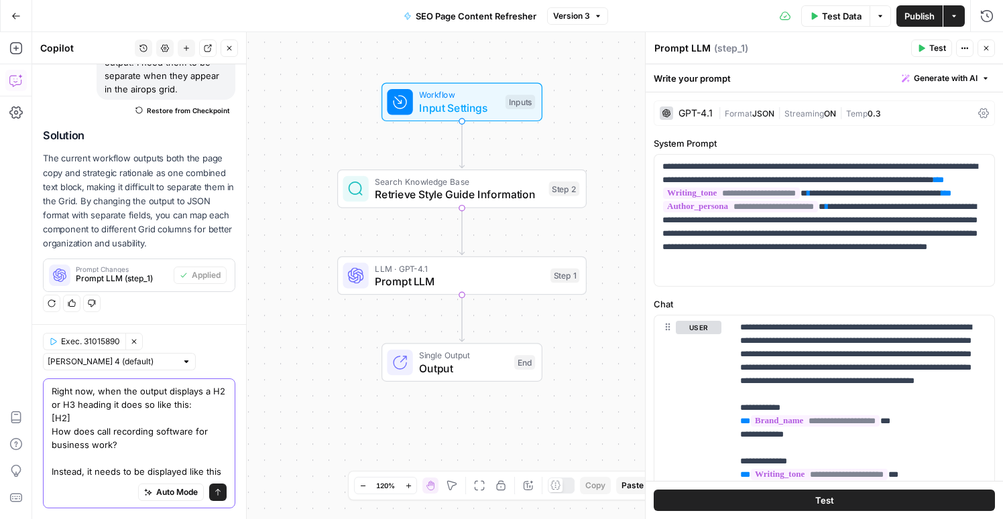
click at [218, 472] on textarea "Right now, when the output displays a H2 or H3 heading it does so like this: [H…" at bounding box center [139, 432] width 175 height 94
drag, startPoint x: 142, startPoint y: 430, endPoint x: 52, endPoint y: 418, distance: 91.4
click at [52, 418] on textarea "Right now, when the output displays a H2 or H3 heading it does so like this: [H…" at bounding box center [139, 432] width 175 height 94
click at [60, 468] on textarea "Right now, when the output displays a H2 or H3 heading it does so like this: [H…" at bounding box center [139, 432] width 175 height 94
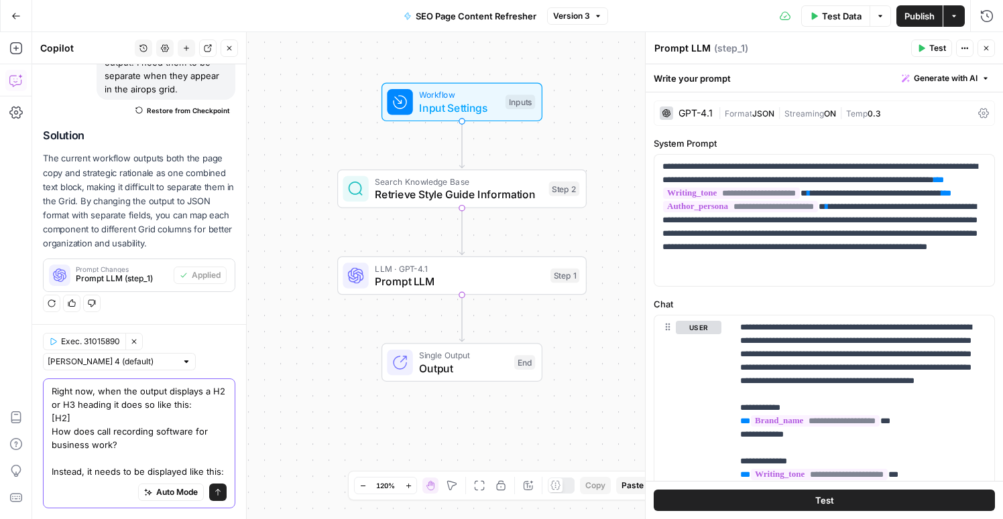
paste textarea "How does call recording software for business work?"
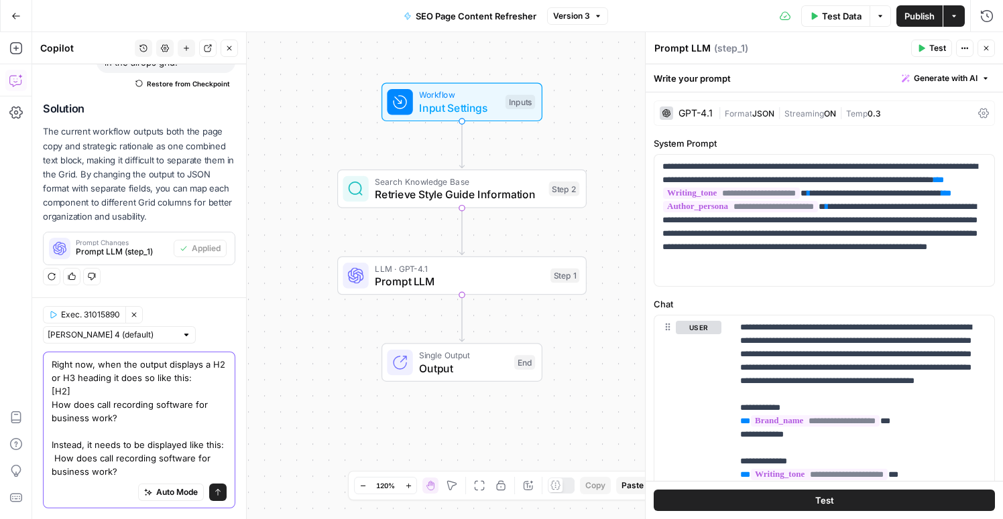
scroll to position [1202, 0]
click at [52, 458] on textarea "Right now, when the output displays a H2 or H3 heading it does so like this: [H…" at bounding box center [139, 418] width 175 height 121
click at [121, 474] on textarea "Right now, when the output displays a H2 or H3 heading it does so like this: [H…" at bounding box center [139, 418] width 175 height 121
type textarea "Right now, when the output displays a H2 or H3 heading it does so like this: [H…"
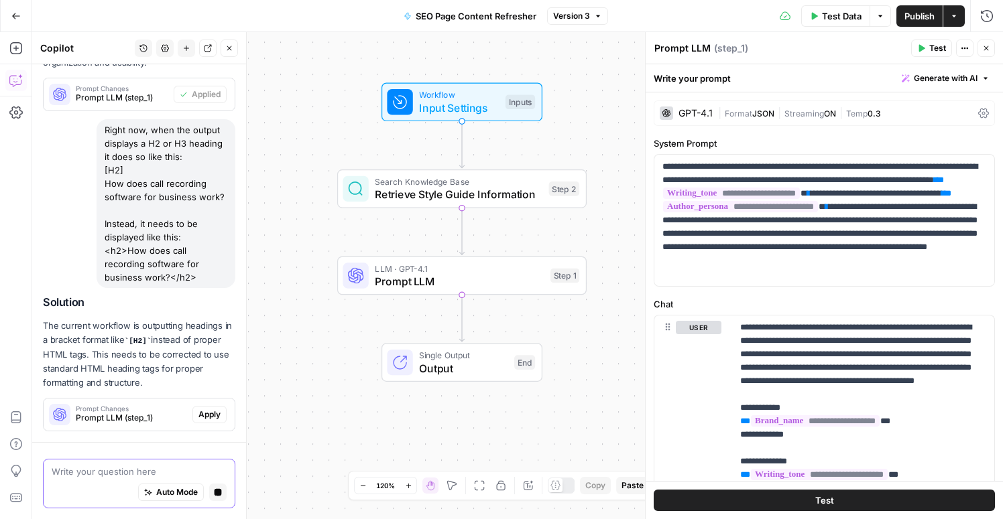
scroll to position [1270, 0]
click at [208, 413] on span "Apply" at bounding box center [209, 415] width 22 height 12
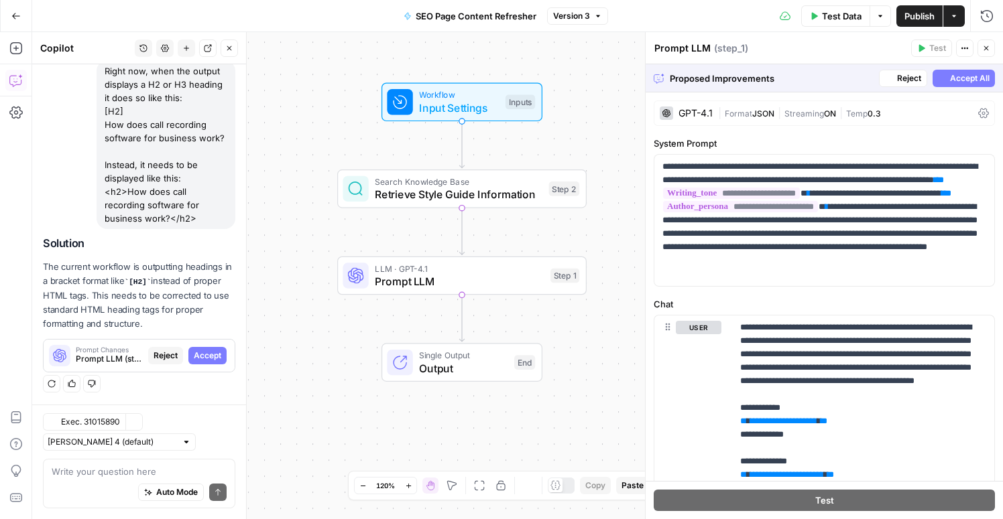
scroll to position [1329, 0]
click at [965, 76] on span "Accept All" at bounding box center [970, 78] width 40 height 12
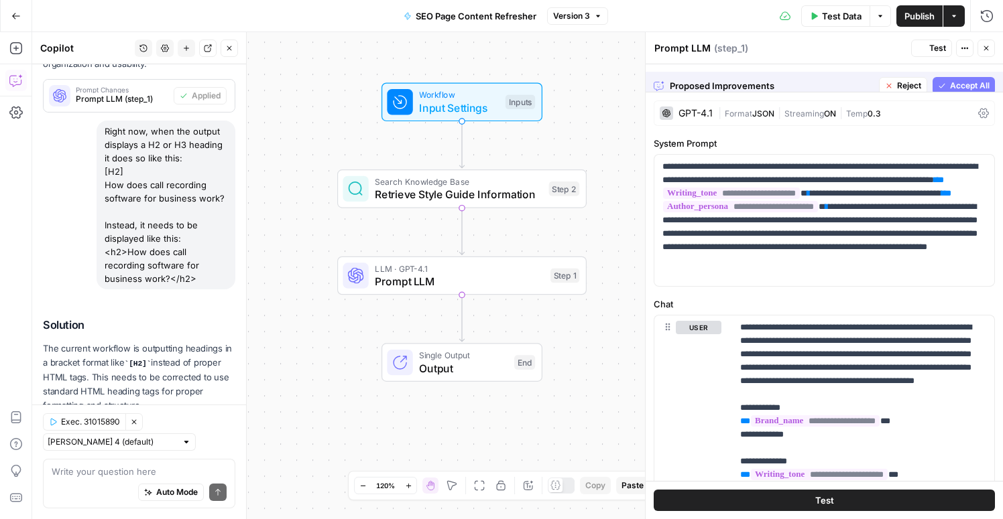
scroll to position [1436, 0]
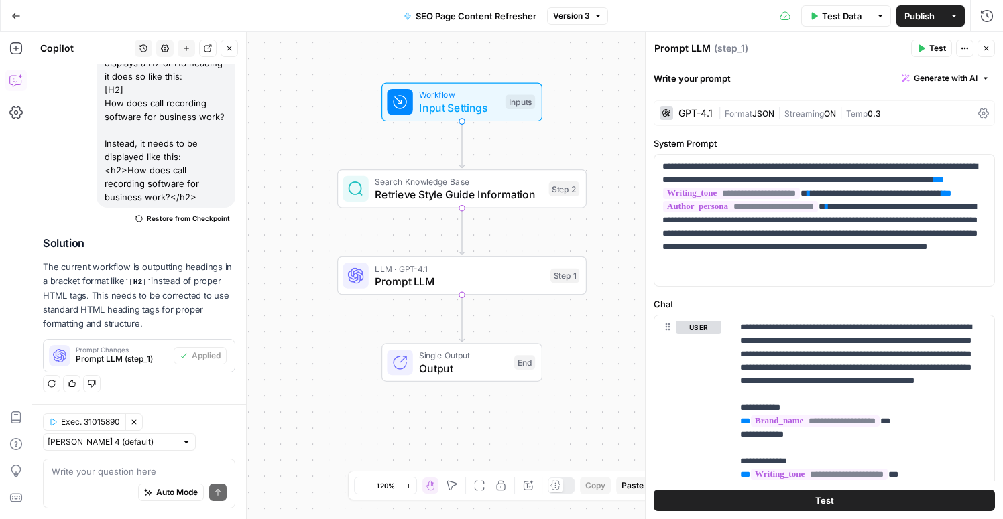
click at [915, 22] on button "Publish" at bounding box center [919, 15] width 46 height 21
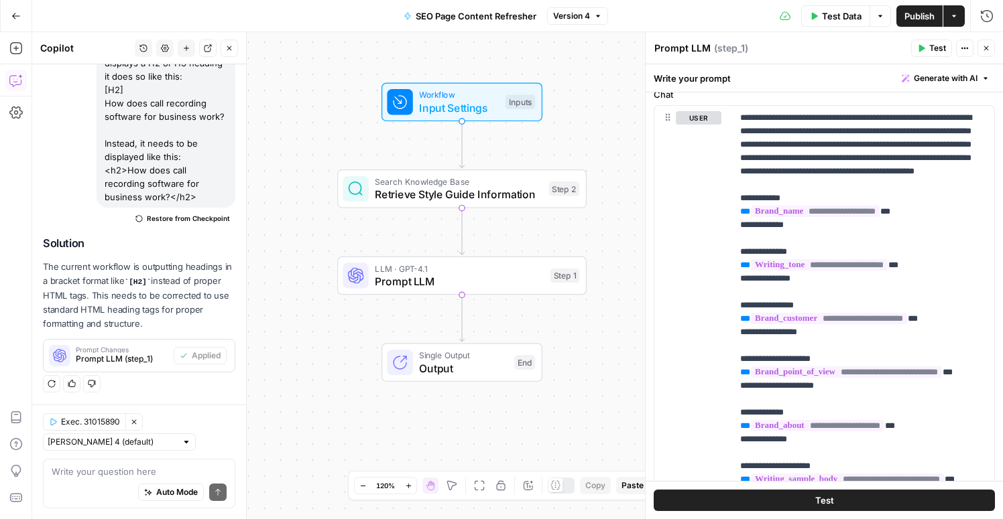
scroll to position [0, 0]
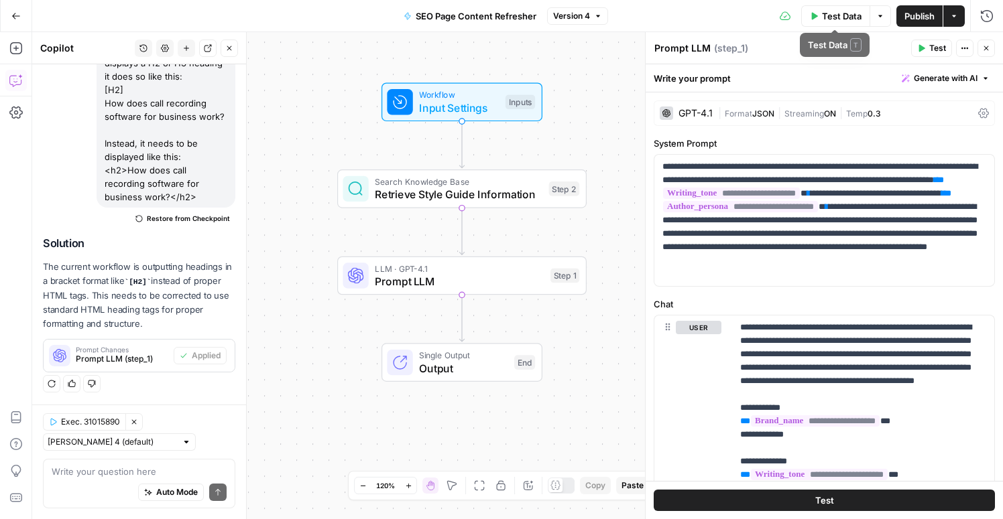
click at [925, 11] on span "Publish" at bounding box center [919, 15] width 30 height 13
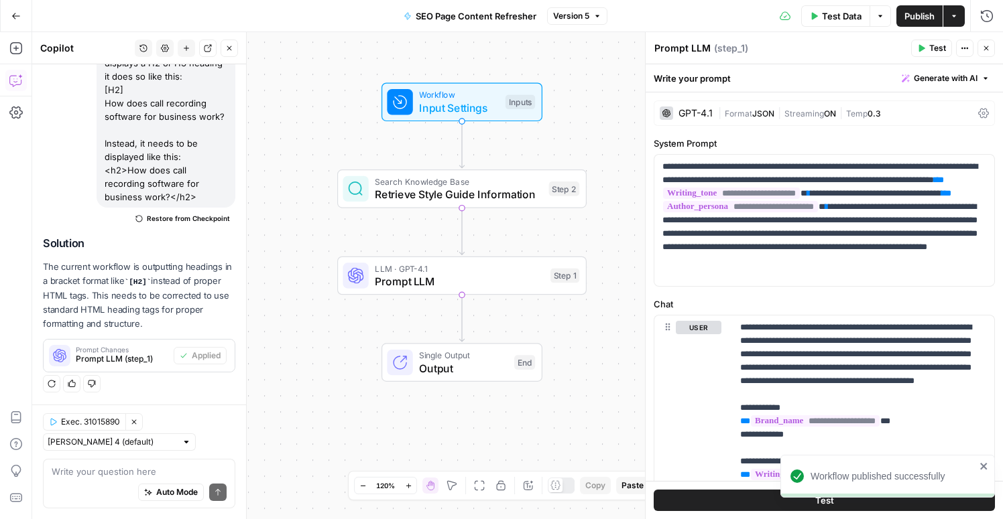
click at [13, 19] on icon "button" at bounding box center [15, 15] width 9 height 9
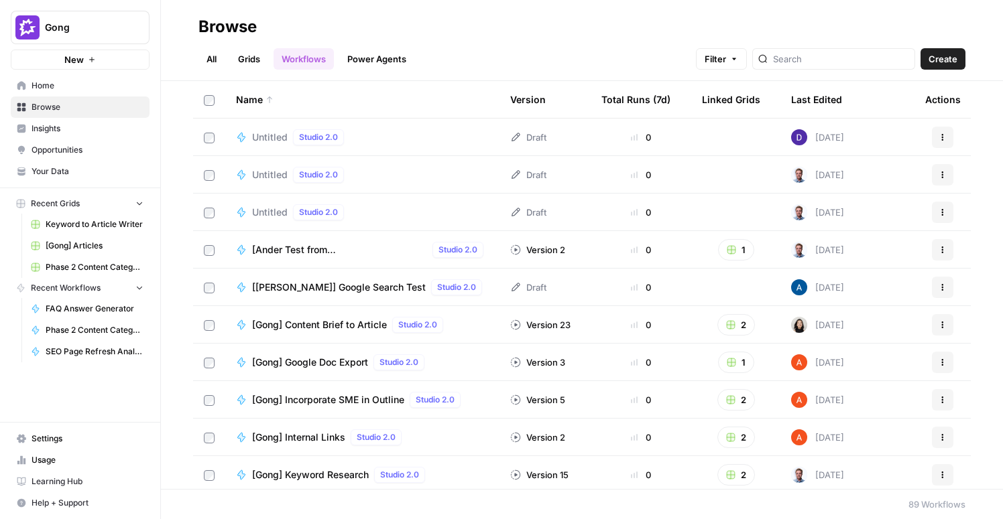
click at [375, 59] on link "Power Agents" at bounding box center [376, 58] width 75 height 21
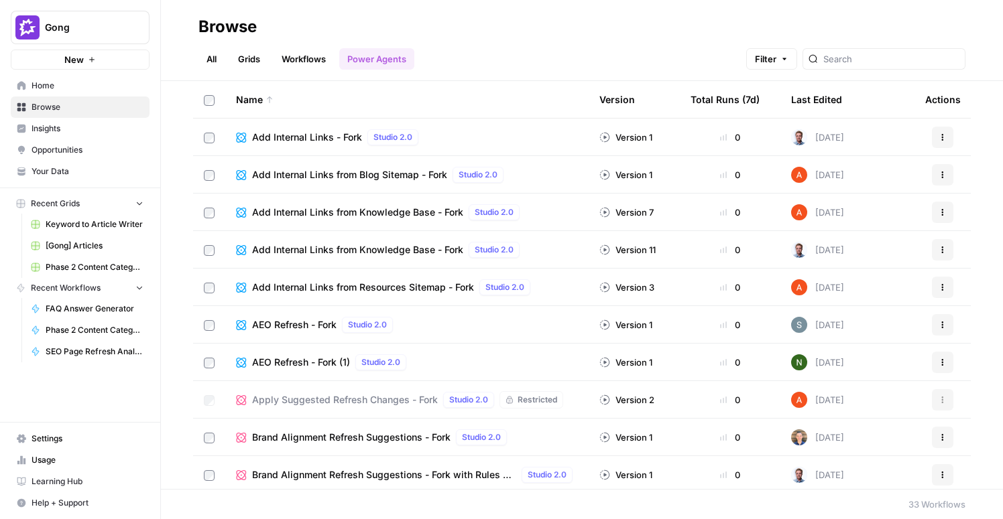
scroll to position [868, 0]
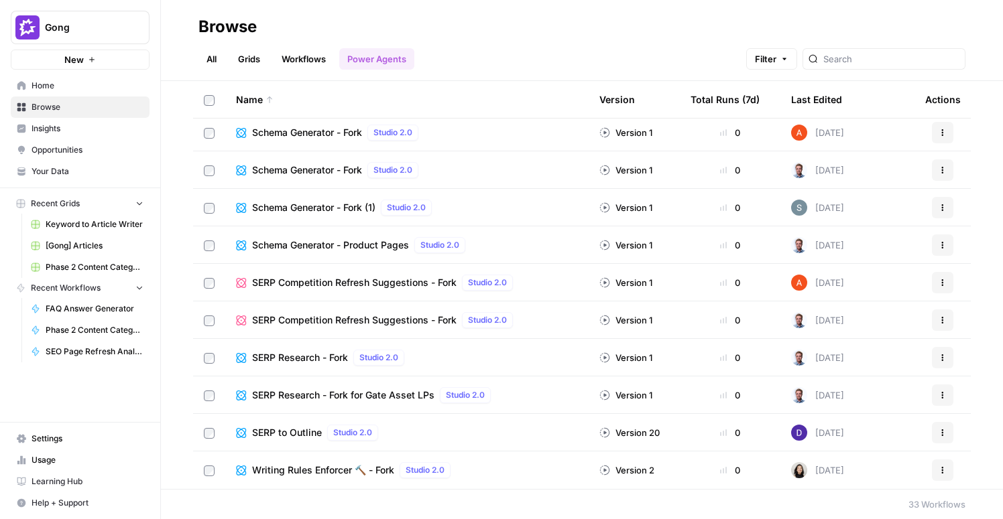
click at [46, 440] on span "Settings" at bounding box center [87, 439] width 112 height 12
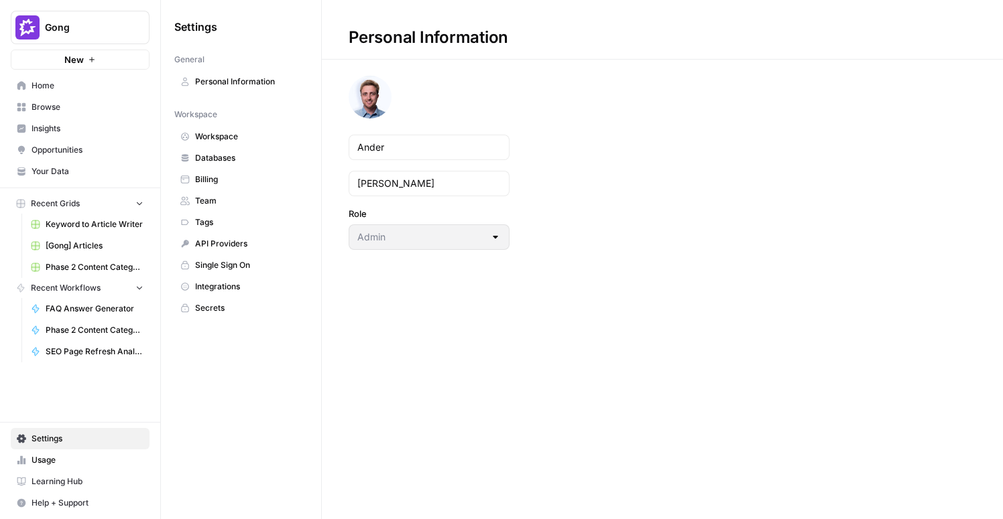
click at [202, 308] on span "Secrets" at bounding box center [248, 308] width 107 height 12
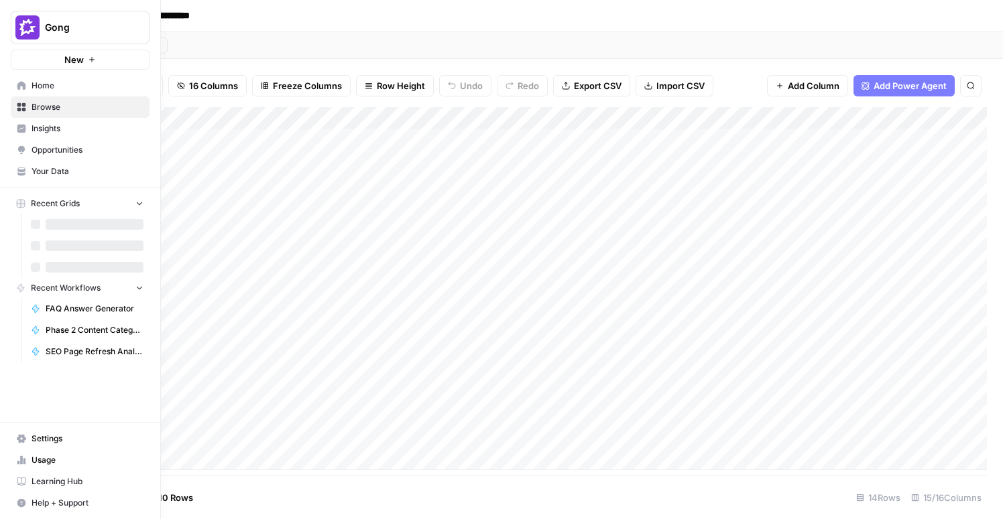
click at [36, 85] on span "Home" at bounding box center [87, 86] width 112 height 12
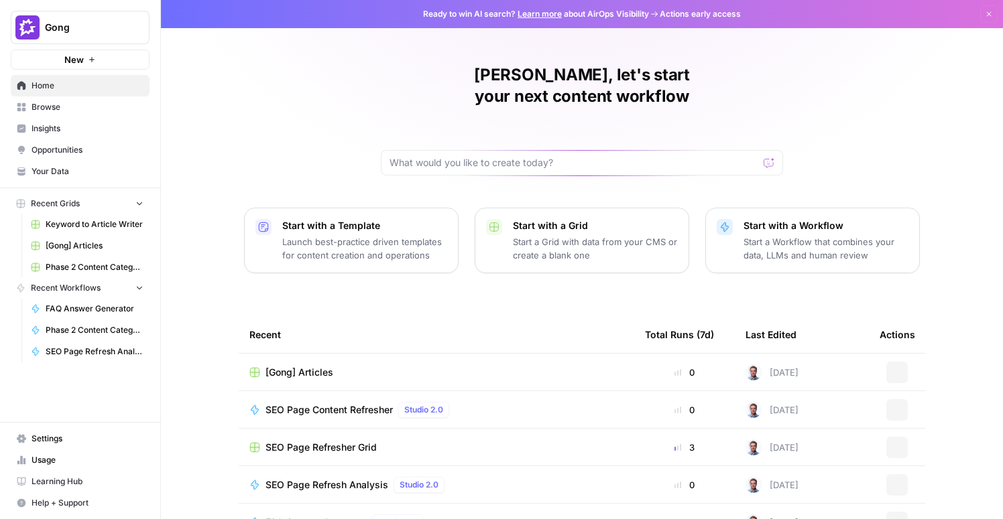
click at [72, 174] on span "Your Data" at bounding box center [87, 172] width 112 height 12
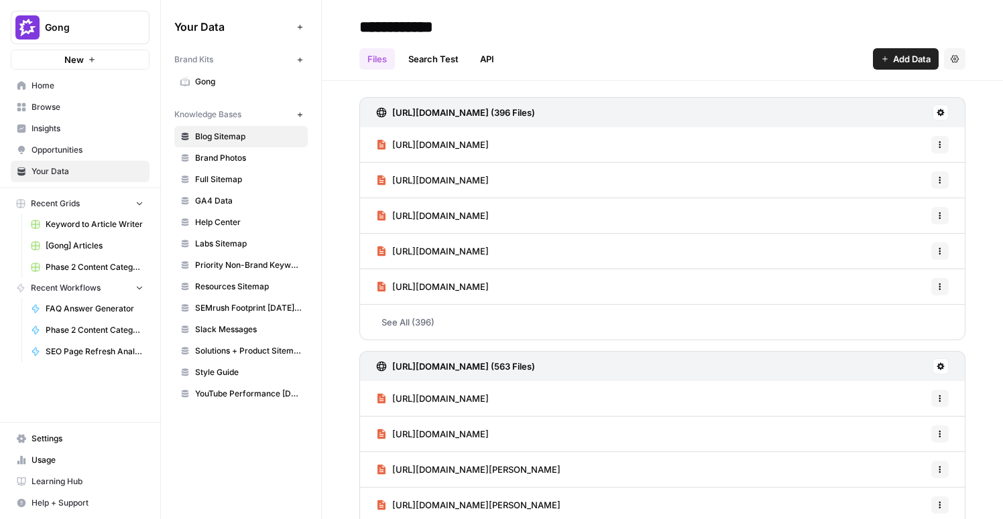
click at [230, 86] on span "Gong" at bounding box center [248, 82] width 107 height 12
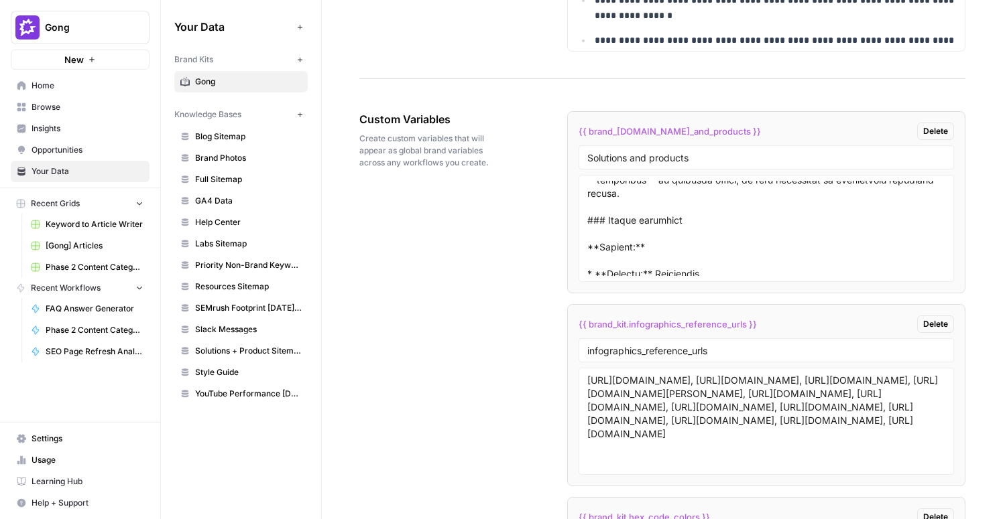
scroll to position [8634, 0]
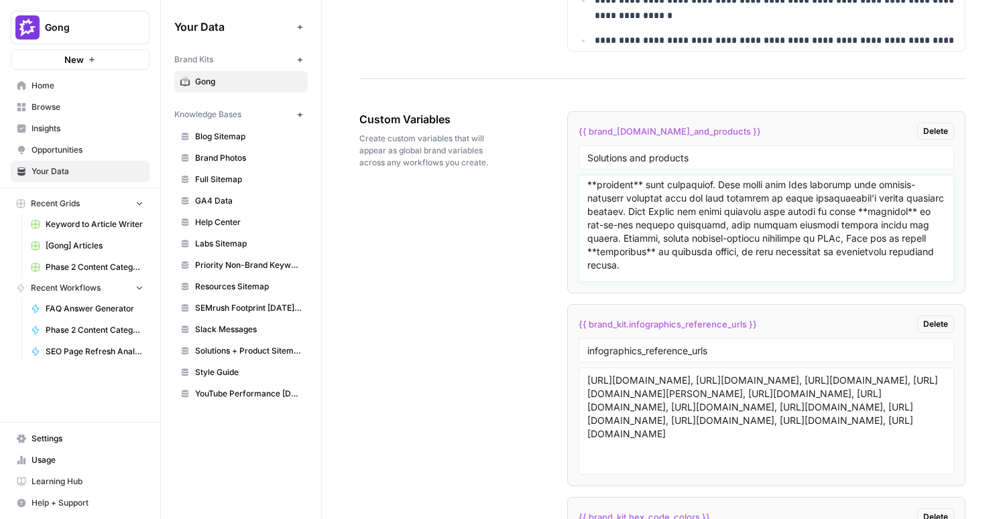
click at [796, 241] on textarea at bounding box center [766, 228] width 358 height 95
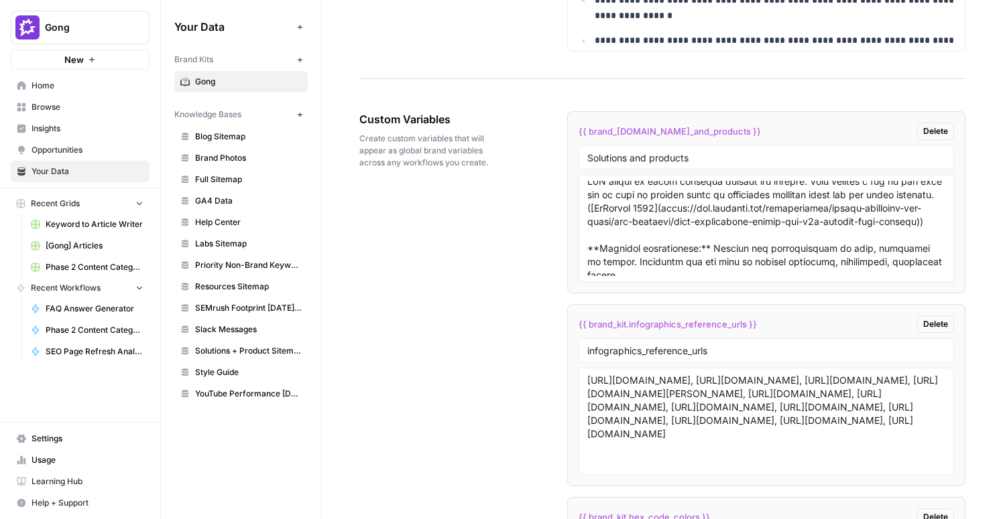
scroll to position [9007, 0]
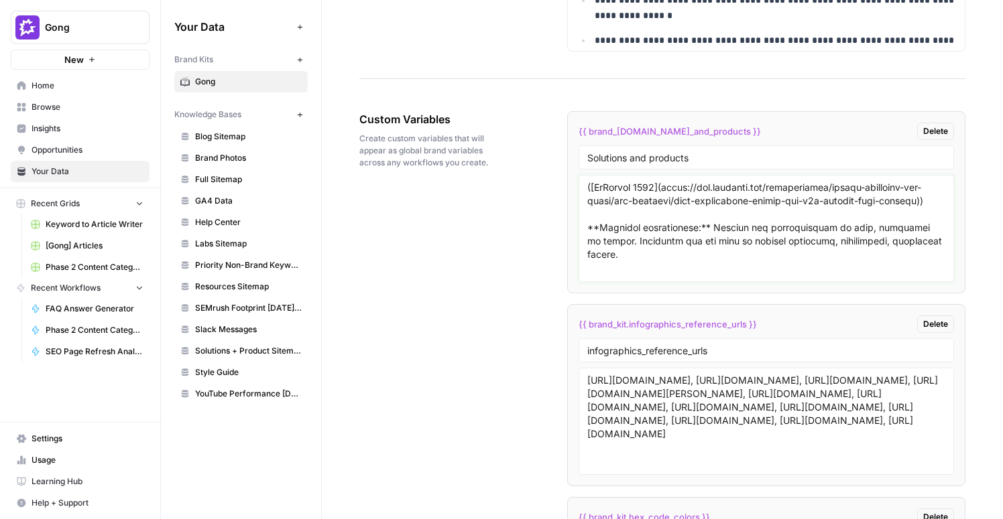
click at [700, 188] on textarea at bounding box center [766, 228] width 358 height 95
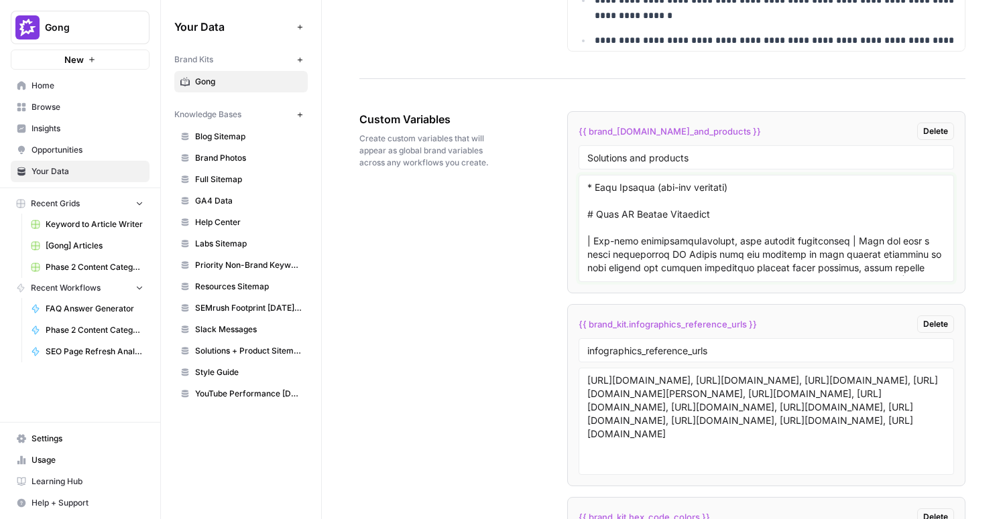
scroll to position [10926, 0]
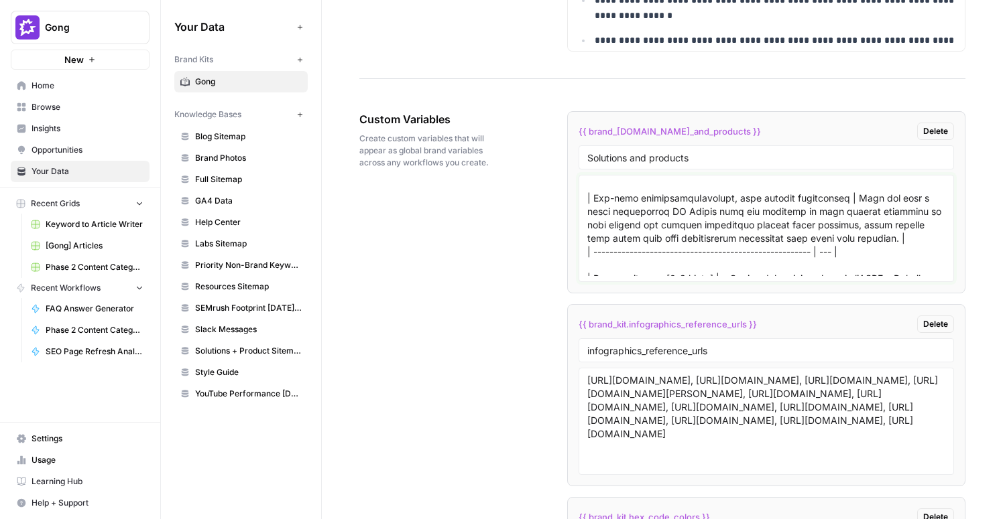
click at [679, 218] on textarea at bounding box center [766, 228] width 358 height 95
type textarea "**Todayʼs Challenges** Discovery + frame the challenge 1. Frame the business ch…"
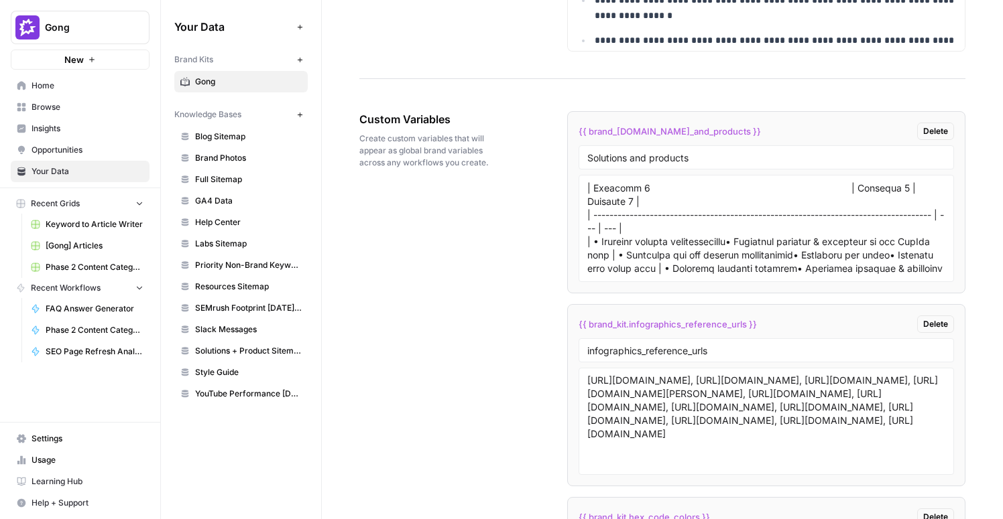
scroll to position [18228, 0]
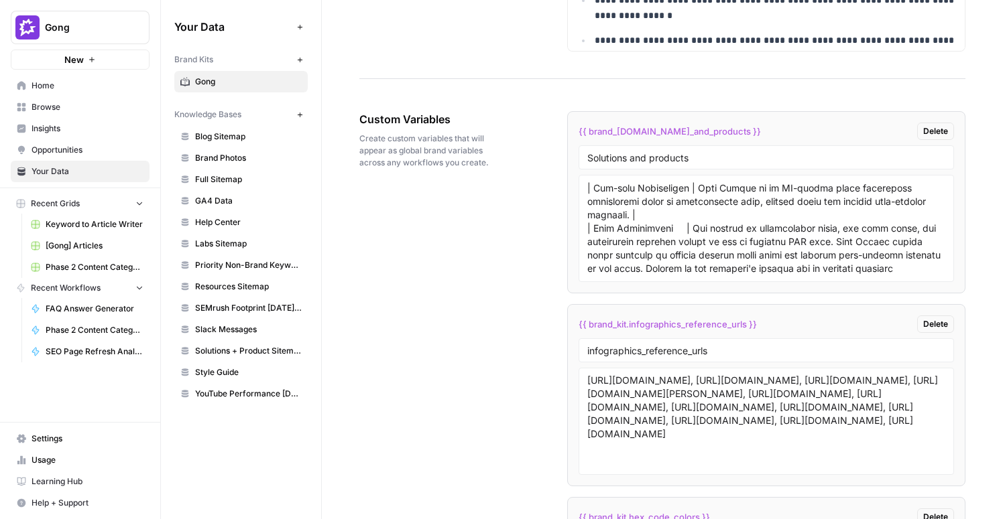
click at [46, 433] on span "Settings" at bounding box center [87, 439] width 112 height 12
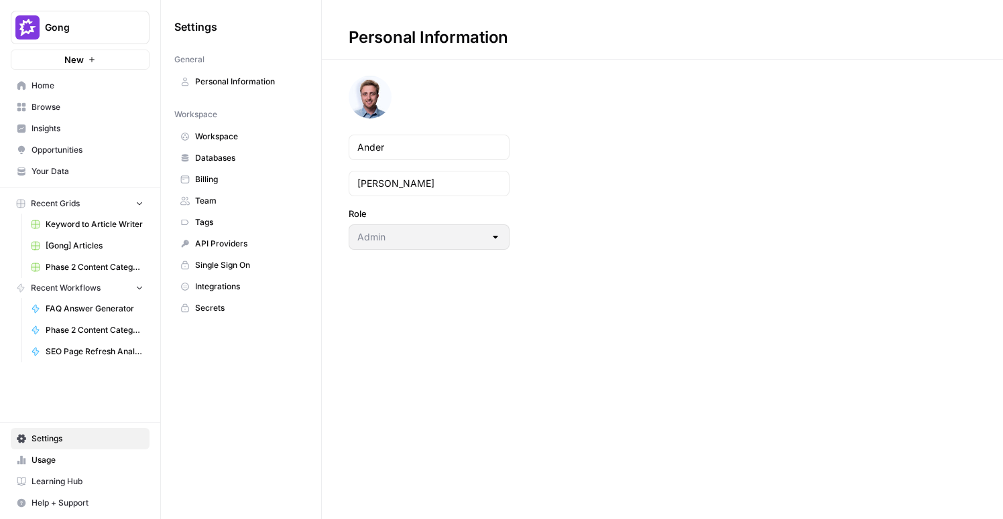
click at [240, 236] on link "API Providers" at bounding box center [240, 243] width 133 height 21
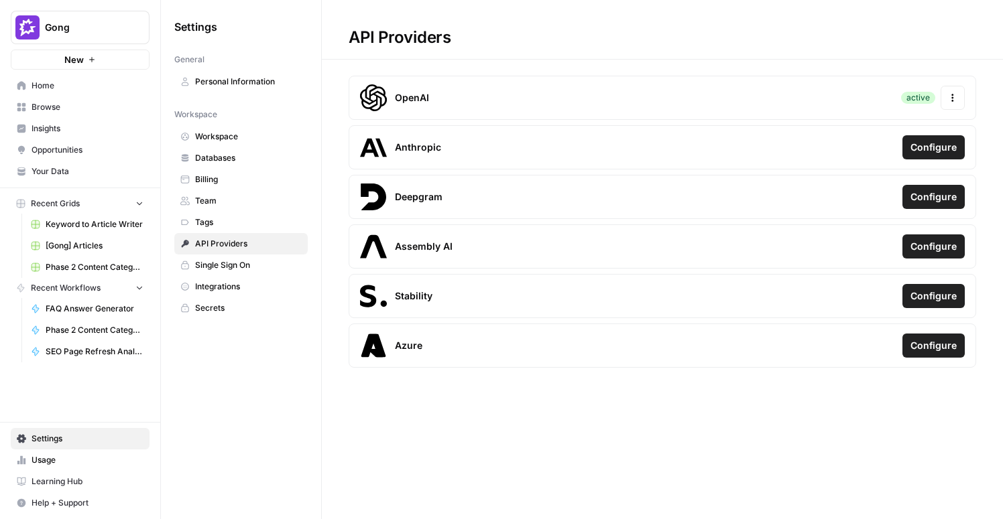
click at [234, 279] on link "Integrations" at bounding box center [240, 286] width 133 height 21
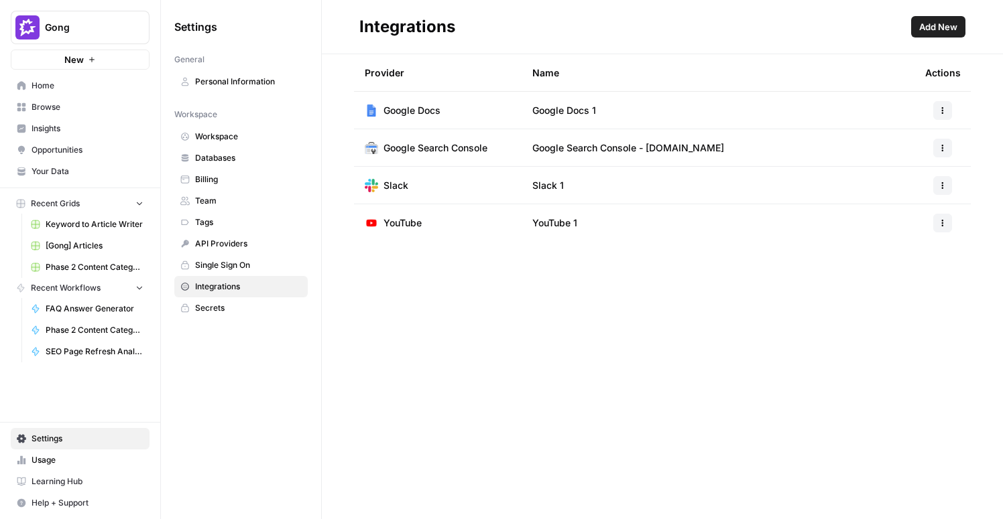
click at [209, 160] on span "Databases" at bounding box center [248, 158] width 107 height 12
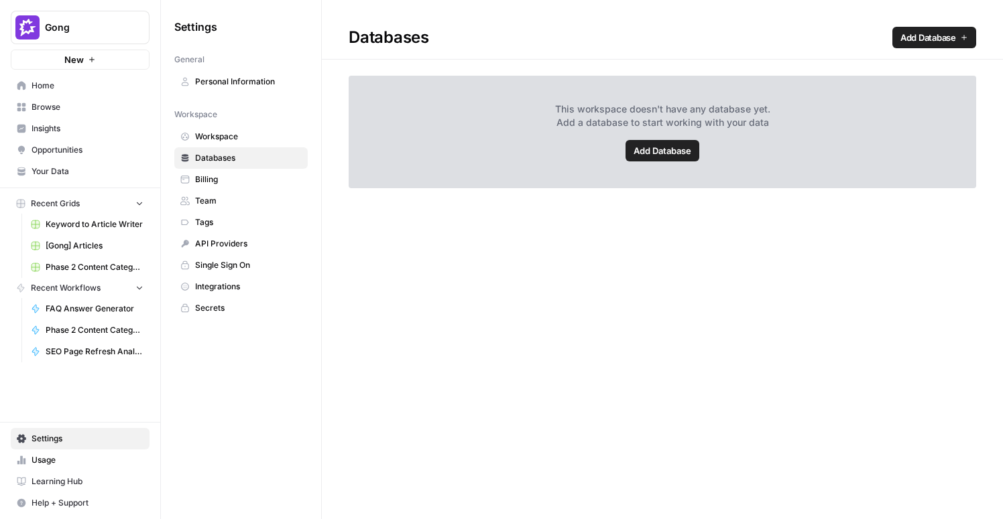
click at [210, 138] on span "Workspace" at bounding box center [248, 137] width 107 height 12
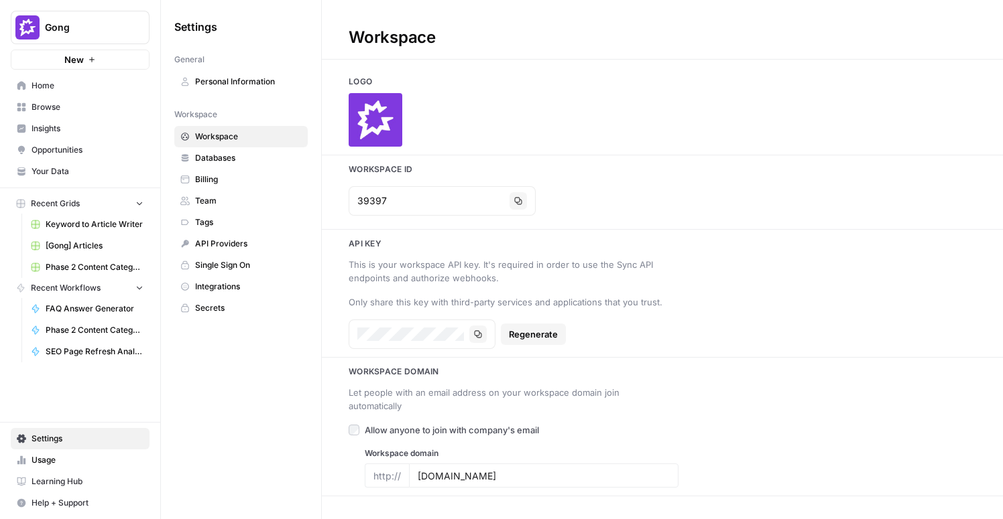
click at [208, 159] on span "Databases" at bounding box center [248, 158] width 107 height 12
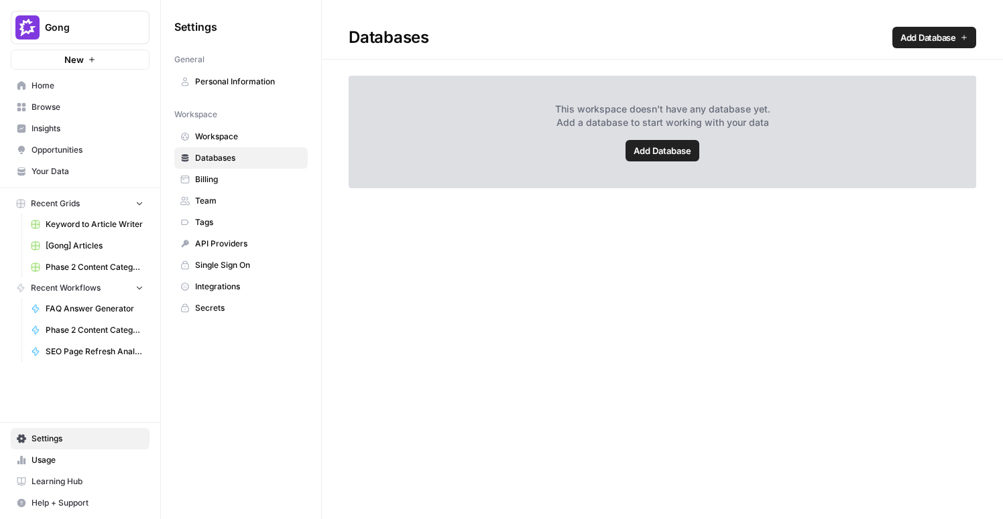
click at [220, 290] on span "Integrations" at bounding box center [248, 287] width 107 height 12
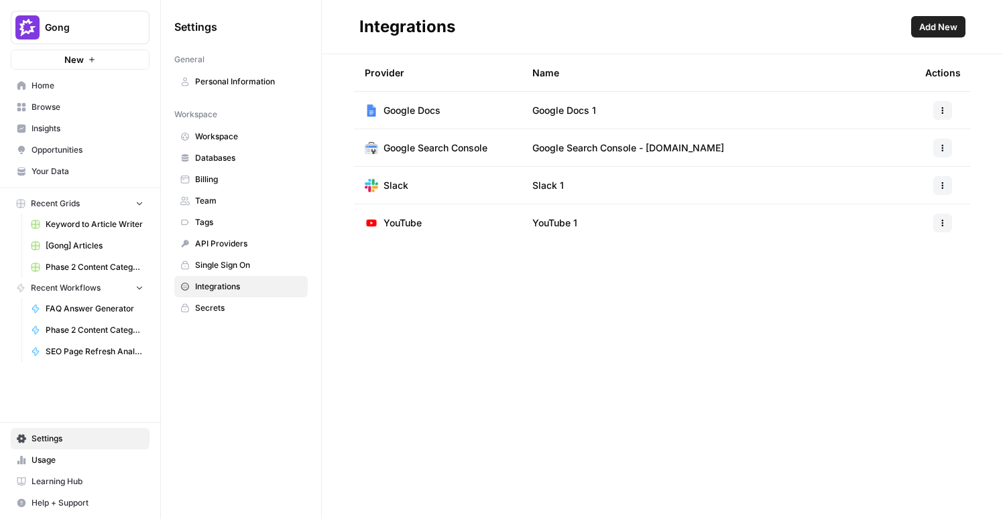
click at [46, 178] on link "Your Data" at bounding box center [80, 171] width 139 height 21
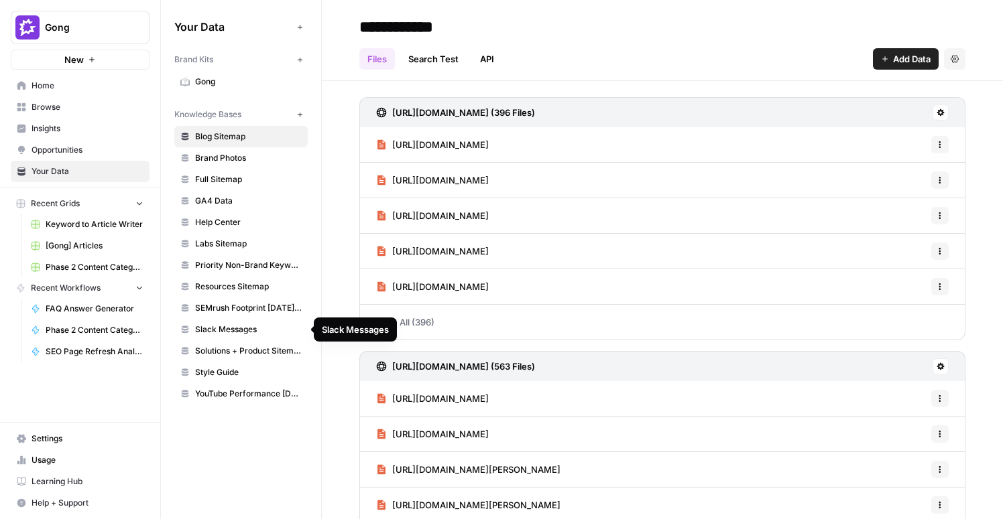
click at [248, 326] on span "Slack Messages" at bounding box center [248, 330] width 107 height 12
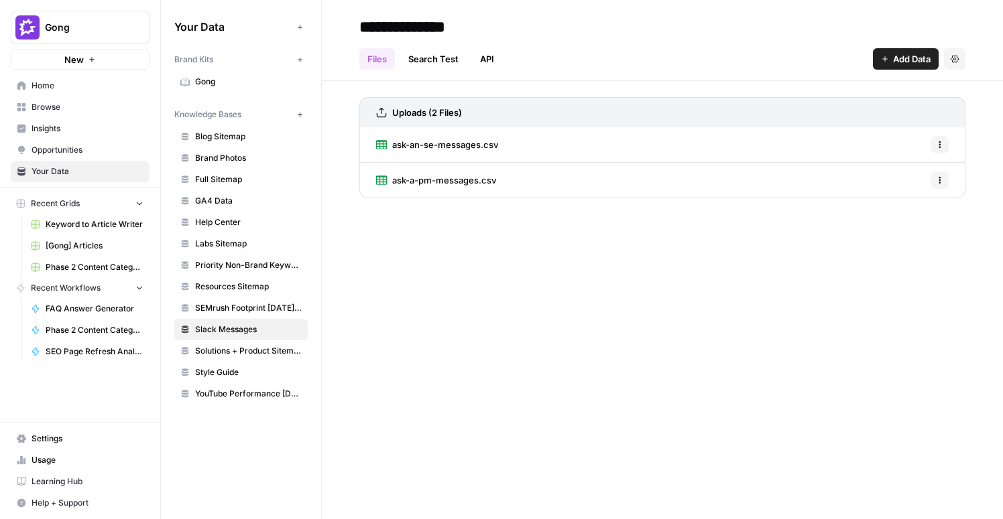
click at [52, 436] on span "Settings" at bounding box center [87, 439] width 112 height 12
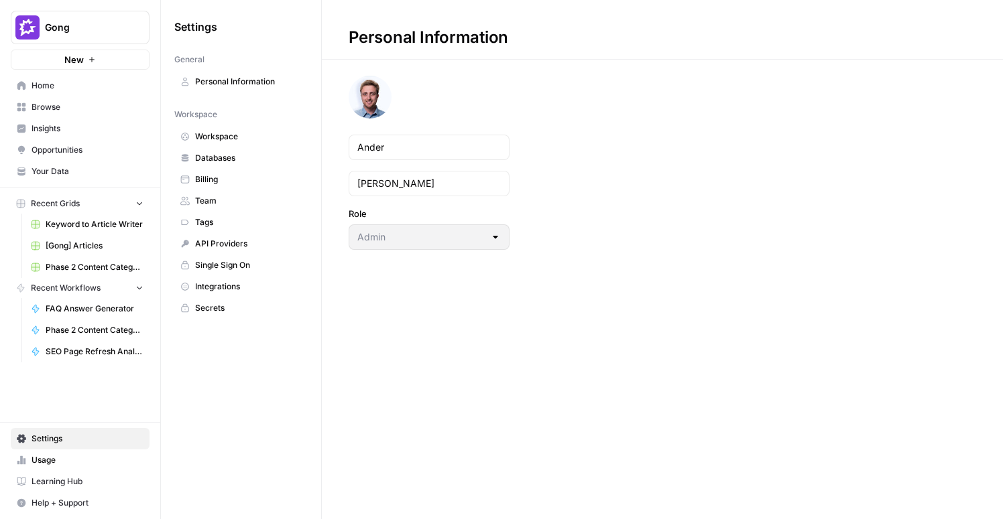
click at [210, 157] on span "Databases" at bounding box center [248, 158] width 107 height 12
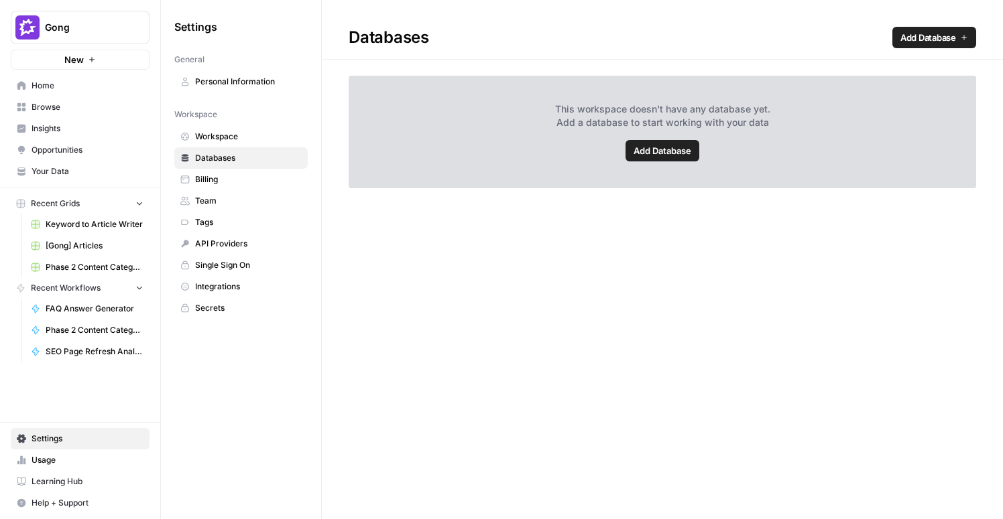
click at [204, 174] on span "Billing" at bounding box center [248, 180] width 107 height 12
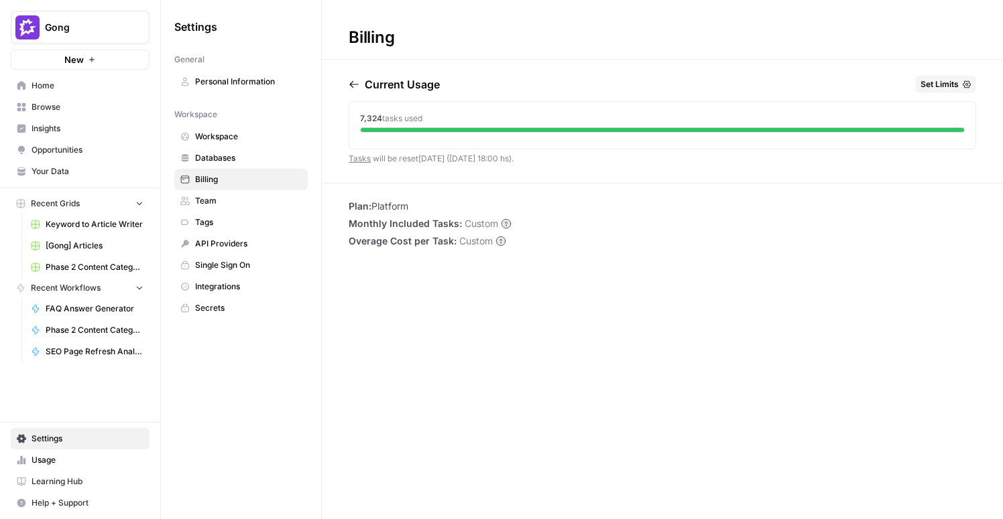
click at [212, 195] on span "Team" at bounding box center [248, 201] width 107 height 12
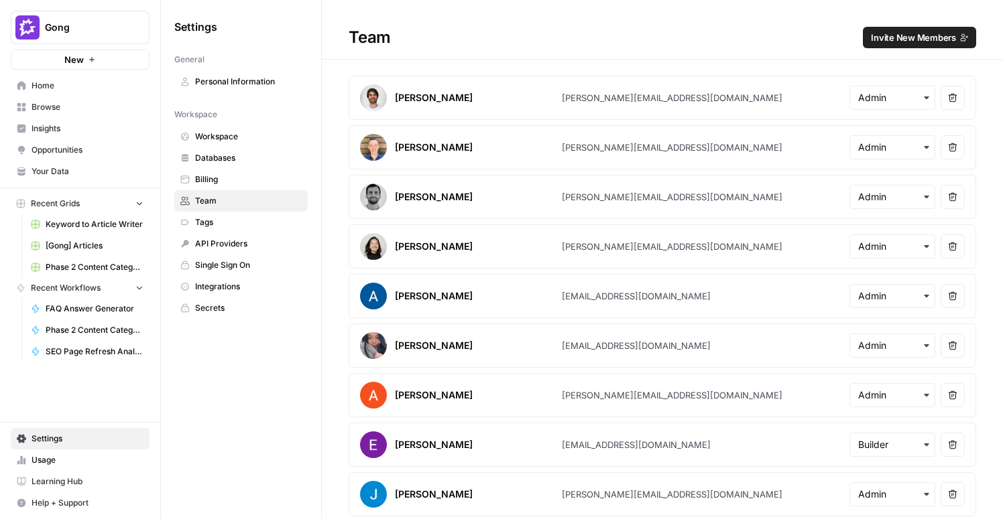
click at [221, 210] on link "Team" at bounding box center [240, 200] width 133 height 21
click at [217, 222] on span "Tags" at bounding box center [248, 222] width 107 height 12
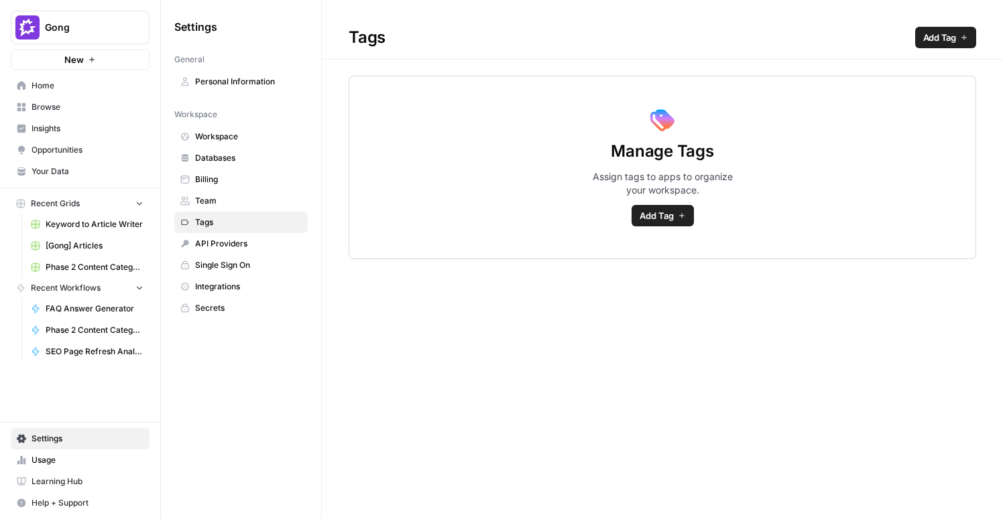
click at [224, 243] on span "API Providers" at bounding box center [248, 244] width 107 height 12
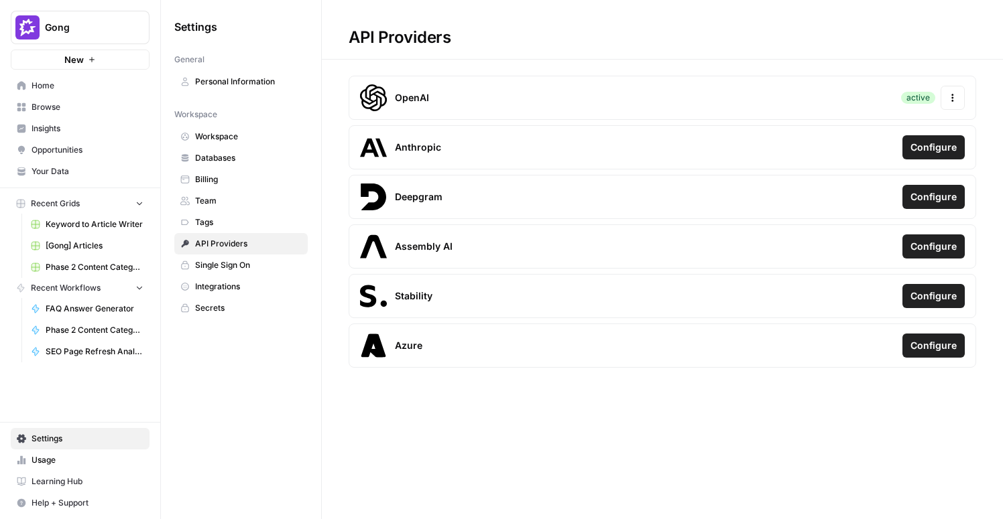
click at [239, 288] on span "Integrations" at bounding box center [248, 287] width 107 height 12
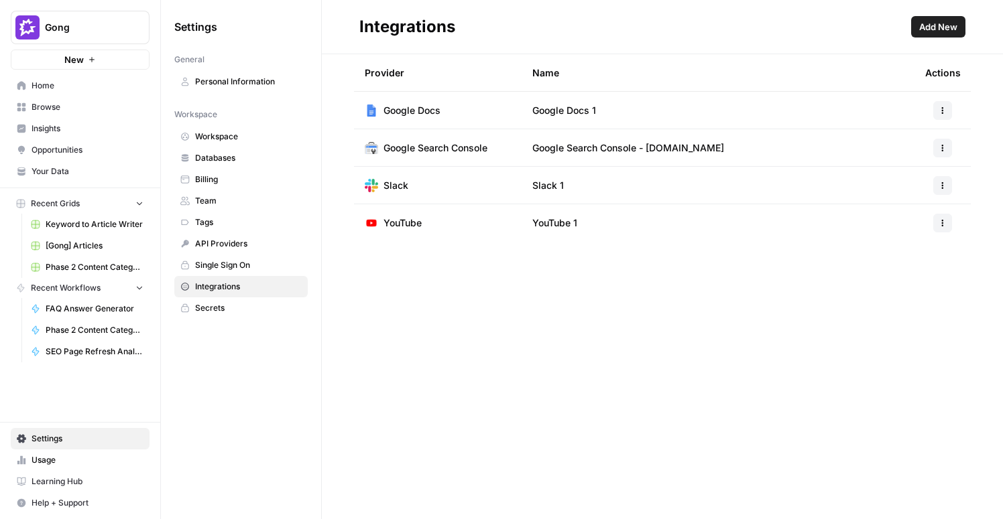
click at [237, 309] on span "Secrets" at bounding box center [248, 308] width 107 height 12
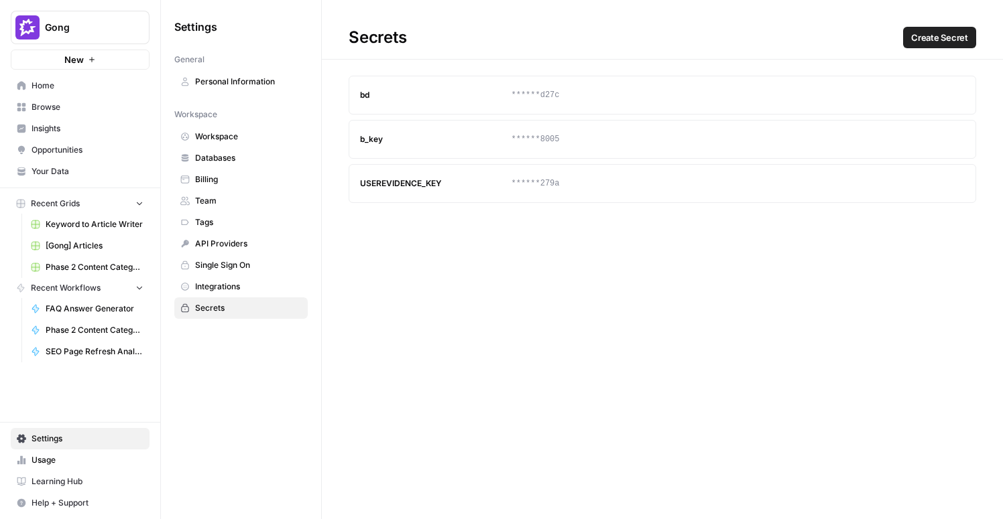
click at [234, 290] on span "Integrations" at bounding box center [248, 287] width 107 height 12
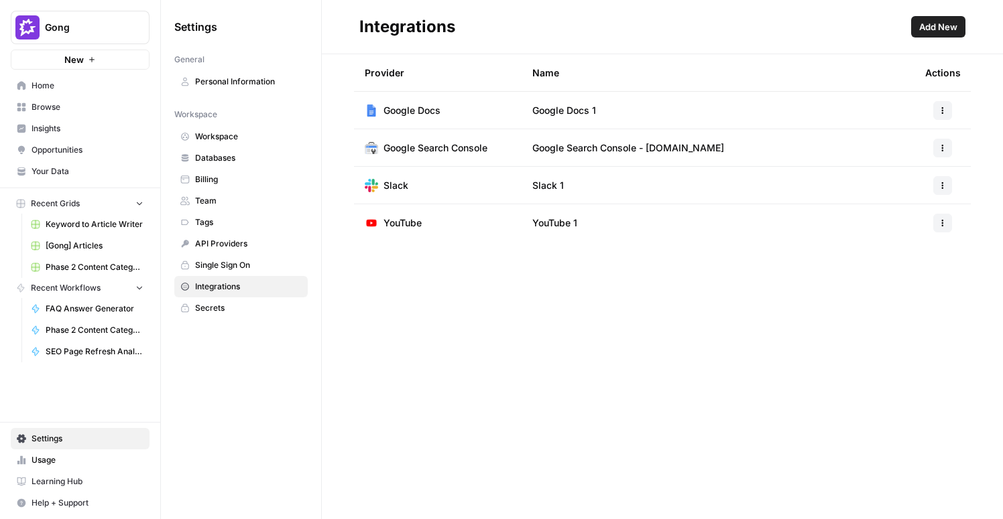
click at [231, 308] on span "Secrets" at bounding box center [248, 308] width 107 height 12
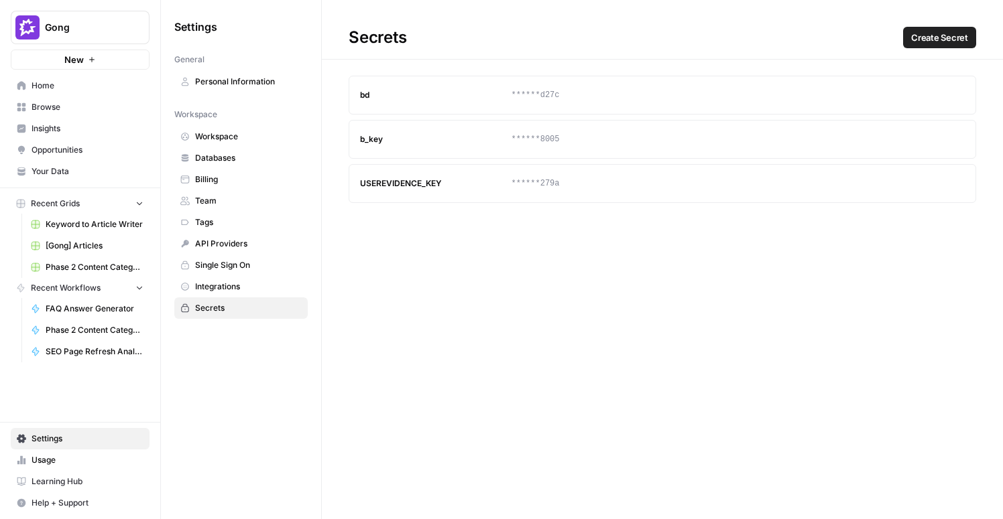
click at [216, 132] on span "Workspace" at bounding box center [248, 137] width 107 height 12
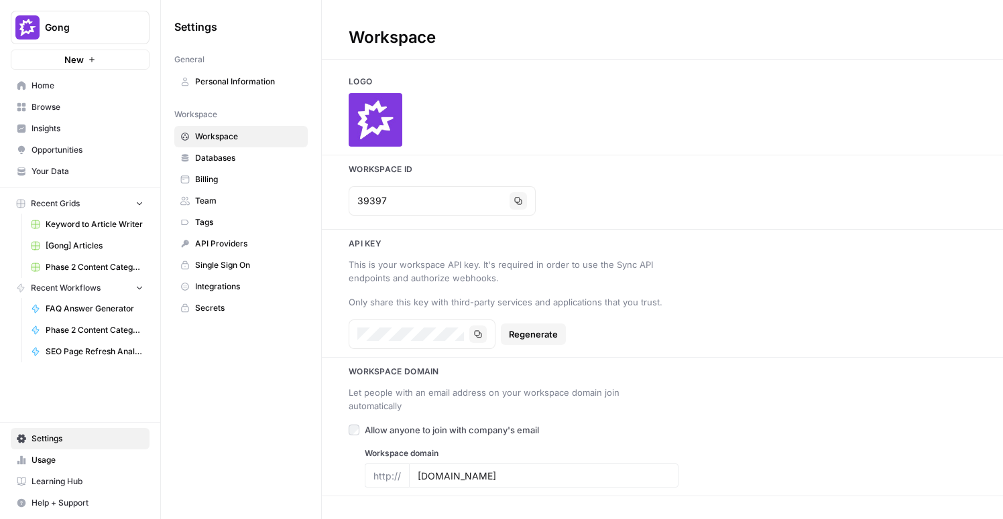
click at [25, 84] on icon at bounding box center [21, 85] width 9 height 9
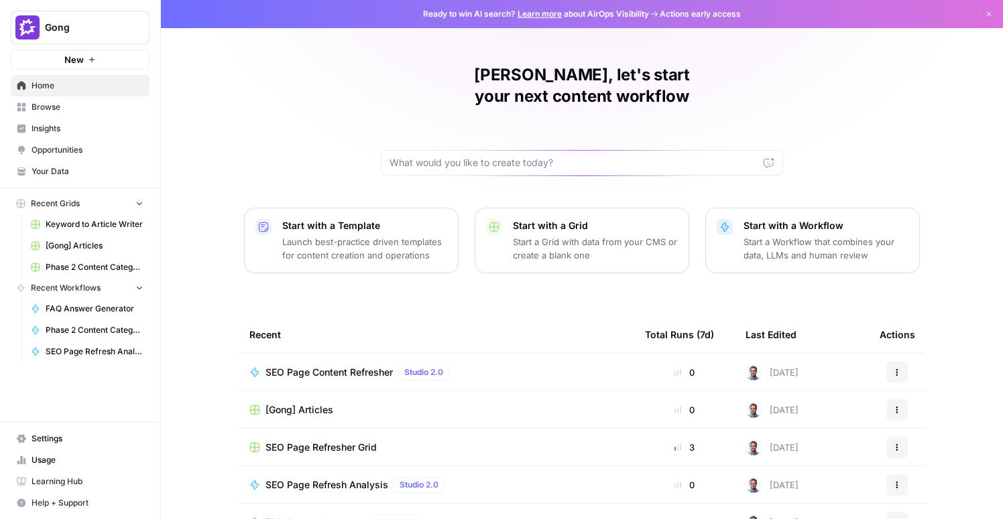
click at [419, 150] on div at bounding box center [582, 162] width 402 height 25
type input "user evidence"
click button "Send" at bounding box center [769, 162] width 17 height 17
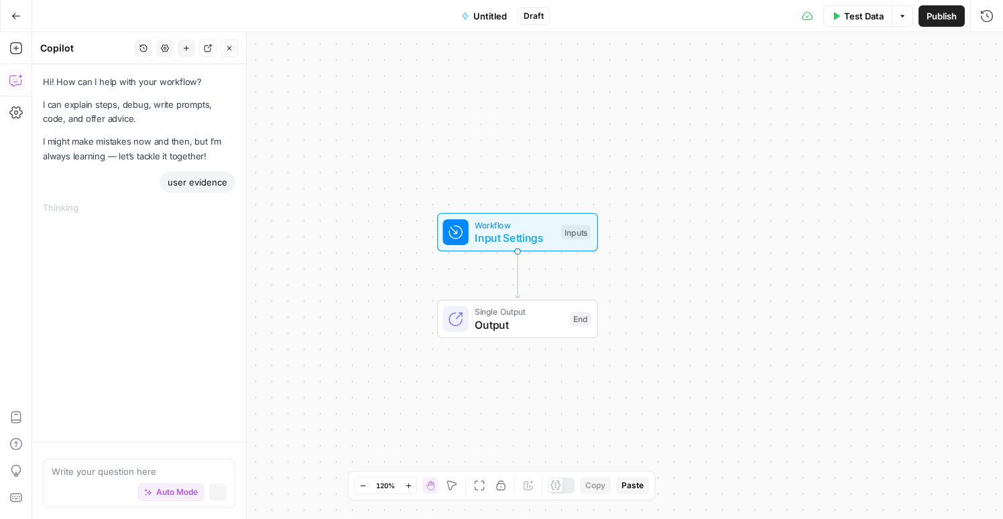
click at [13, 17] on icon "button" at bounding box center [16, 16] width 8 height 6
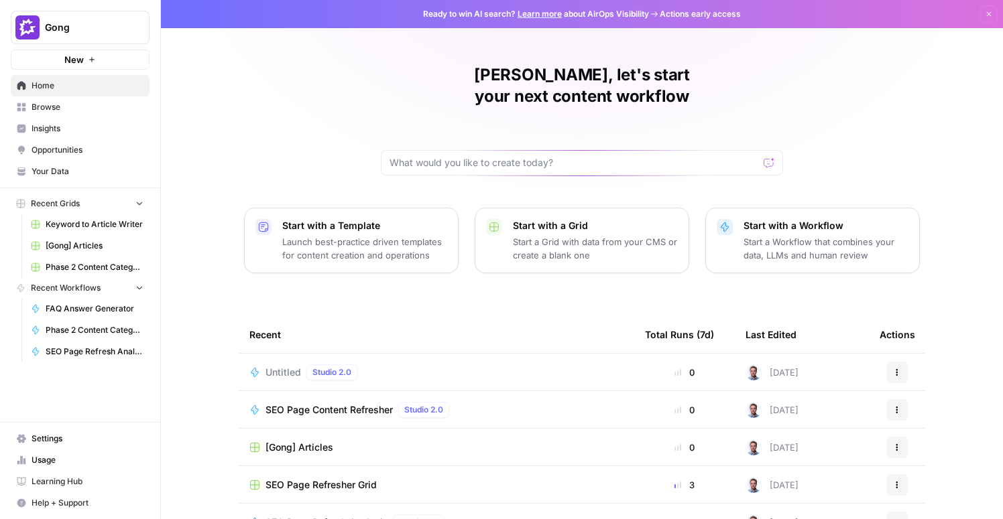
click at [66, 106] on span "Browse" at bounding box center [87, 107] width 112 height 12
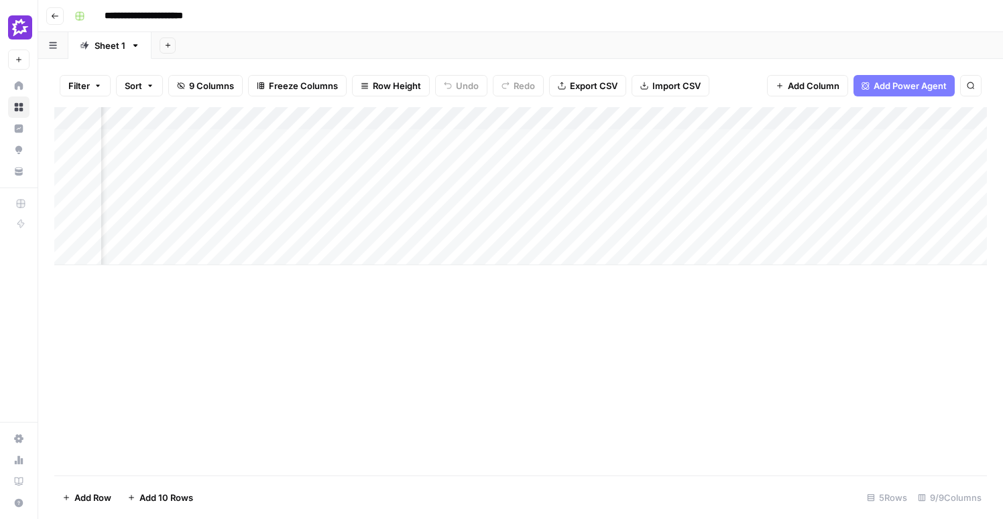
scroll to position [0, 611]
click at [280, 340] on div "Add Column" at bounding box center [520, 291] width 932 height 369
click at [761, 118] on div "Add Column" at bounding box center [520, 186] width 932 height 158
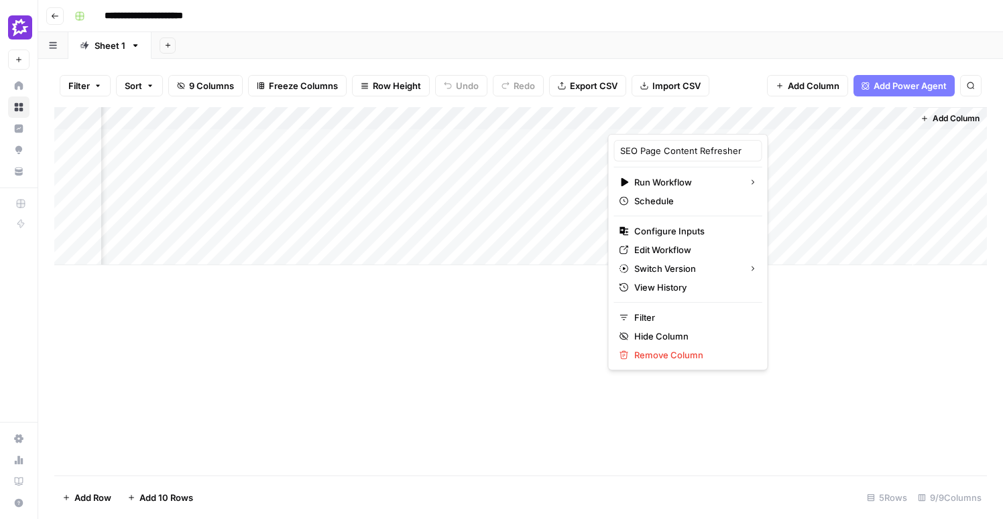
click at [897, 410] on div "Add Column" at bounding box center [520, 291] width 932 height 369
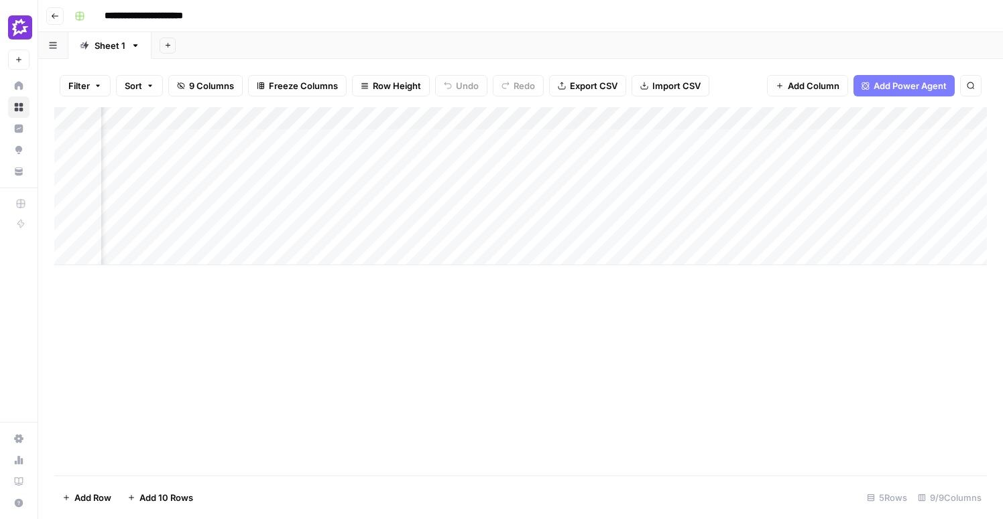
scroll to position [0, 611]
click at [898, 140] on div "Add Column" at bounding box center [520, 186] width 932 height 158
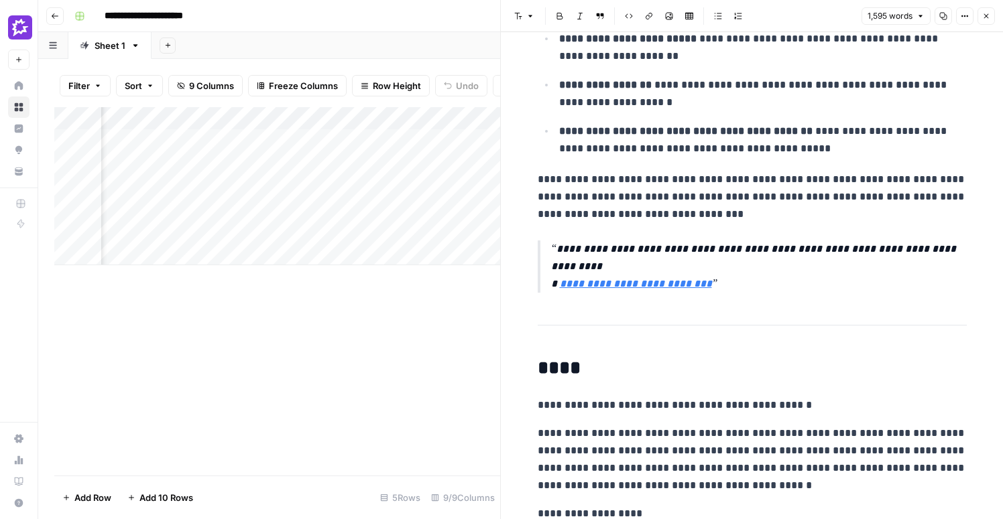
scroll to position [730, 0]
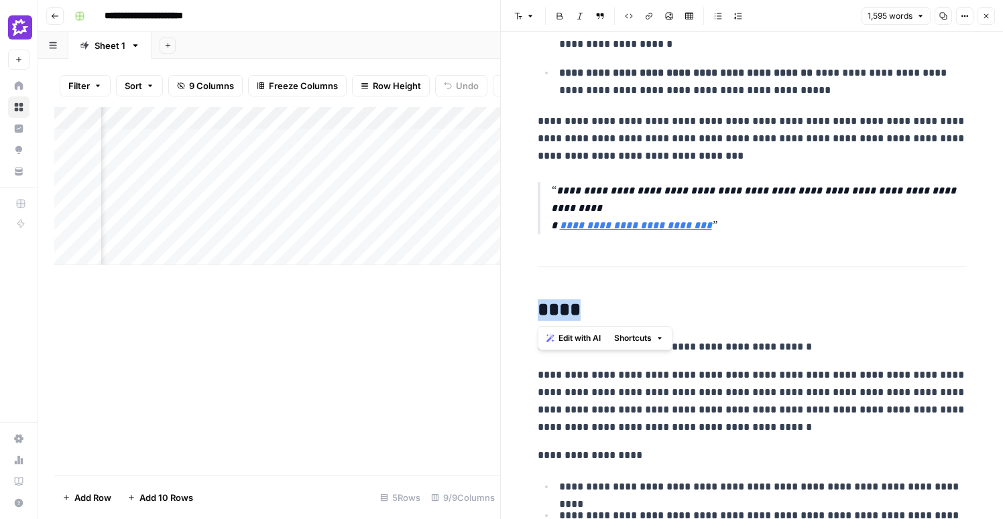
drag, startPoint x: 577, startPoint y: 312, endPoint x: 537, endPoint y: 316, distance: 40.3
click at [537, 316] on h2 "****" at bounding box center [751, 310] width 429 height 21
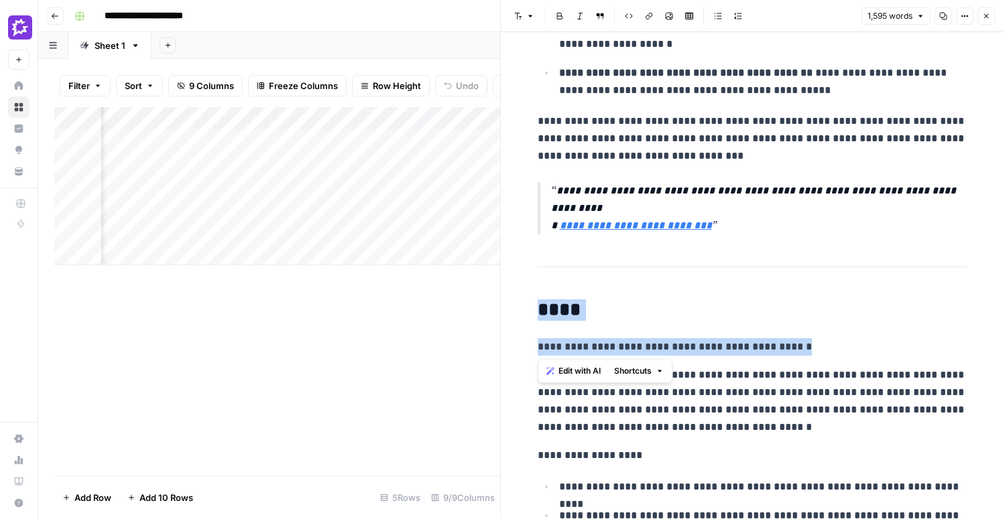
drag, startPoint x: 814, startPoint y: 346, endPoint x: 516, endPoint y: 300, distance: 301.8
copy div "**********"
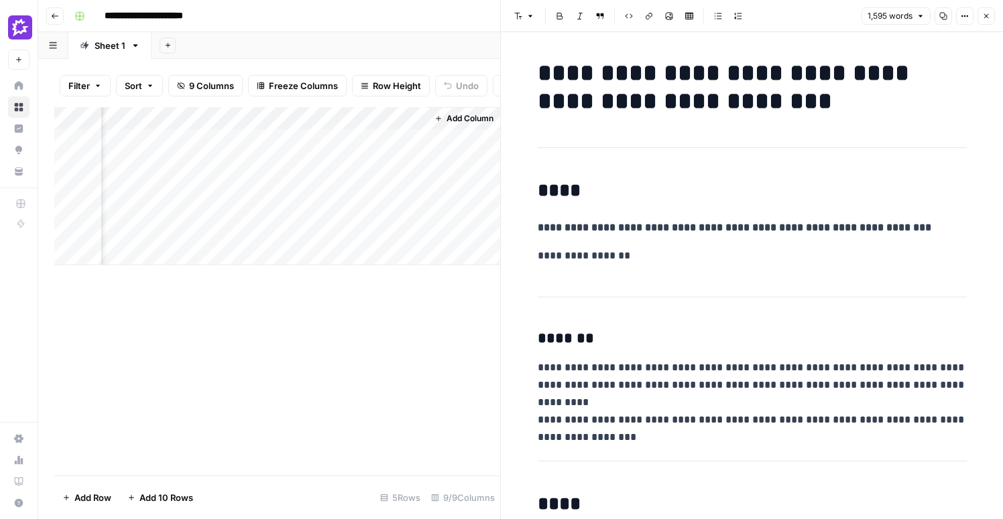
scroll to position [0, 1097]
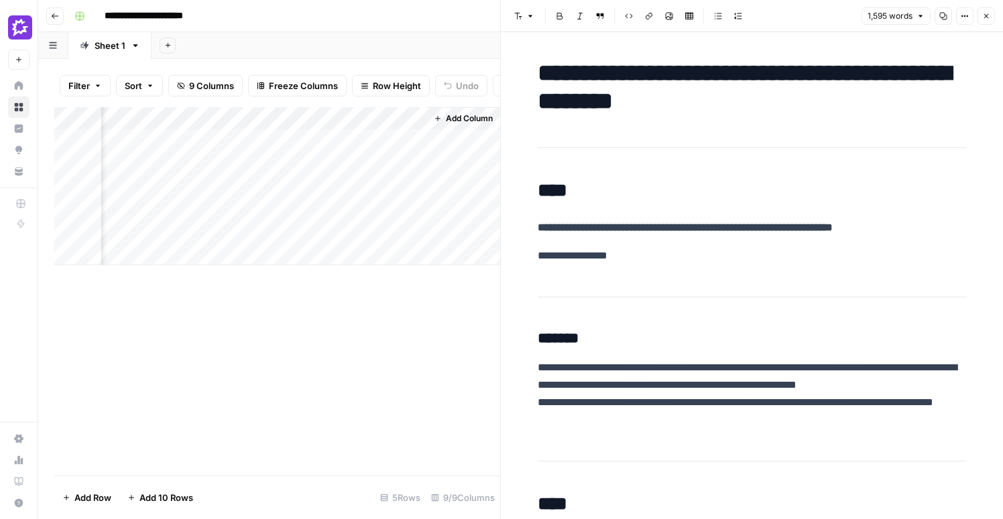
click at [413, 117] on div "Add Column" at bounding box center [277, 186] width 446 height 158
click at [361, 253] on span "Remove Column" at bounding box center [388, 249] width 117 height 13
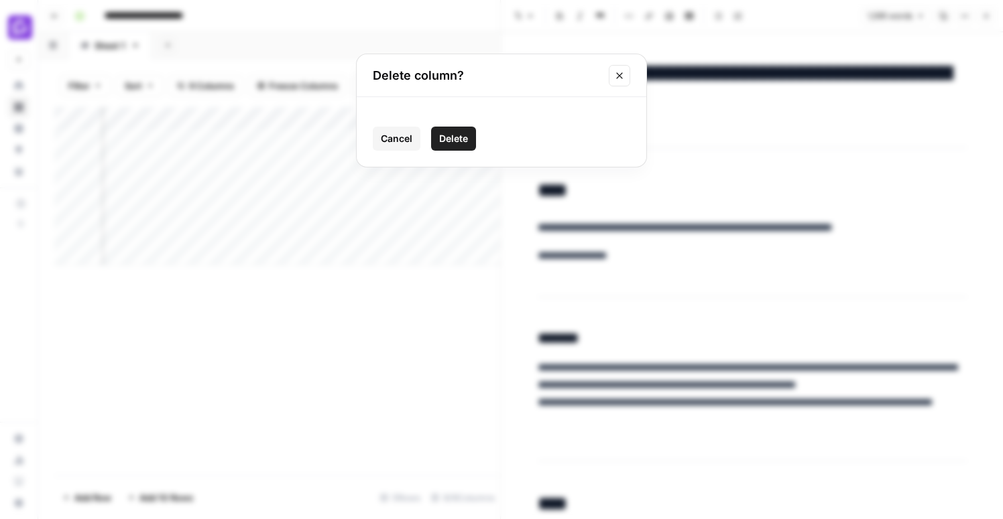
click at [450, 140] on span "Delete" at bounding box center [453, 138] width 29 height 13
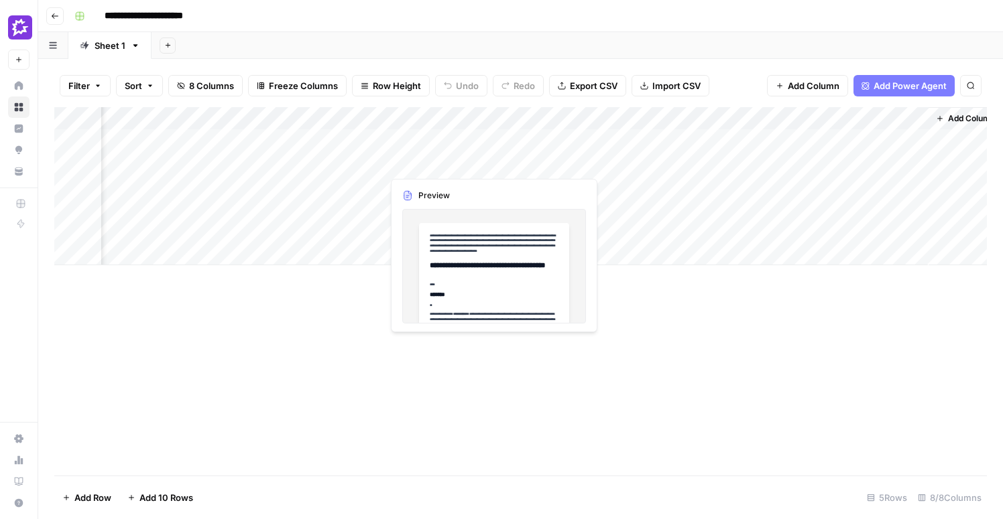
scroll to position [0, 490]
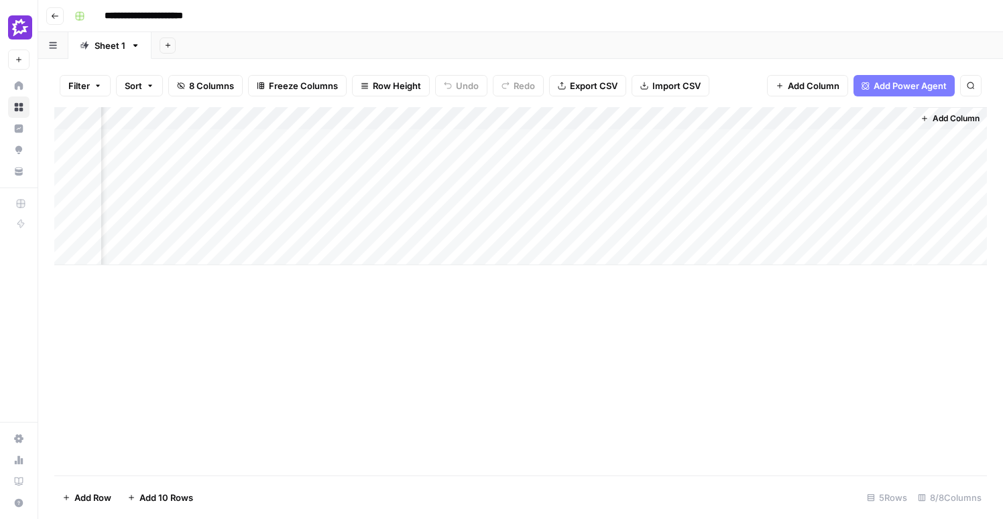
click at [883, 118] on div "Add Column" at bounding box center [520, 186] width 932 height 158
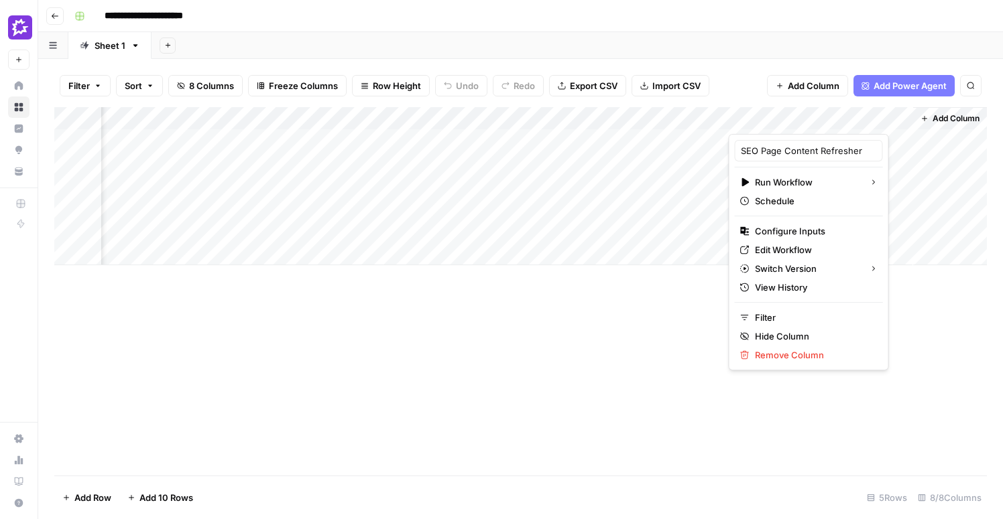
click at [954, 388] on div "Add Column" at bounding box center [520, 291] width 932 height 369
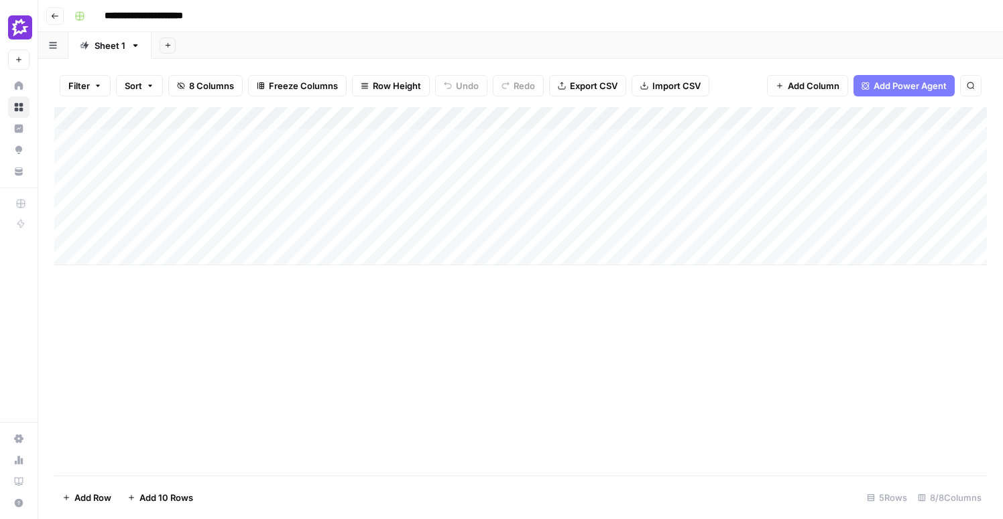
scroll to position [0, 490]
click at [888, 119] on div "Add Column" at bounding box center [520, 186] width 932 height 158
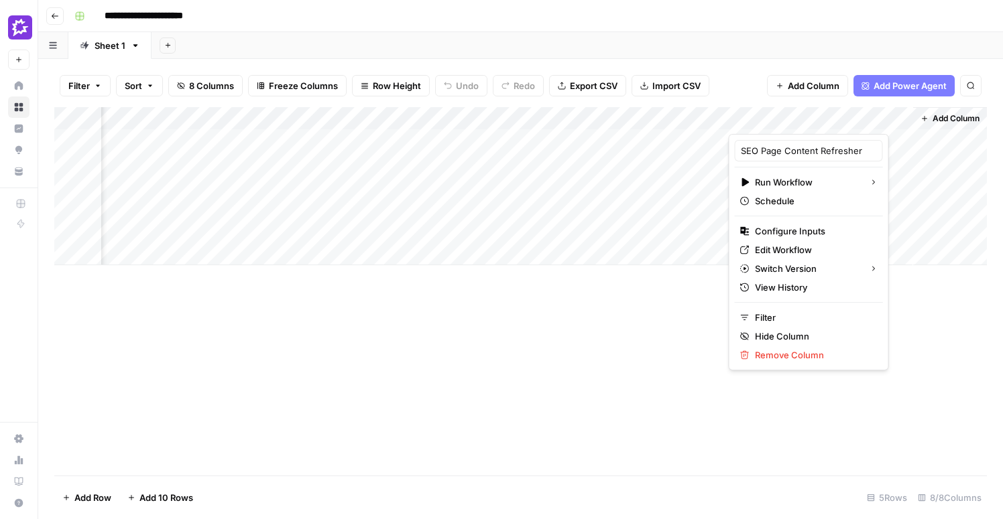
click at [911, 332] on div "Add Column" at bounding box center [520, 291] width 932 height 369
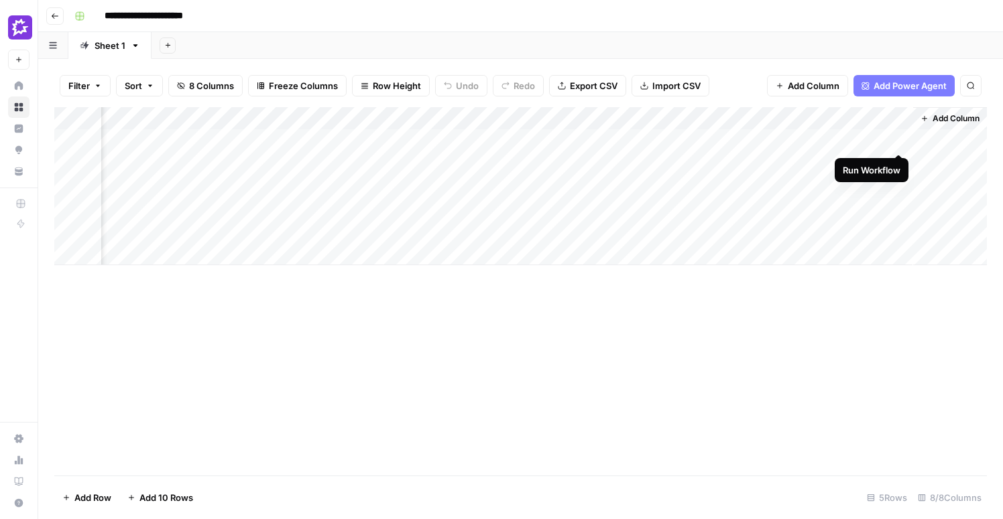
click at [897, 142] on div "Add Column" at bounding box center [520, 186] width 932 height 158
click at [884, 116] on div "Add Column" at bounding box center [520, 186] width 932 height 158
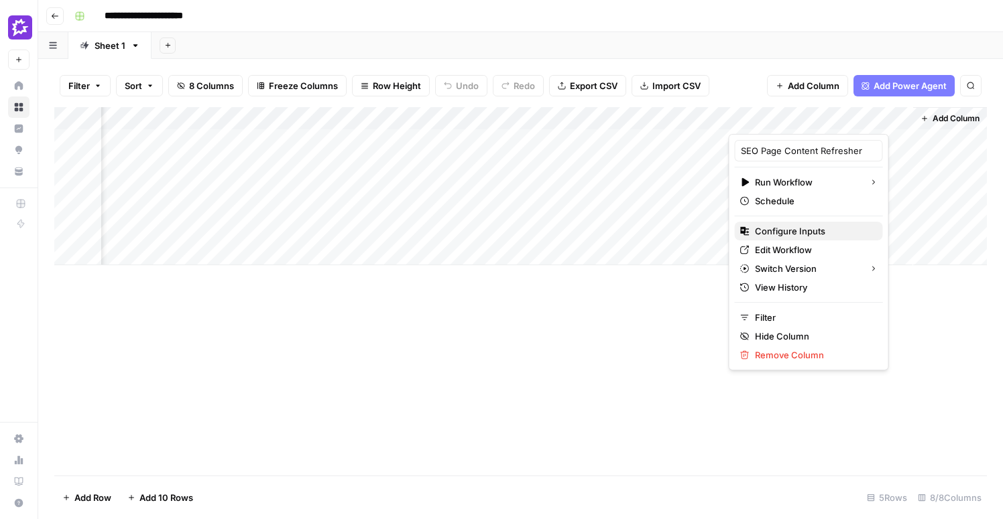
click at [804, 231] on span "Configure Inputs" at bounding box center [813, 231] width 117 height 13
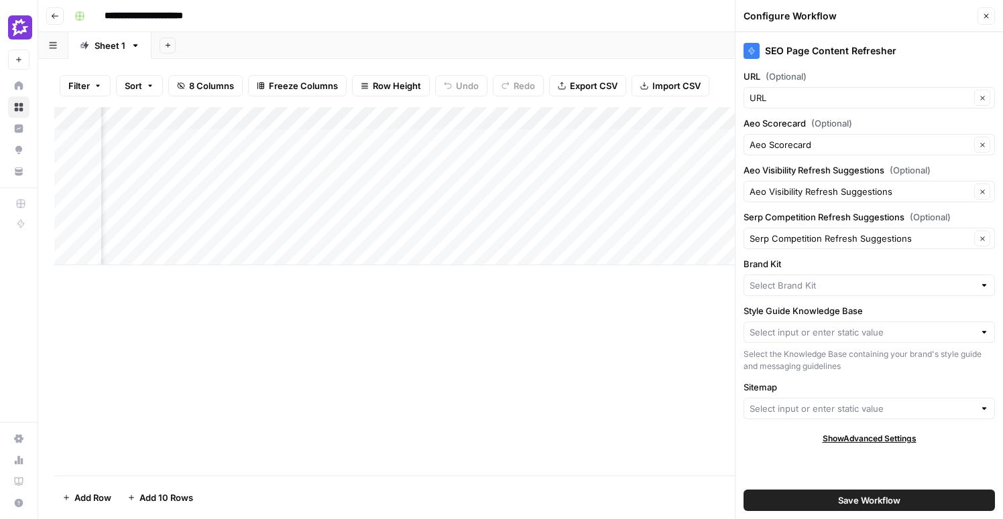
type input "Gong"
type input "Style Guide"
click at [804, 407] on input "Sitemap" at bounding box center [861, 408] width 225 height 13
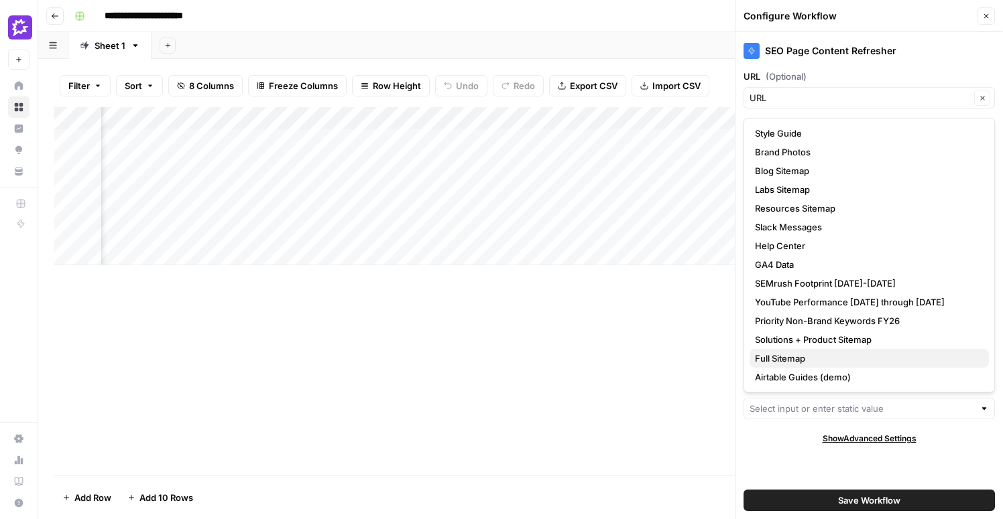
click at [797, 356] on span "Full Sitemap" at bounding box center [866, 358] width 223 height 13
type input "Full Sitemap"
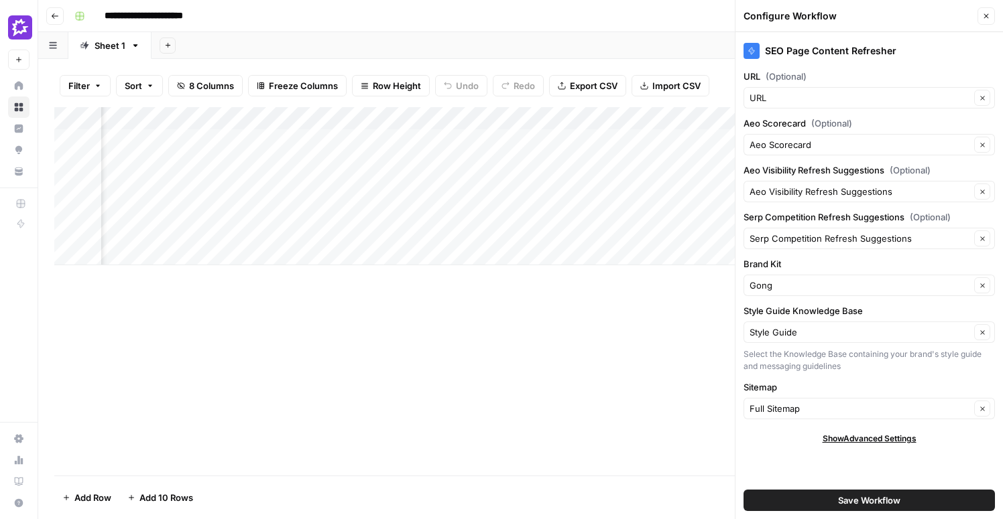
click at [907, 503] on button "Save Workflow" at bounding box center [868, 500] width 251 height 21
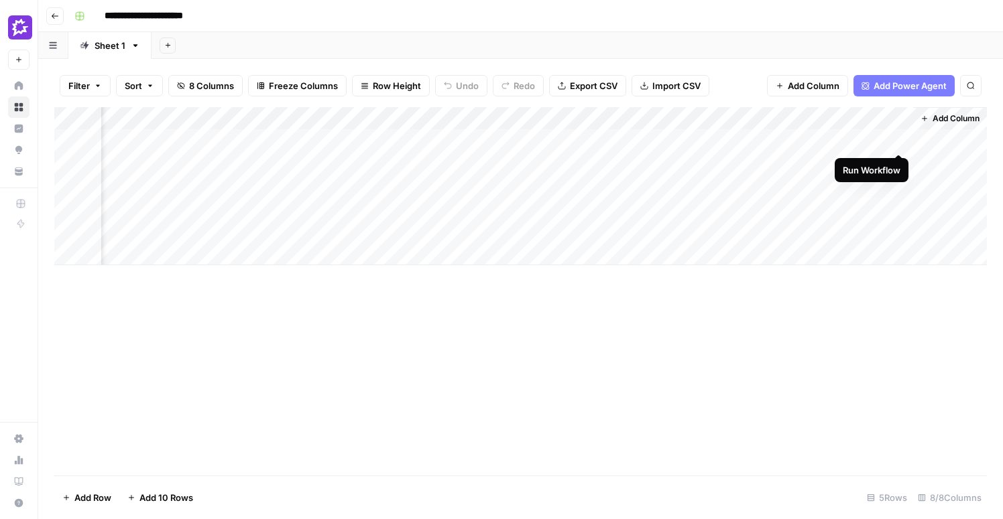
click at [898, 141] on div "Add Column" at bounding box center [520, 186] width 932 height 158
click at [824, 17] on div "**********" at bounding box center [529, 15] width 920 height 21
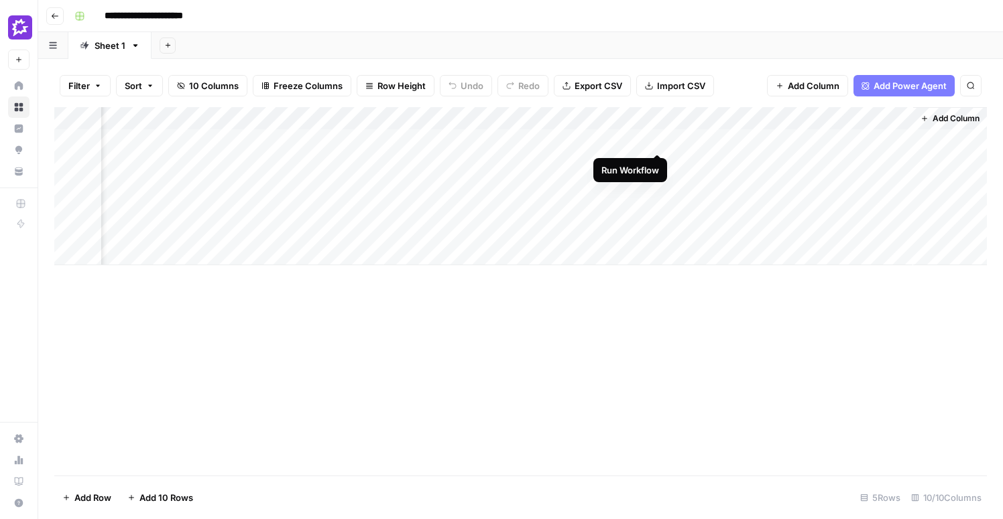
click at [657, 139] on div "Add Column" at bounding box center [520, 186] width 932 height 158
click at [655, 139] on div "Add Column" at bounding box center [520, 186] width 932 height 158
click at [604, 138] on div "Add Column" at bounding box center [520, 186] width 932 height 158
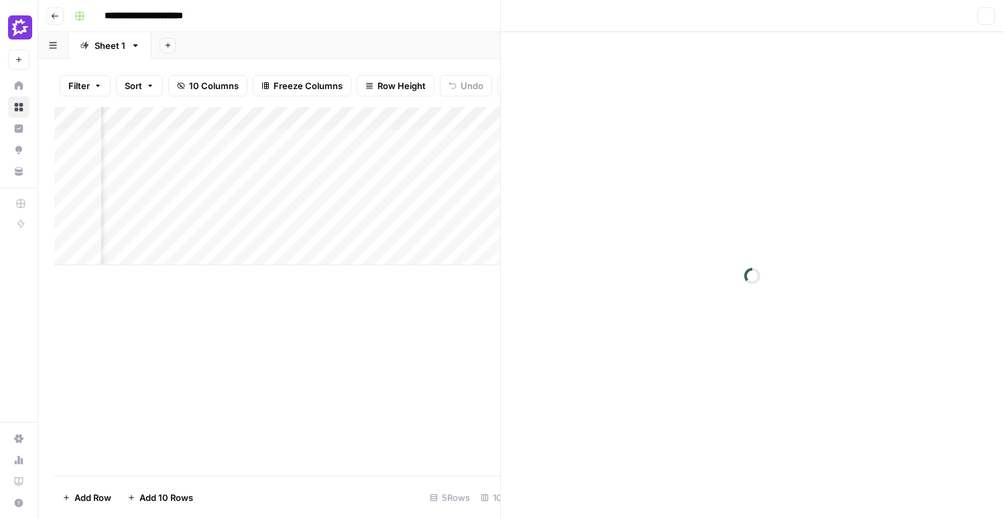
click at [810, 226] on div at bounding box center [752, 275] width 502 height 487
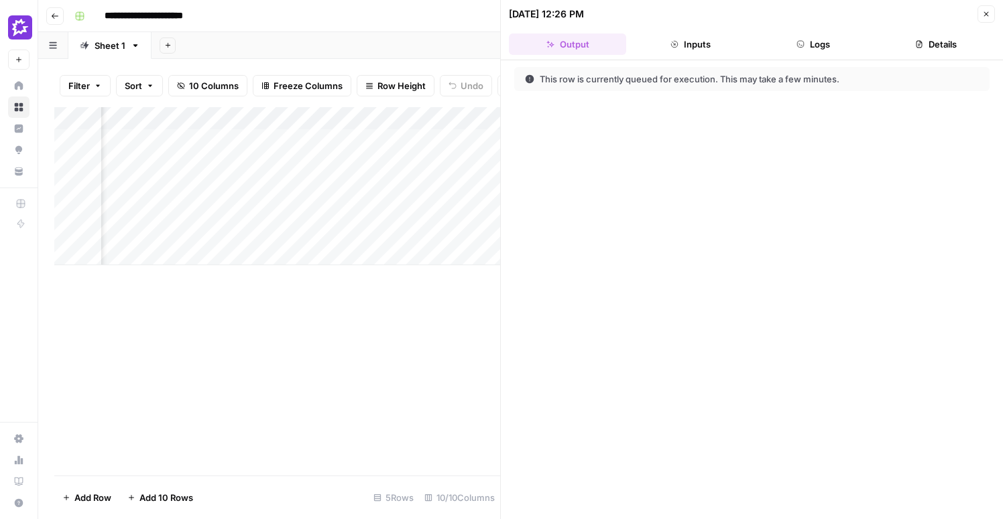
click at [982, 17] on icon "button" at bounding box center [986, 14] width 8 height 8
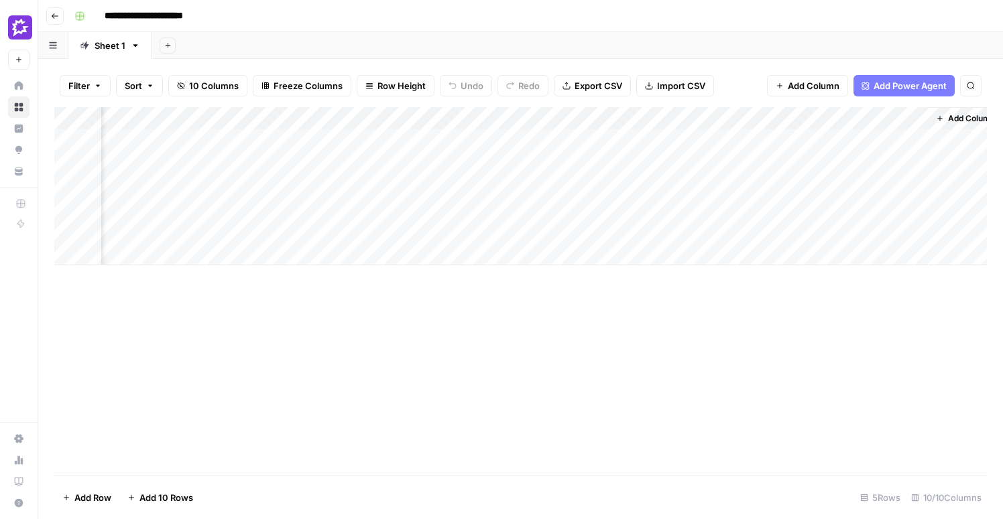
scroll to position [0, 731]
click at [643, 118] on div "Add Column" at bounding box center [520, 186] width 932 height 158
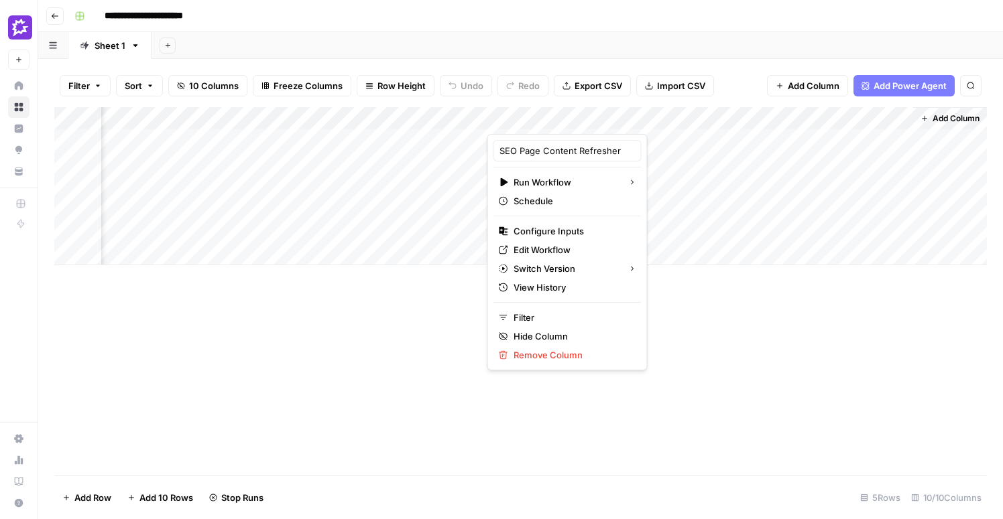
click at [893, 337] on div "Add Column" at bounding box center [520, 291] width 932 height 369
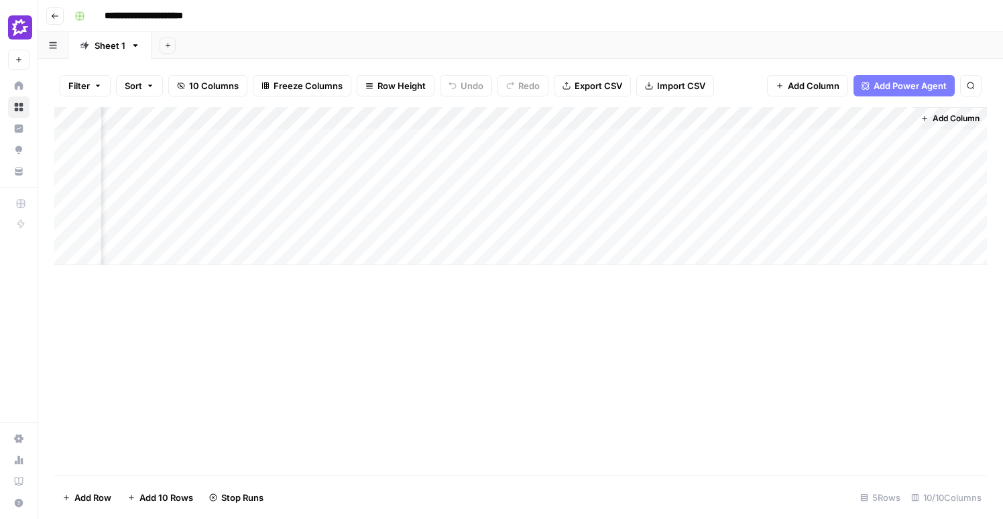
click at [940, 116] on span "Add Column" at bounding box center [955, 119] width 47 height 12
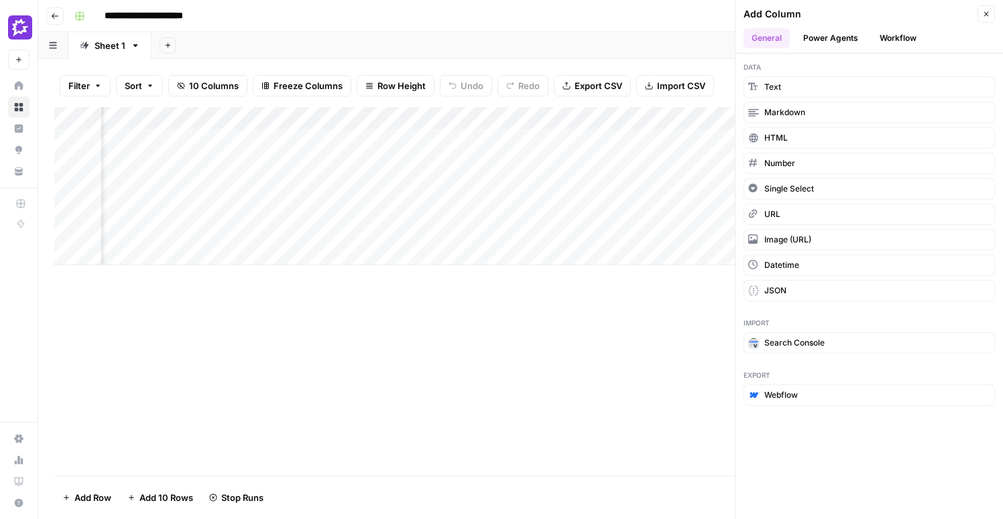
click at [906, 40] on button "Workflow" at bounding box center [897, 38] width 53 height 20
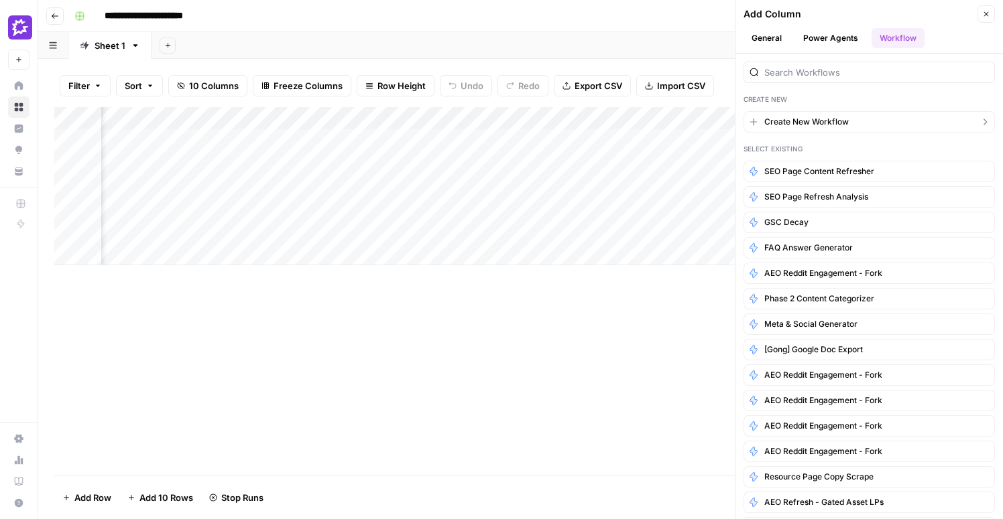
click at [818, 124] on span "Create New Workflow" at bounding box center [806, 122] width 84 height 12
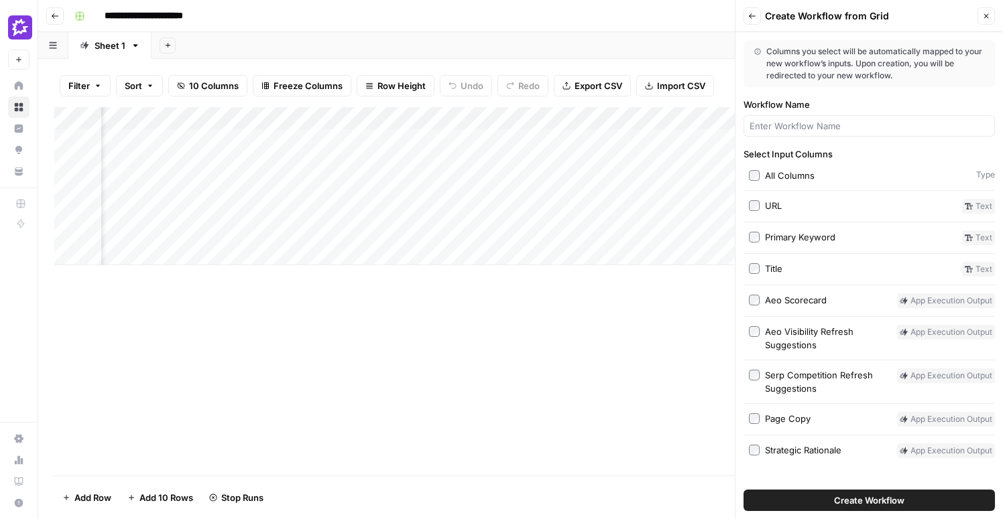
click at [988, 14] on icon "button" at bounding box center [986, 16] width 5 height 5
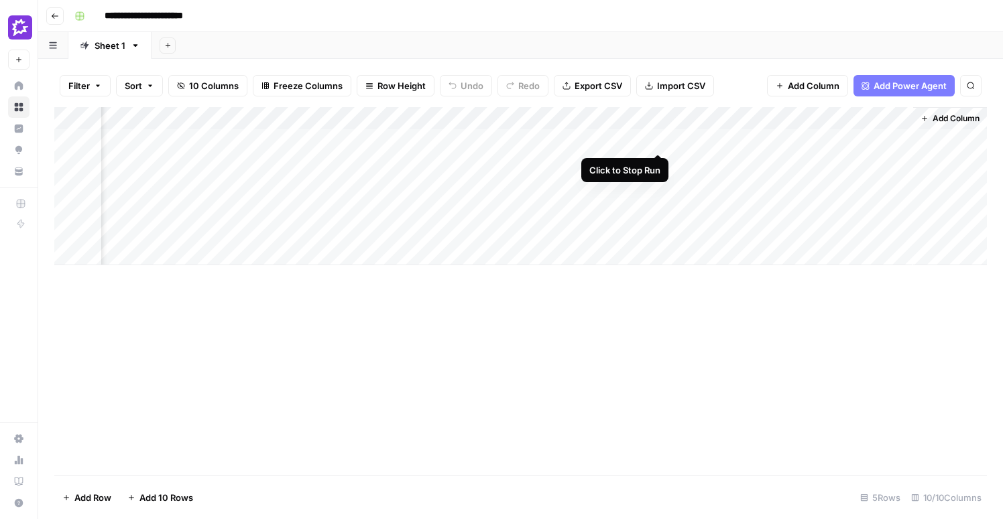
click at [655, 139] on div "Add Column" at bounding box center [520, 186] width 932 height 158
click at [641, 117] on div "Add Column" at bounding box center [520, 186] width 932 height 158
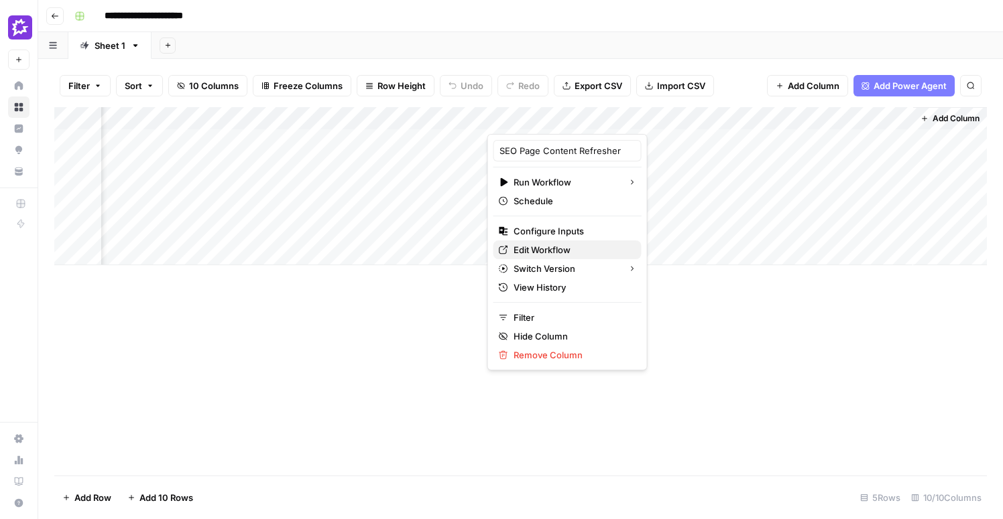
click at [564, 249] on span "Edit Workflow" at bounding box center [571, 249] width 117 height 13
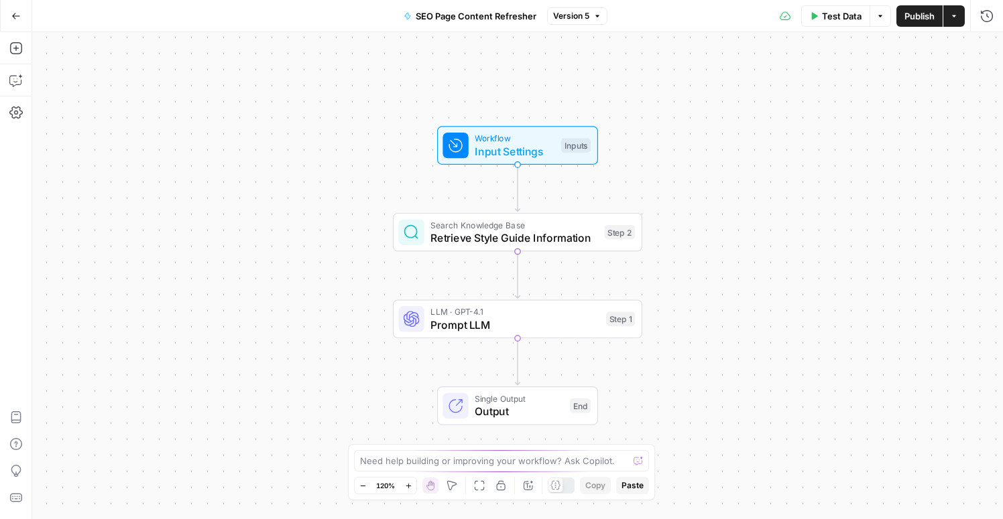
click at [460, 233] on span "Retrieve Style Guide Information" at bounding box center [514, 238] width 168 height 16
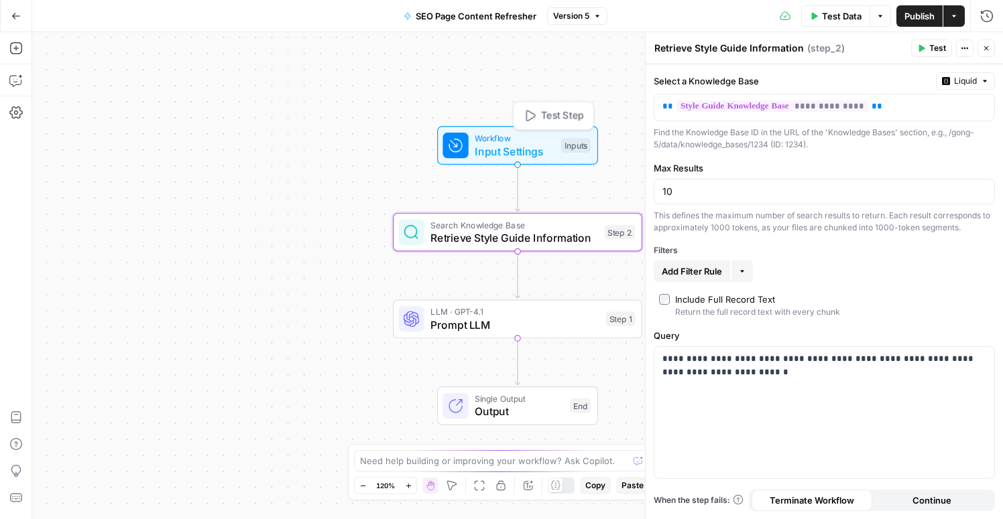
click at [549, 139] on span "Workflow" at bounding box center [514, 138] width 80 height 13
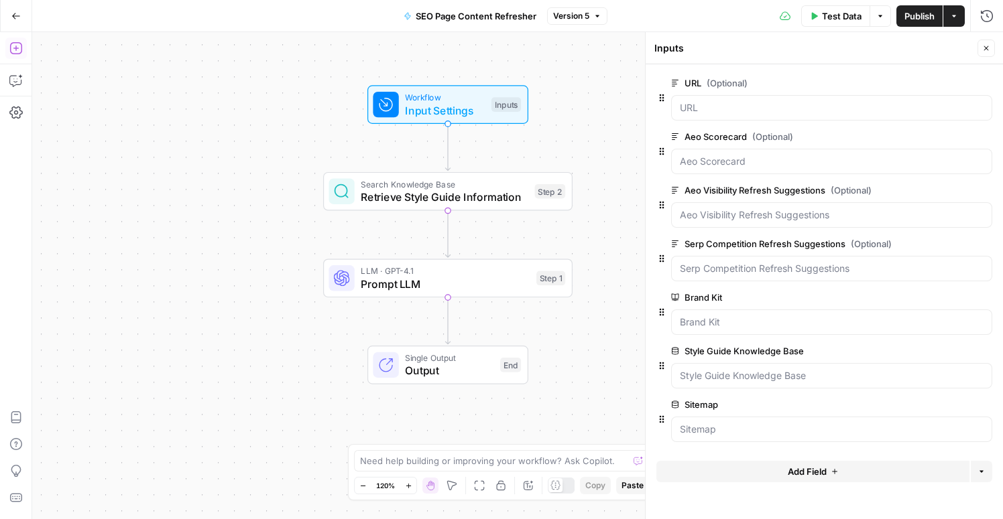
drag, startPoint x: 381, startPoint y: 267, endPoint x: 310, endPoint y: 229, distance: 80.1
click at [310, 229] on div "Workflow Input Settings Inputs Search Knowledge Base Retrieve Style Guide Infor…" at bounding box center [517, 275] width 970 height 487
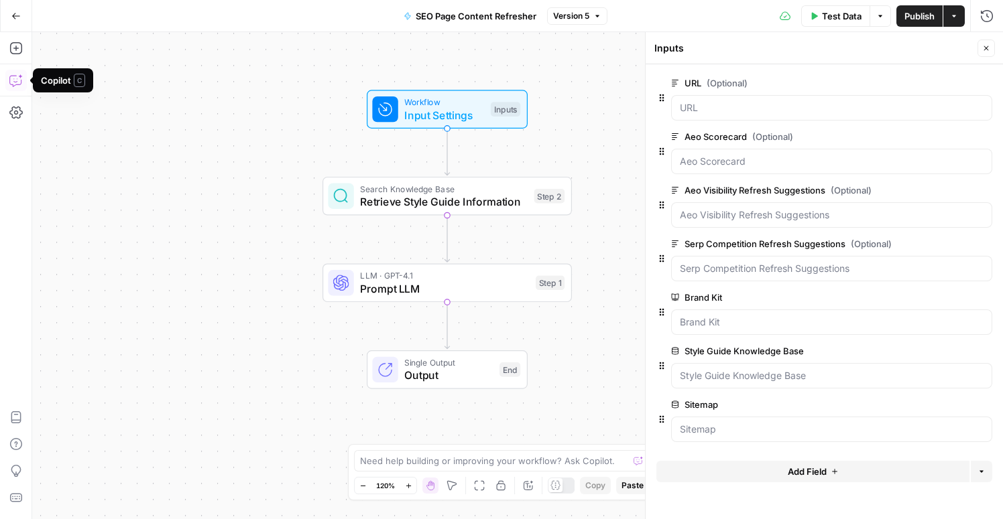
click at [14, 87] on button "Copilot" at bounding box center [15, 80] width 21 height 21
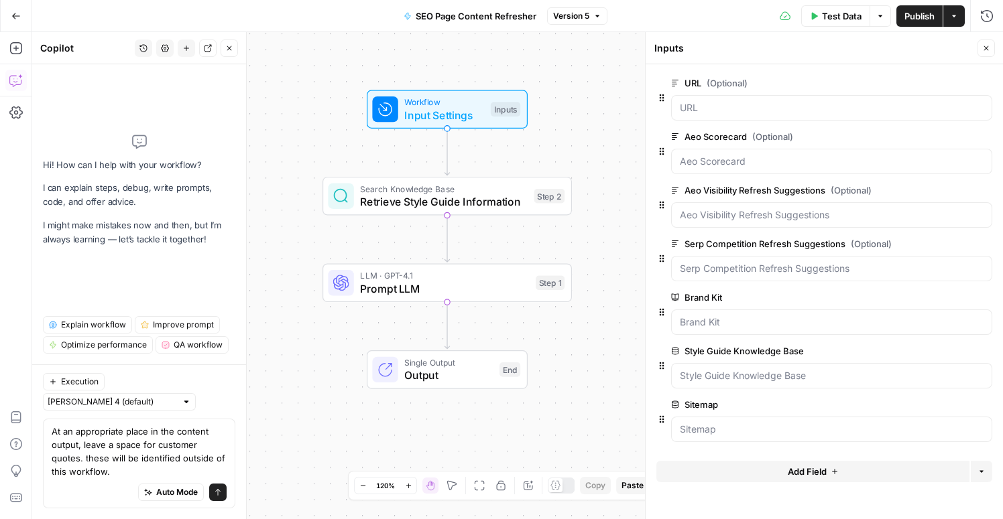
click at [87, 460] on textarea "At an appropriate place in the content output, leave a space for customer quote…" at bounding box center [139, 452] width 175 height 54
type textarea "At an appropriate place in the content output, leave a space for customer quote…"
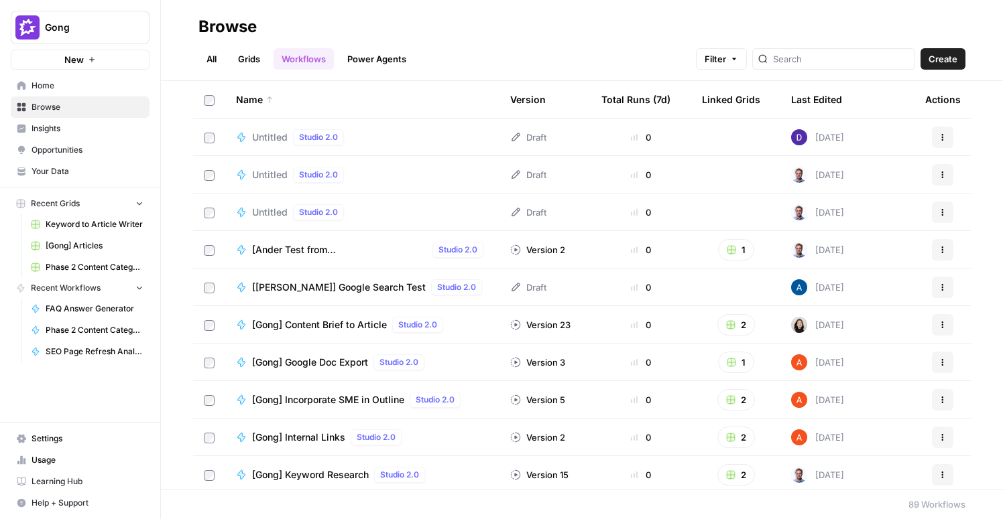
click at [238, 49] on link "Grids" at bounding box center [249, 58] width 38 height 21
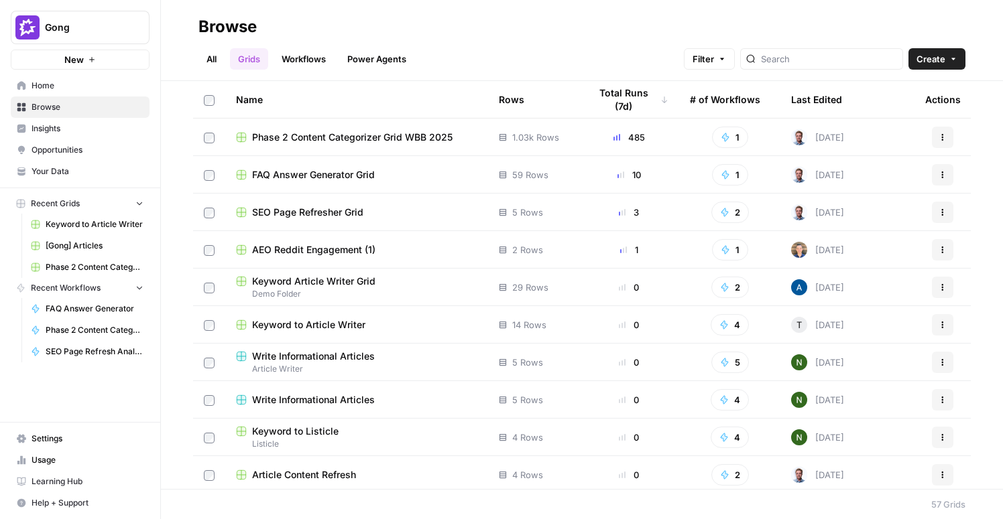
click at [313, 170] on span "FAQ Answer Generator Grid" at bounding box center [313, 174] width 123 height 13
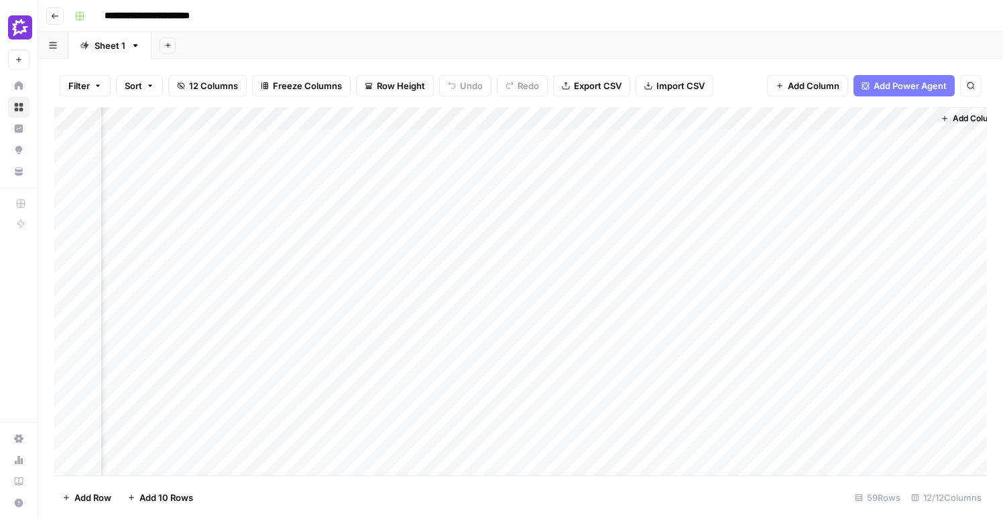
scroll to position [0, 876]
click at [296, 140] on div "Add Column" at bounding box center [520, 291] width 932 height 369
click at [297, 196] on div "Add Column" at bounding box center [520, 291] width 932 height 369
click at [298, 259] on div "Add Column" at bounding box center [520, 291] width 932 height 369
click at [292, 316] on div "Add Column" at bounding box center [520, 291] width 932 height 369
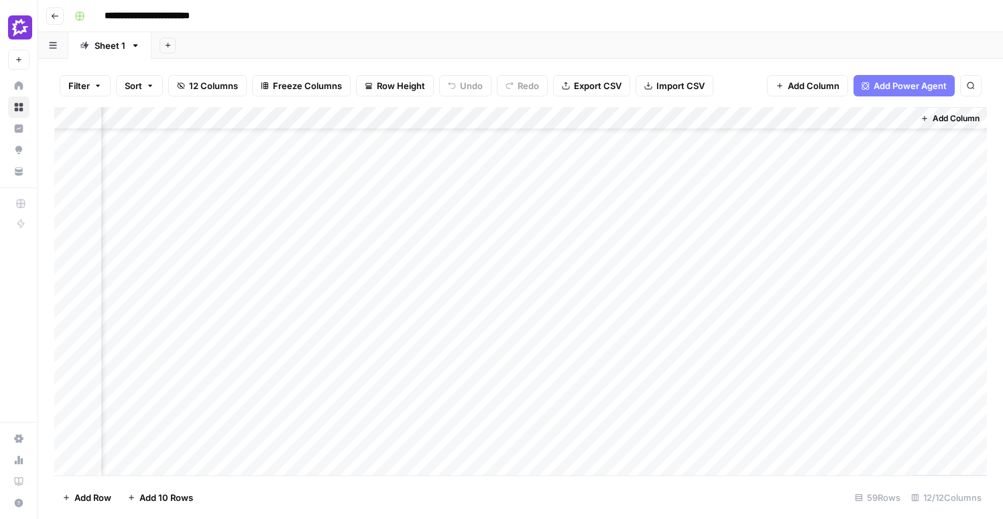
scroll to position [156, 876]
click at [292, 220] on div "Add Column" at bounding box center [520, 291] width 932 height 369
click at [484, 247] on div "Add Column" at bounding box center [520, 291] width 932 height 369
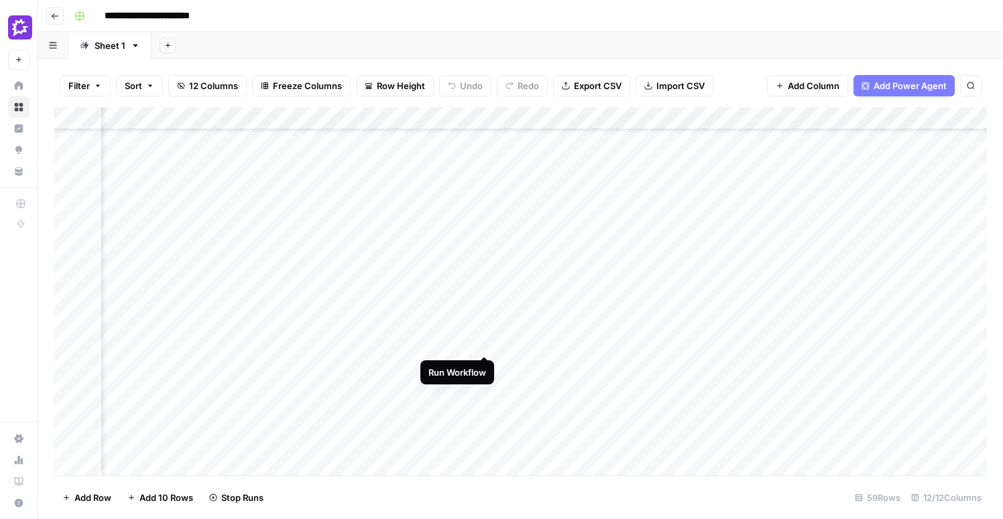
click at [483, 310] on div "Add Column" at bounding box center [520, 291] width 932 height 369
click at [485, 363] on div "Add Column" at bounding box center [520, 291] width 932 height 369
click at [484, 426] on div "Add Column" at bounding box center [520, 291] width 932 height 369
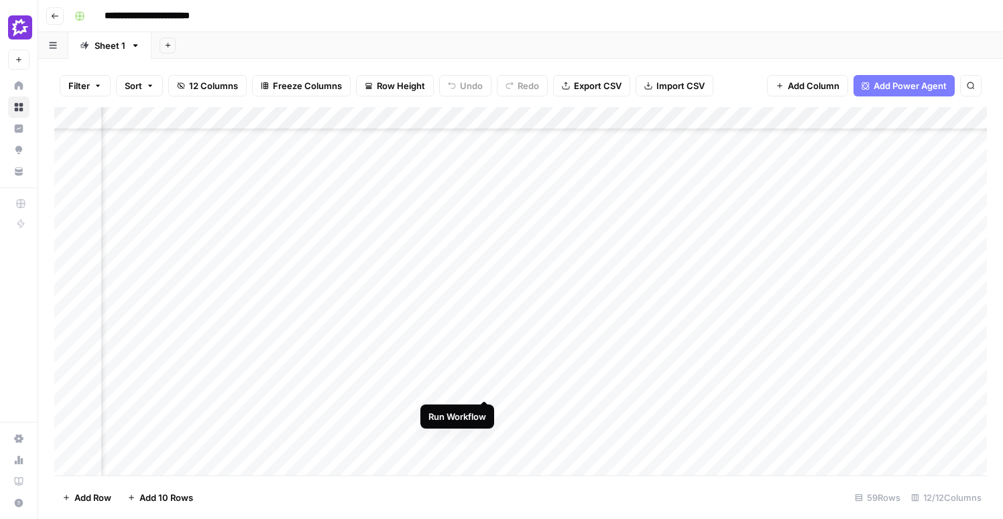
click at [482, 350] on div "Add Column" at bounding box center [520, 291] width 932 height 369
